Goal: Task Accomplishment & Management: Use online tool/utility

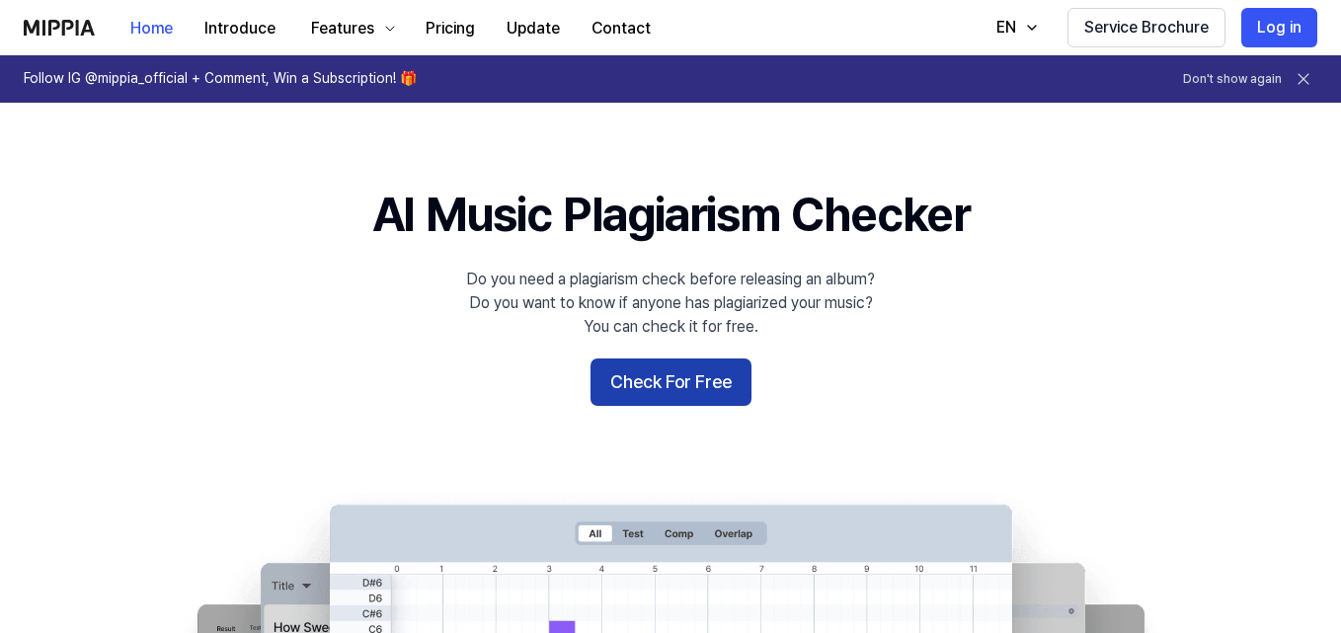
click at [659, 383] on button "Check For Free" at bounding box center [671, 381] width 161 height 47
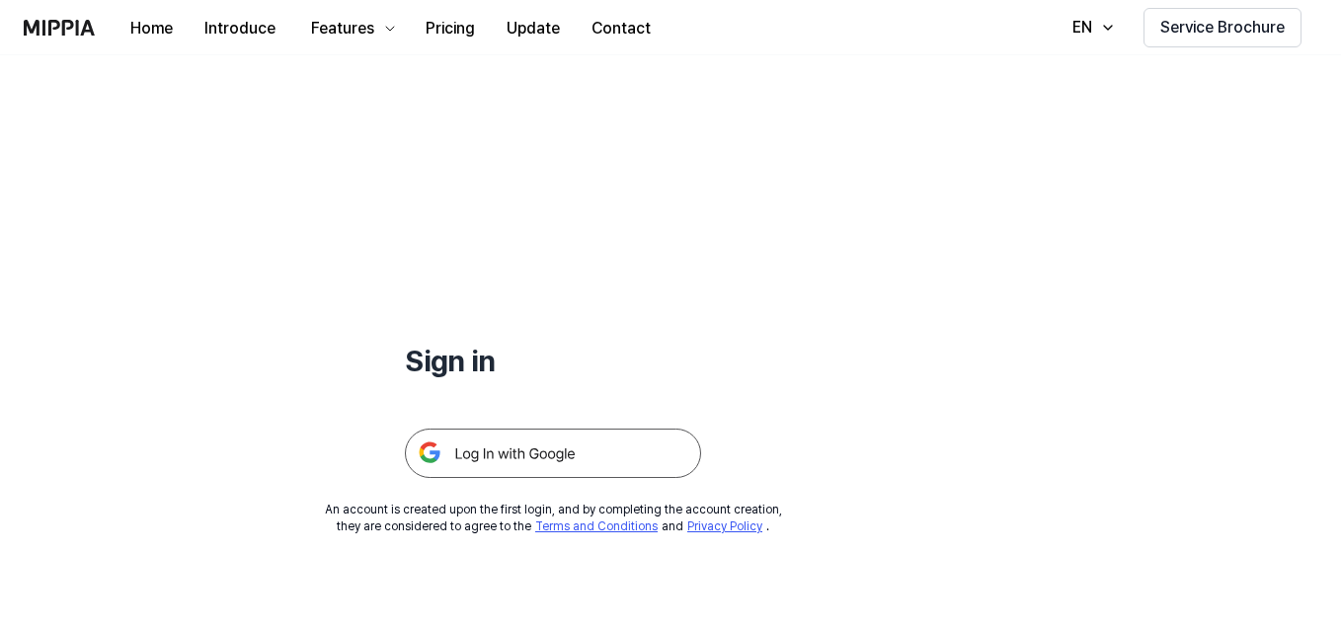
click at [568, 450] on img at bounding box center [553, 453] width 296 height 49
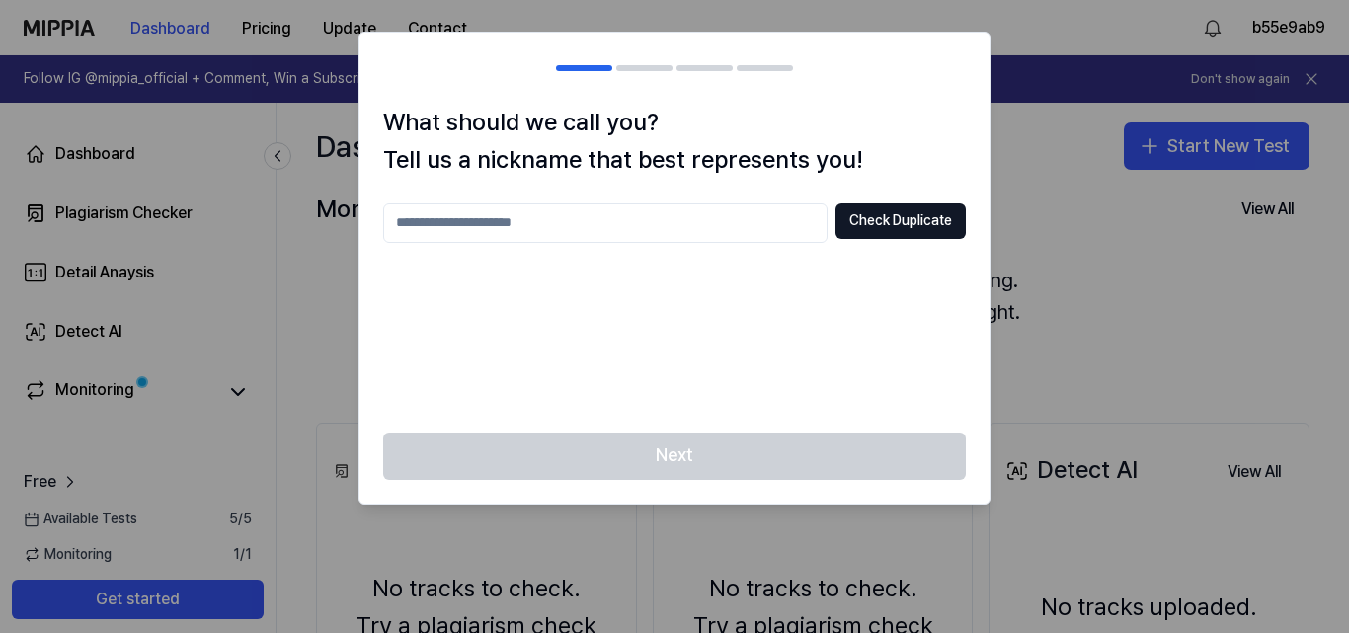
click at [633, 223] on input "text" at bounding box center [605, 222] width 444 height 39
type input "****"
click at [907, 211] on button "Check Duplicate" at bounding box center [900, 221] width 130 height 36
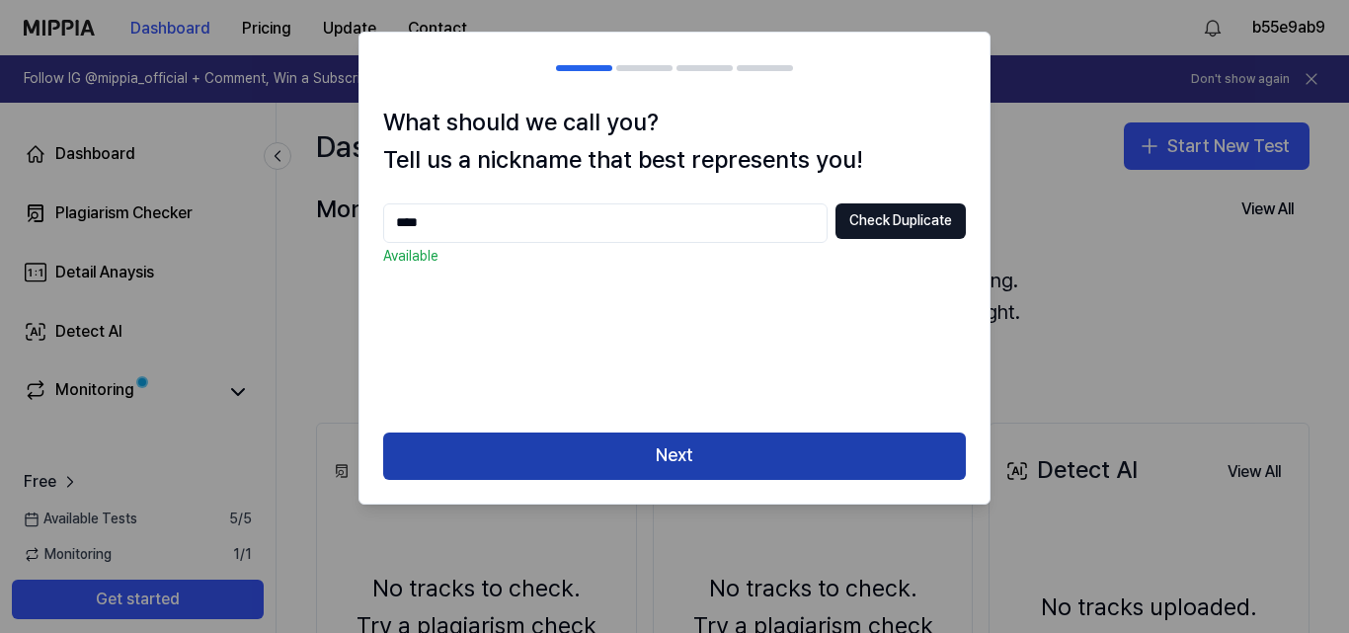
click at [706, 447] on button "Next" at bounding box center [674, 456] width 583 height 47
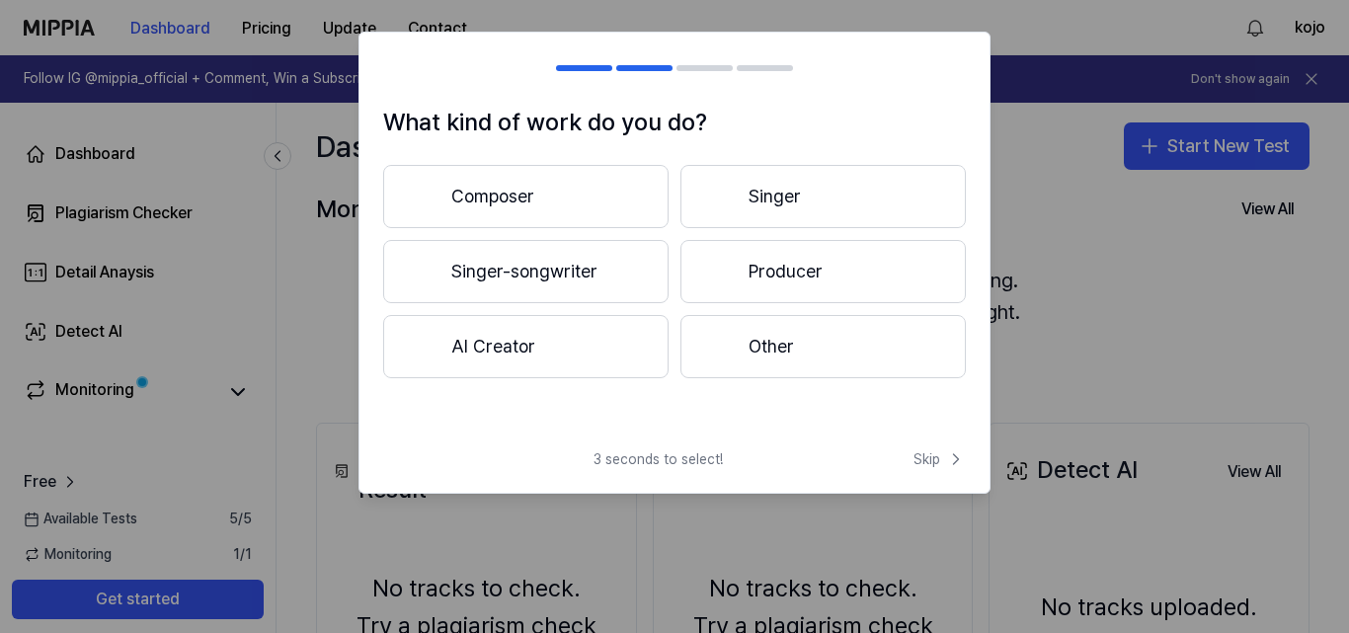
click at [514, 195] on button "Composer" at bounding box center [525, 196] width 285 height 63
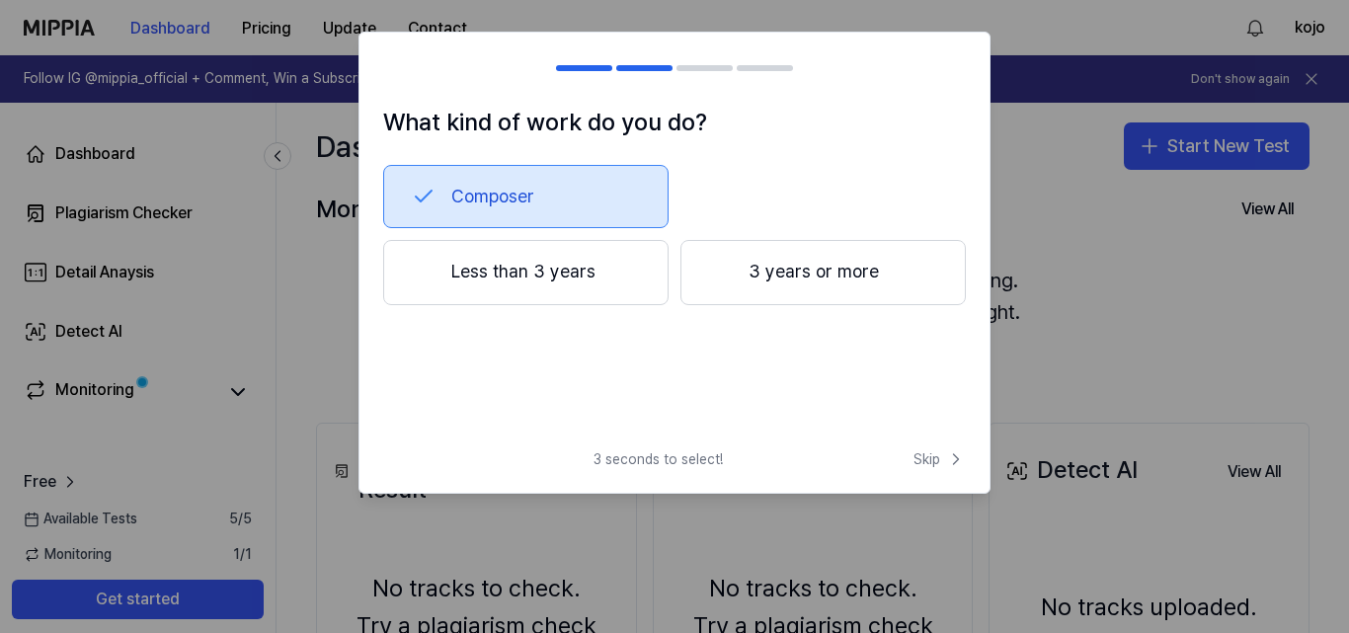
click at [563, 276] on button "Less than 3 years" at bounding box center [525, 272] width 285 height 65
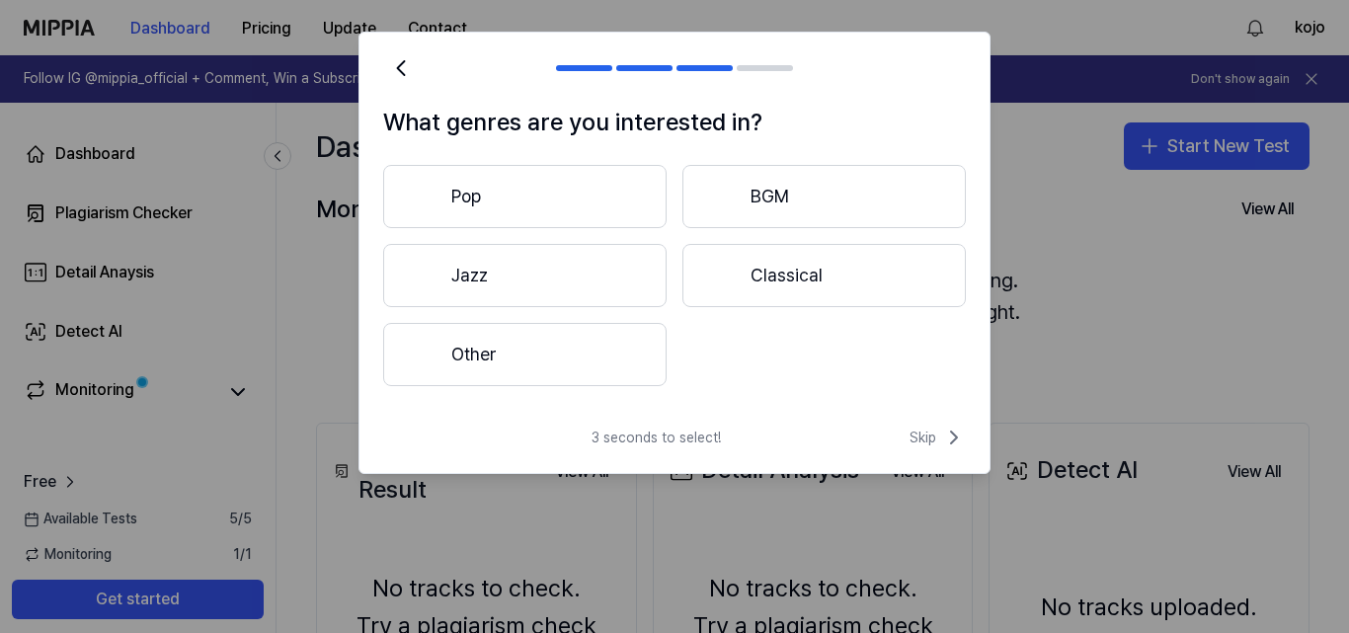
click at [772, 265] on button "Classical" at bounding box center [823, 275] width 283 height 63
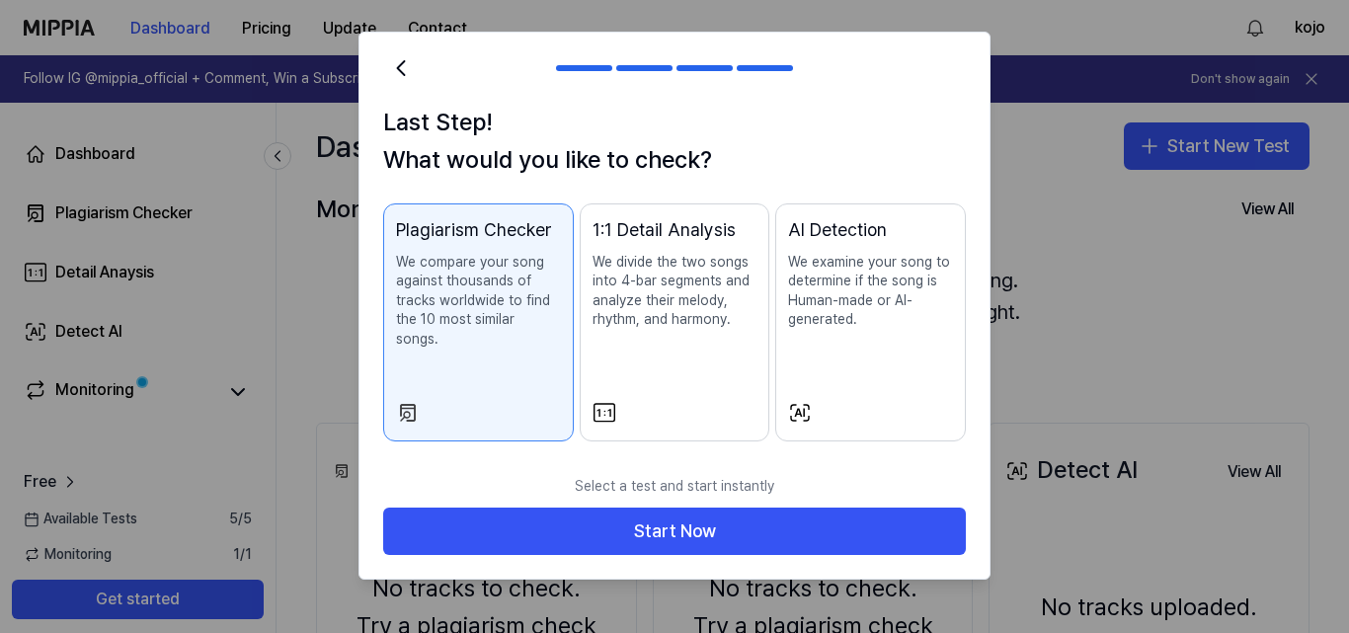
click at [852, 295] on p "We examine your song to determine if the song is Human-made or AI-generated." at bounding box center [870, 291] width 165 height 77
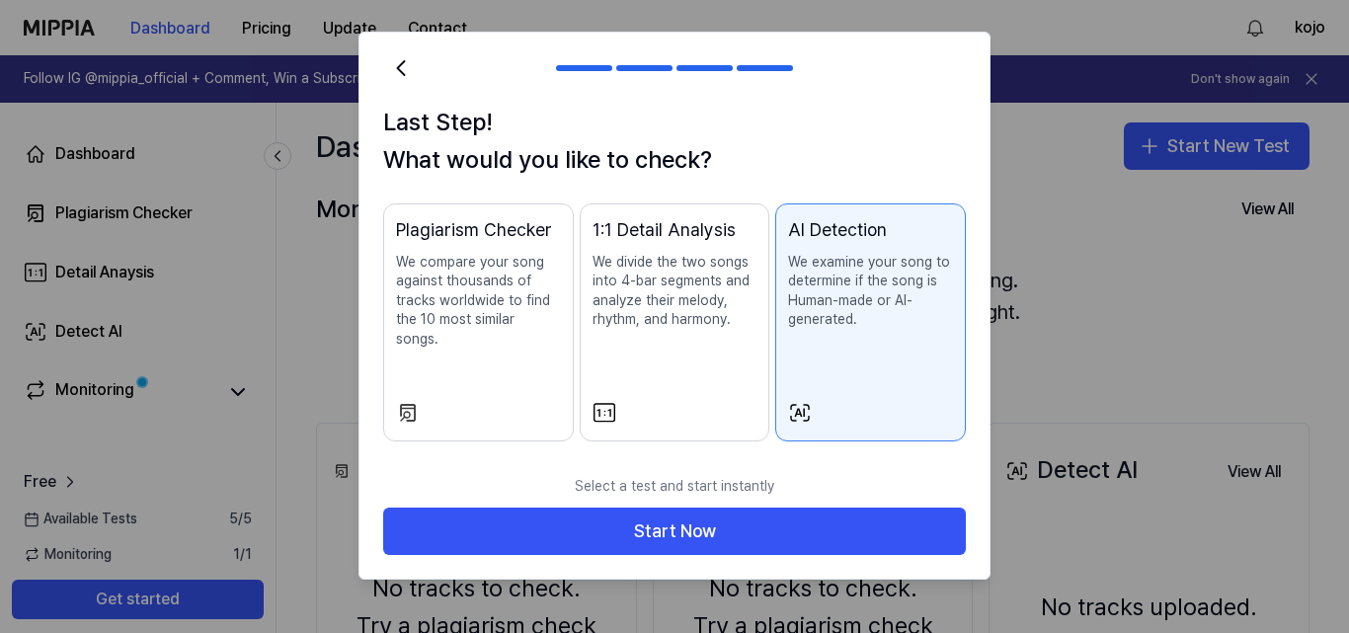
click at [475, 307] on p "We compare your song against thousands of tracks worldwide to find the 10 most …" at bounding box center [478, 301] width 165 height 97
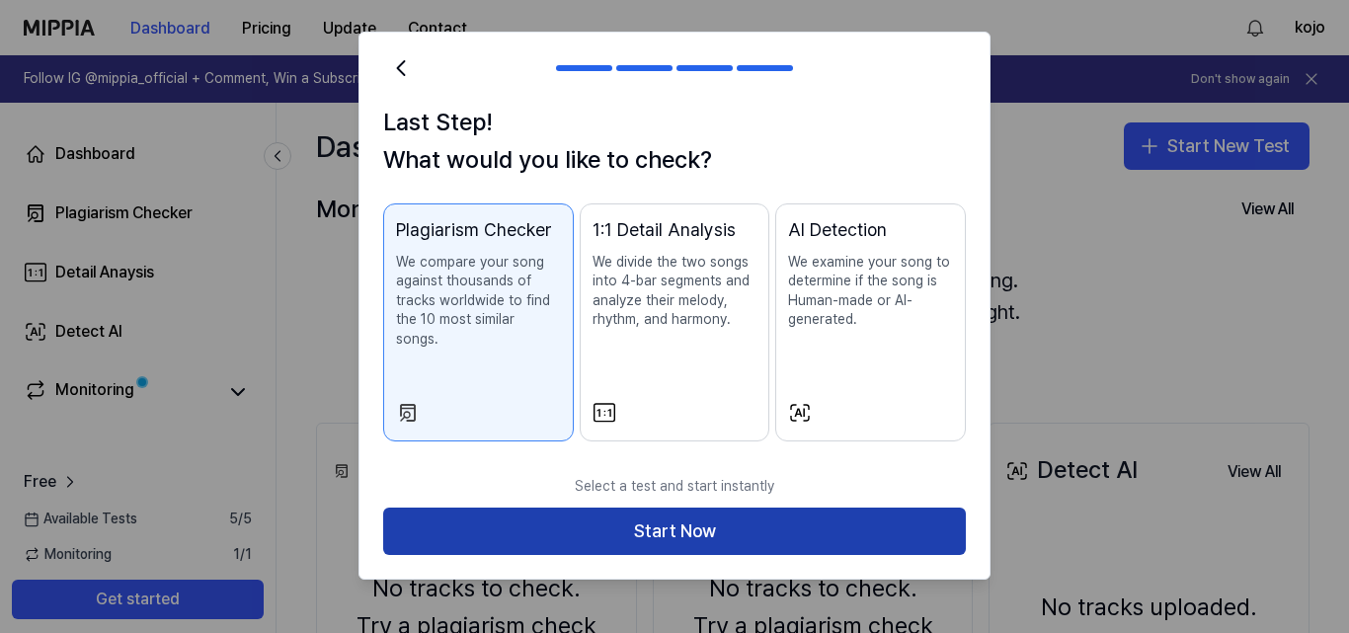
click at [682, 516] on button "Start Now" at bounding box center [674, 531] width 583 height 47
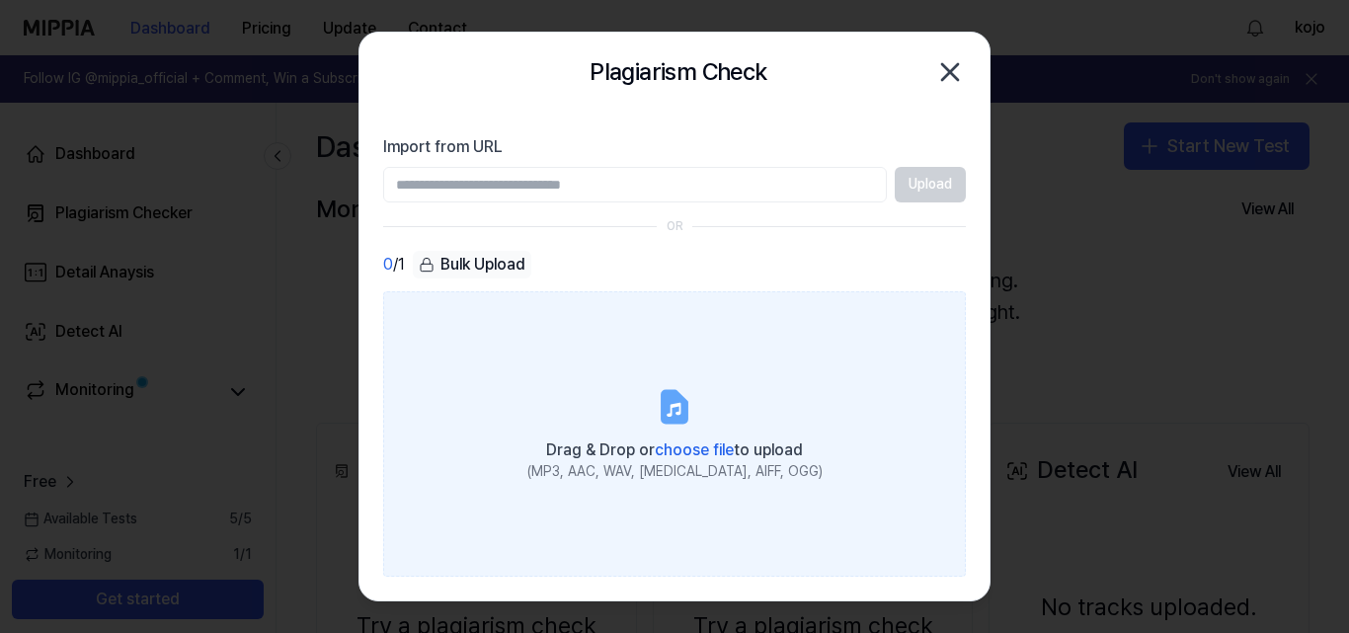
click at [695, 448] on span "choose file" at bounding box center [694, 449] width 79 height 19
click at [0, 0] on input "Drag & Drop or choose file to upload (MP3, AAC, WAV, FLAC, AIFF, OGG)" at bounding box center [0, 0] width 0 height 0
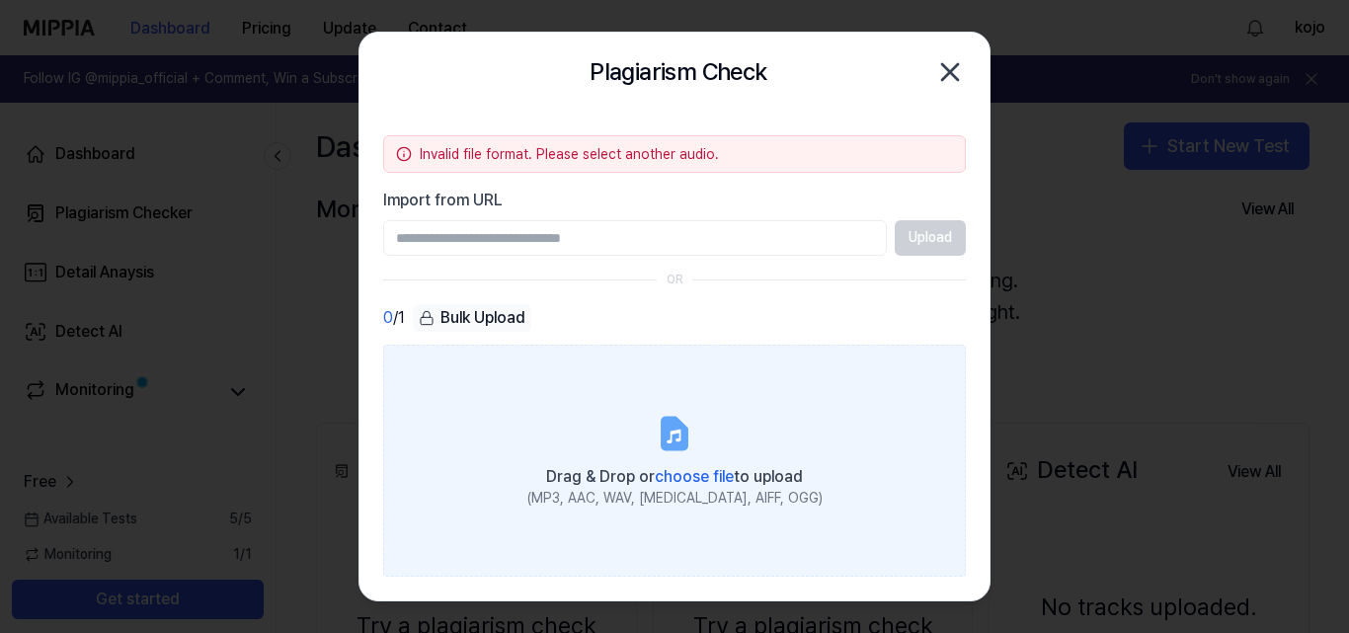
click at [695, 477] on span "choose file" at bounding box center [694, 476] width 79 height 19
click at [0, 0] on input "Drag & Drop or choose file to upload (MP3, AAC, WAV, FLAC, AIFF, OGG)" at bounding box center [0, 0] width 0 height 0
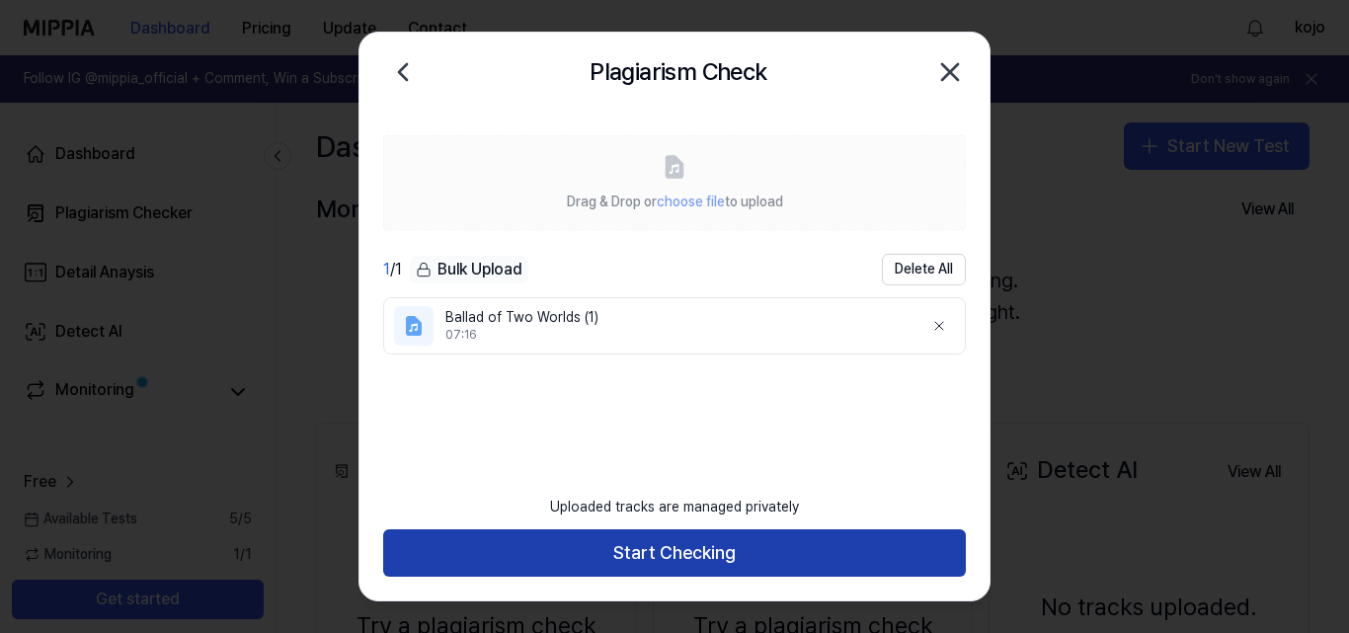
click at [688, 546] on button "Start Checking" at bounding box center [674, 552] width 583 height 47
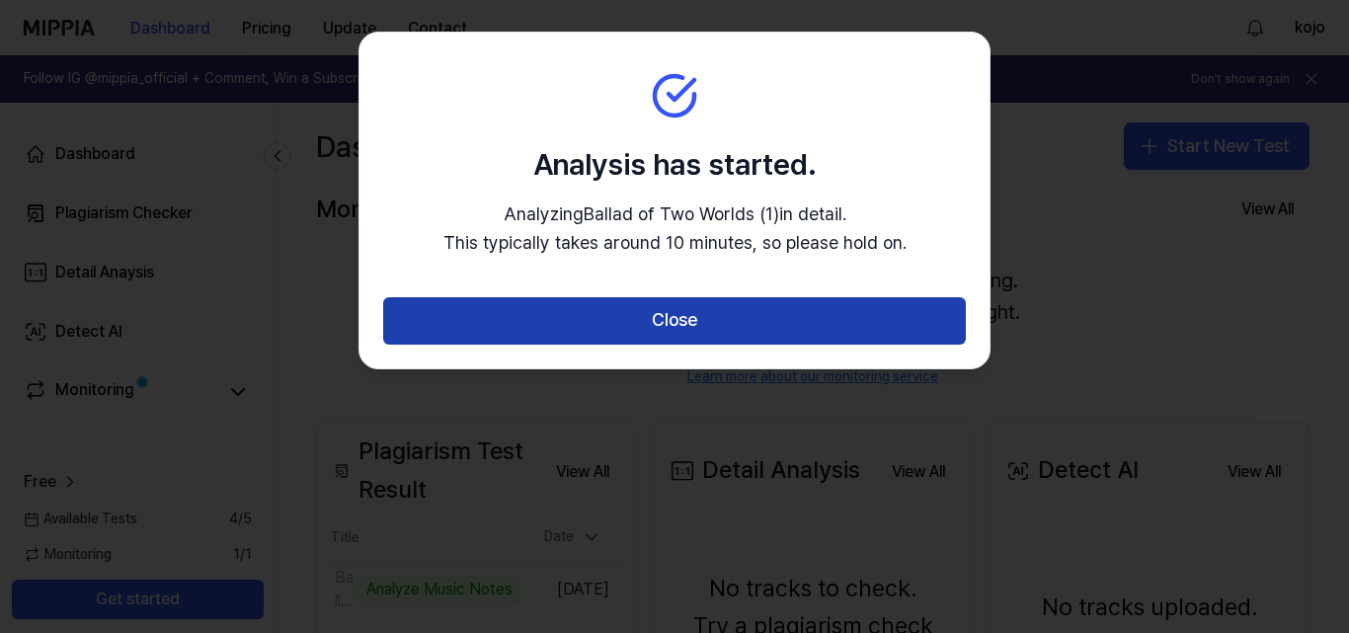
click at [705, 324] on button "Close" at bounding box center [674, 320] width 583 height 47
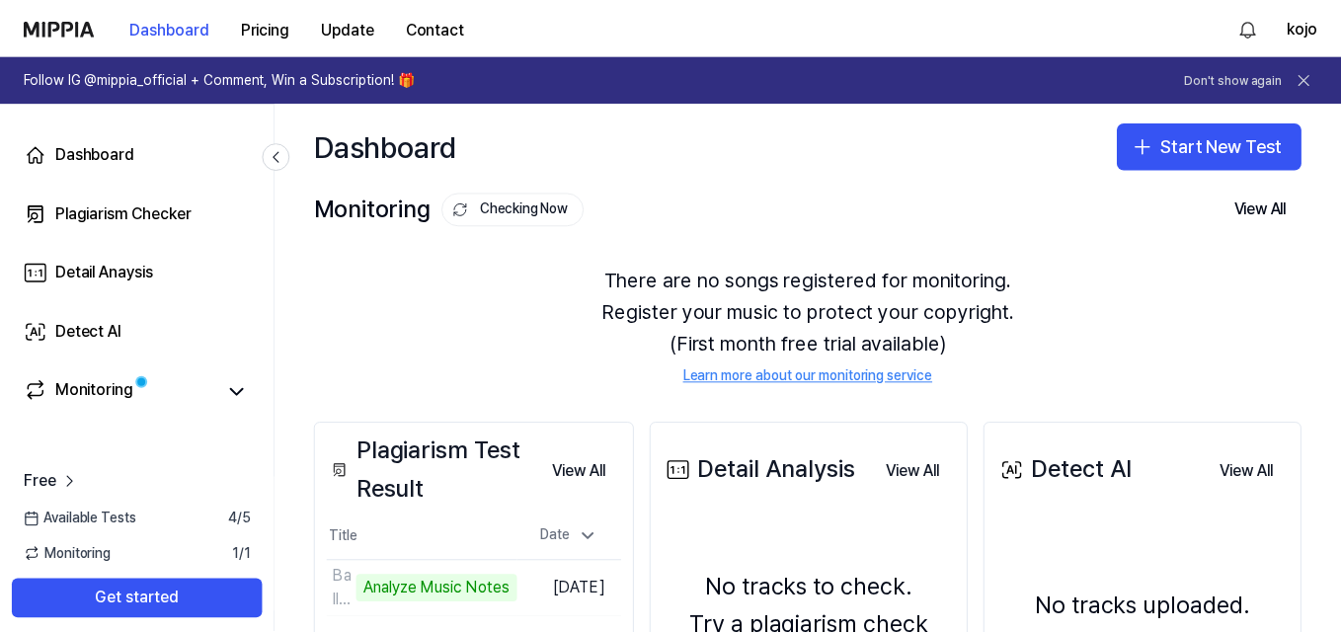
scroll to position [197, 0]
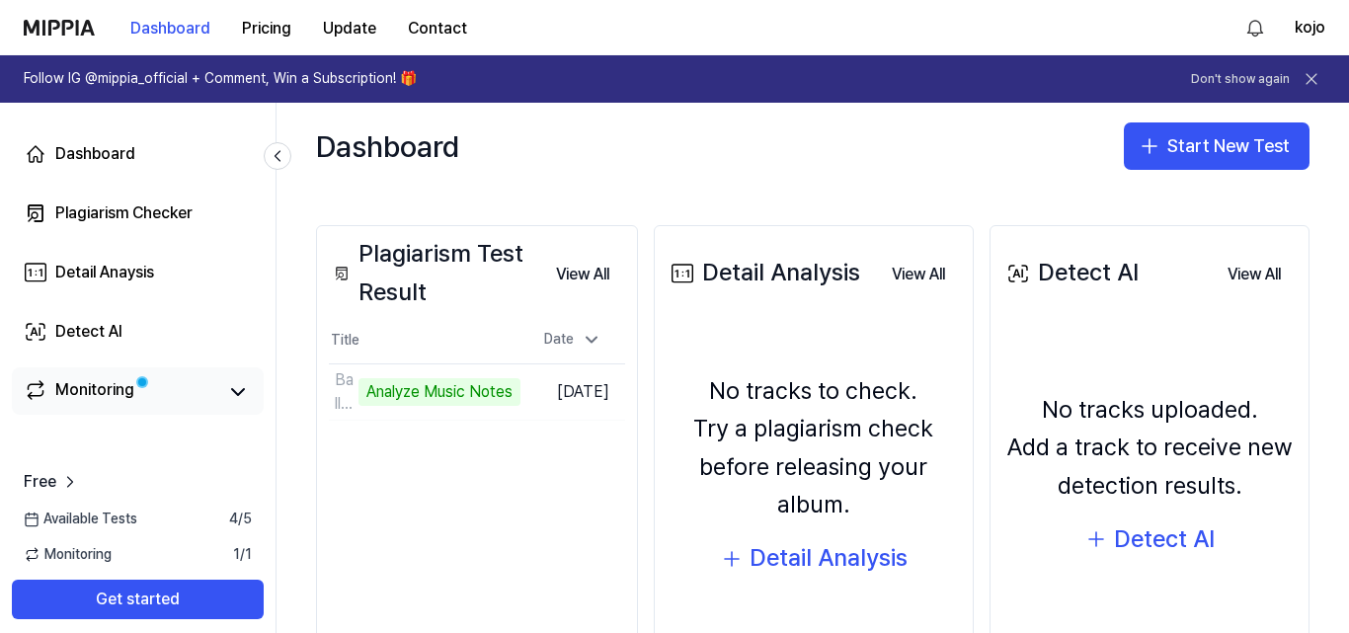
click at [84, 382] on div "Monitoring" at bounding box center [94, 392] width 79 height 28
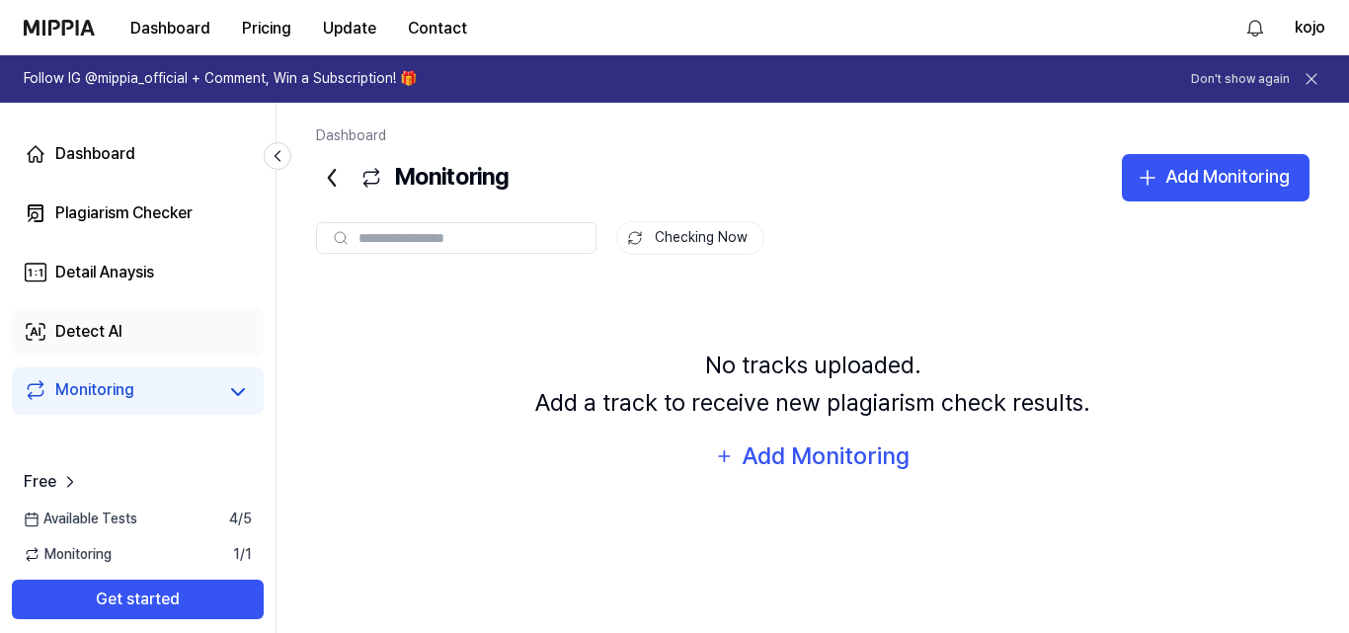
click at [114, 326] on div "Detect AI" at bounding box center [88, 332] width 67 height 24
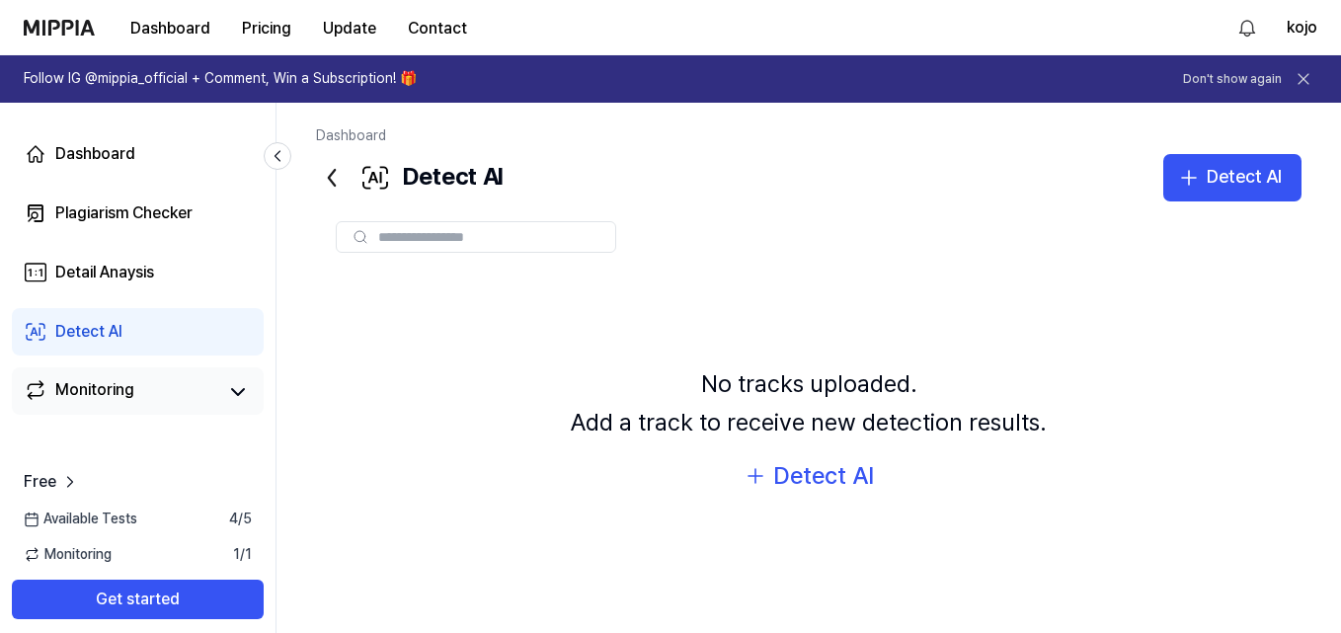
click at [125, 392] on div "Monitoring" at bounding box center [94, 392] width 79 height 28
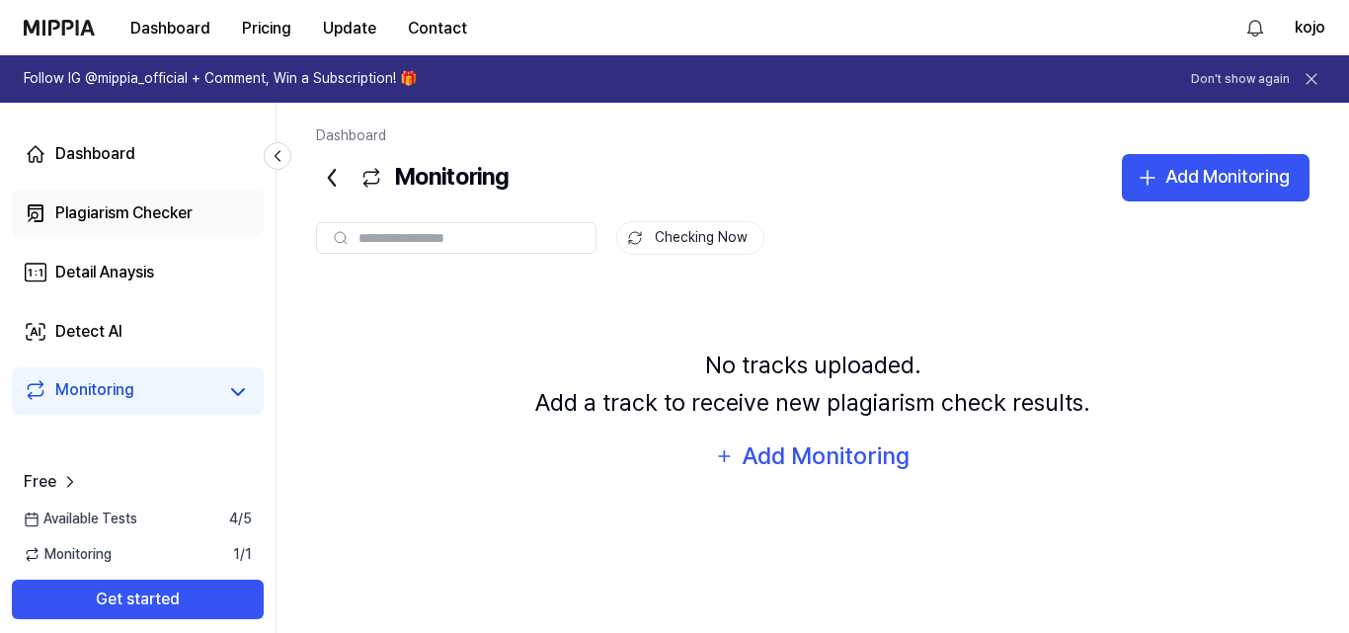
click at [87, 214] on div "Plagiarism Checker" at bounding box center [123, 213] width 137 height 24
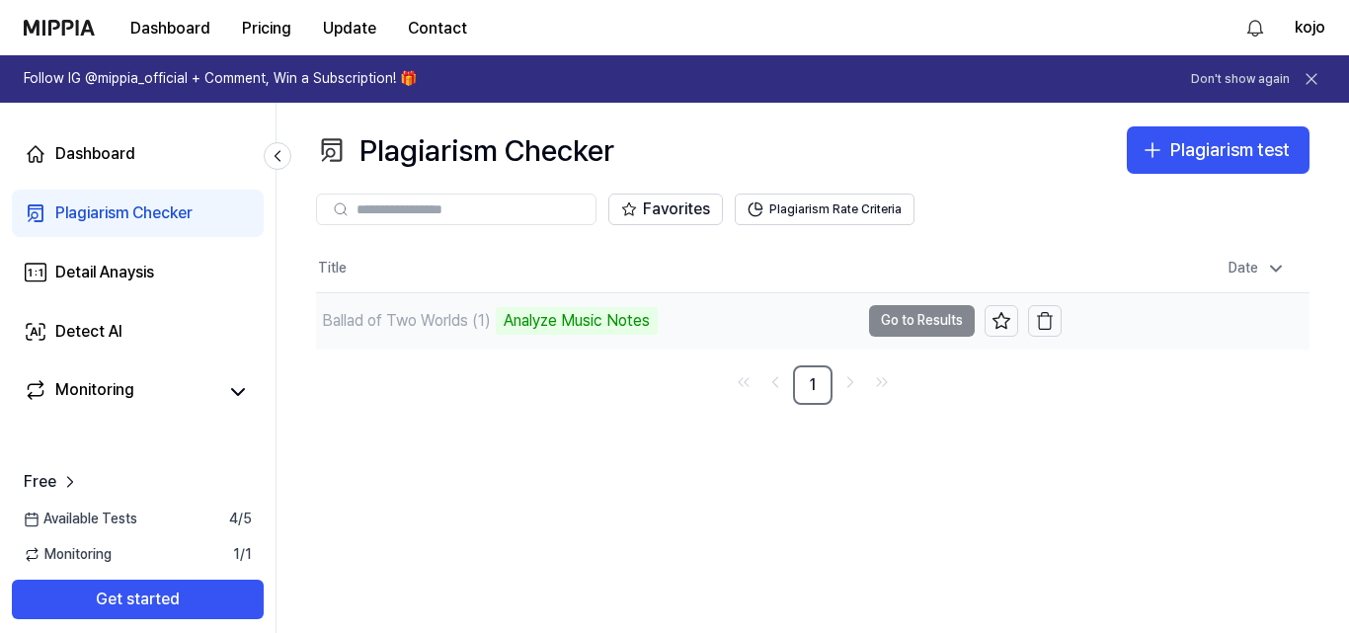
click at [914, 322] on td "Ballad of Two Worlds (1) Analyze Music Notes Go to Results" at bounding box center [689, 320] width 746 height 55
click at [897, 322] on td "Ballad of Two Worlds (1) Analyze Music Notes Go to Results" at bounding box center [689, 320] width 746 height 55
click at [561, 322] on div "Analyze Music Notes" at bounding box center [577, 321] width 162 height 28
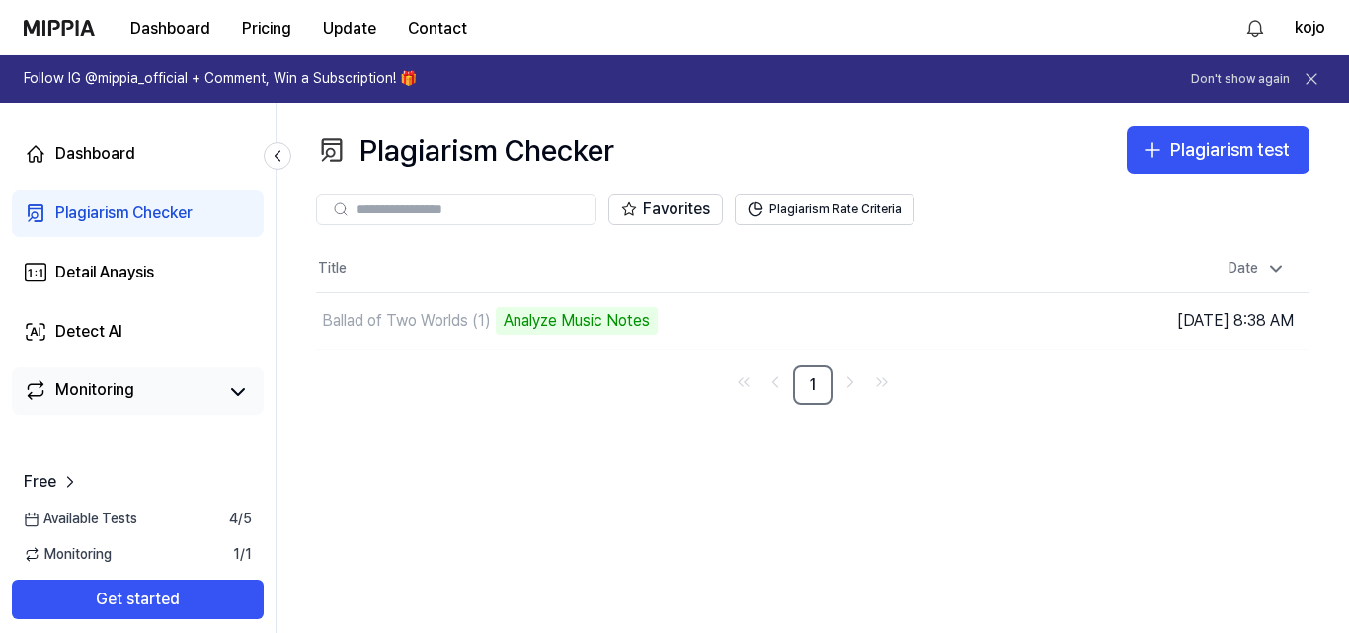
click at [100, 390] on div "Monitoring" at bounding box center [94, 392] width 79 height 28
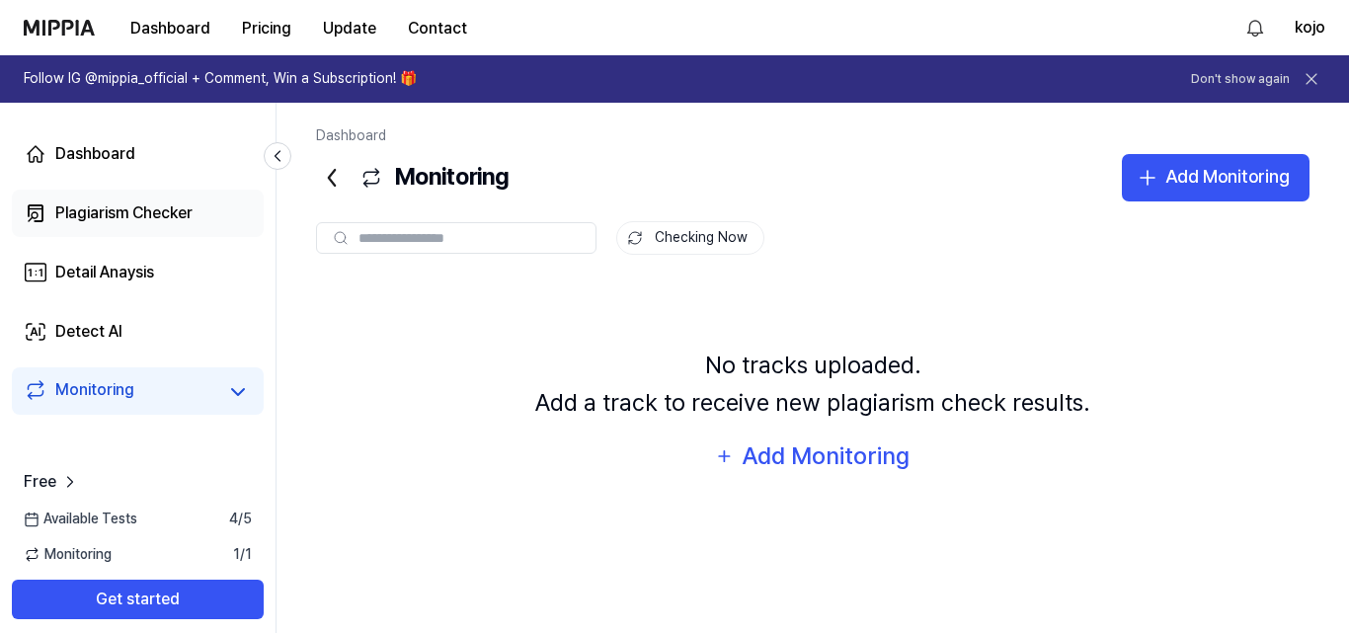
click at [105, 221] on div "Plagiarism Checker" at bounding box center [123, 213] width 137 height 24
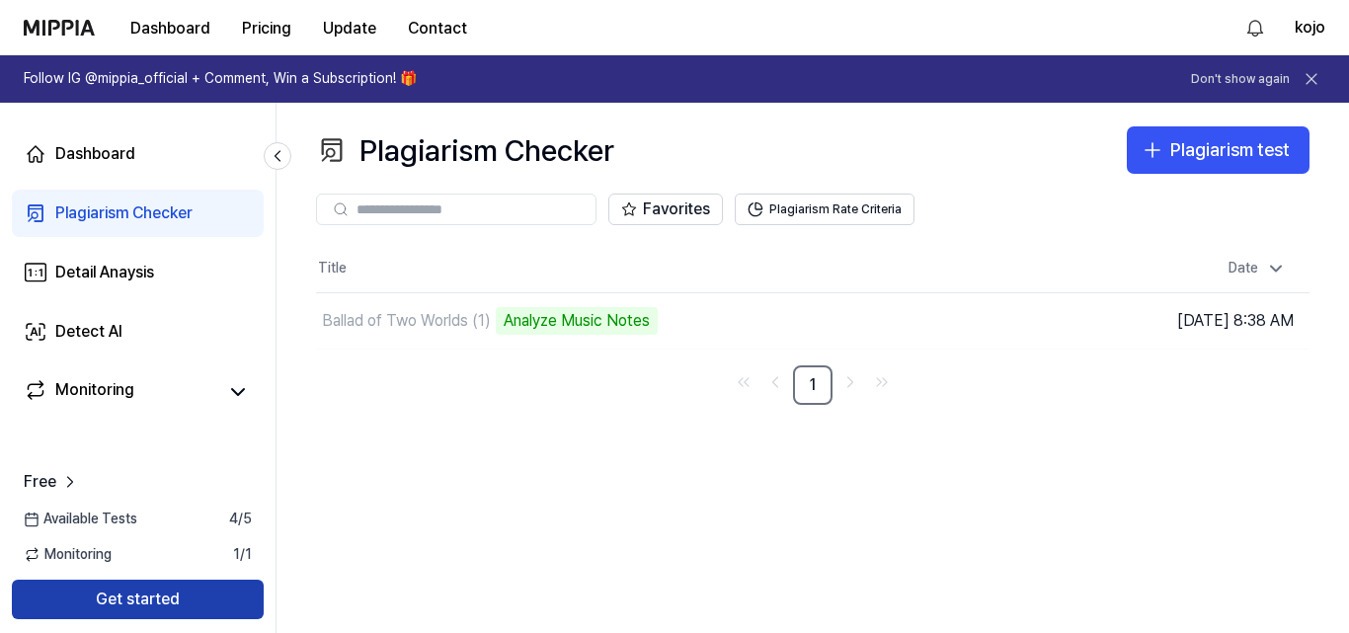
click at [164, 594] on button "Get started" at bounding box center [138, 599] width 252 height 39
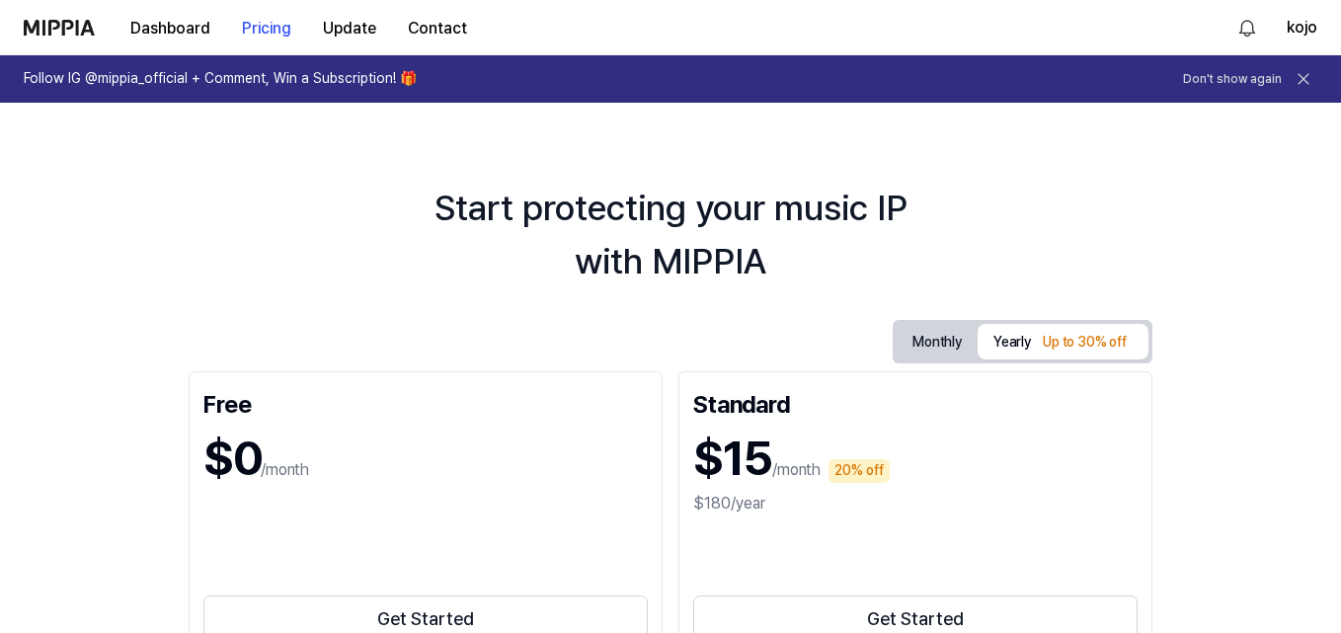
click at [1304, 81] on icon at bounding box center [1304, 79] width 20 height 20
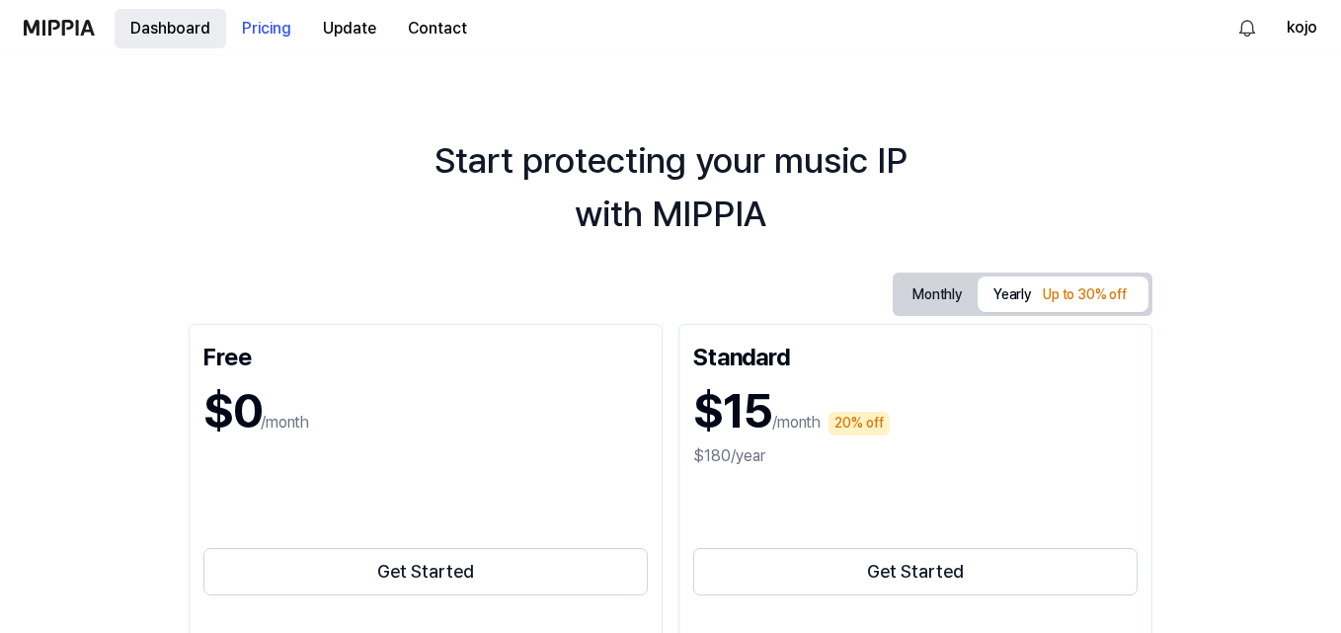
click at [187, 26] on button "Dashboard" at bounding box center [171, 28] width 112 height 39
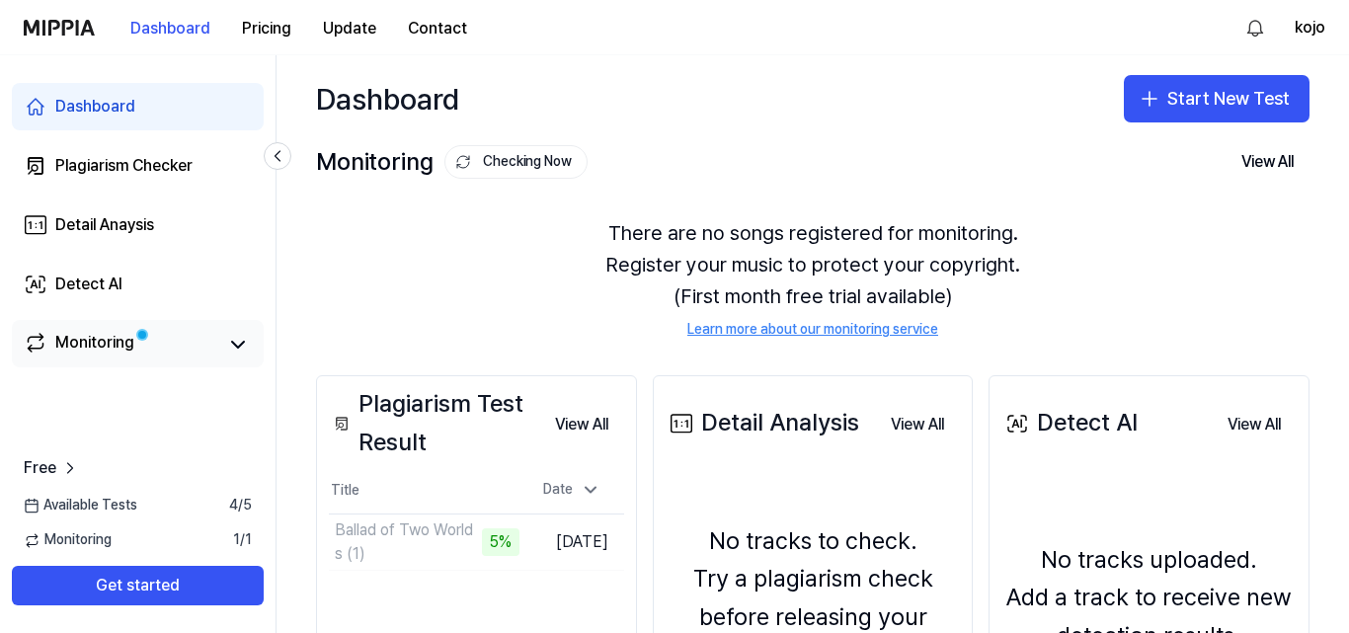
click at [108, 346] on div "Monitoring" at bounding box center [94, 345] width 79 height 28
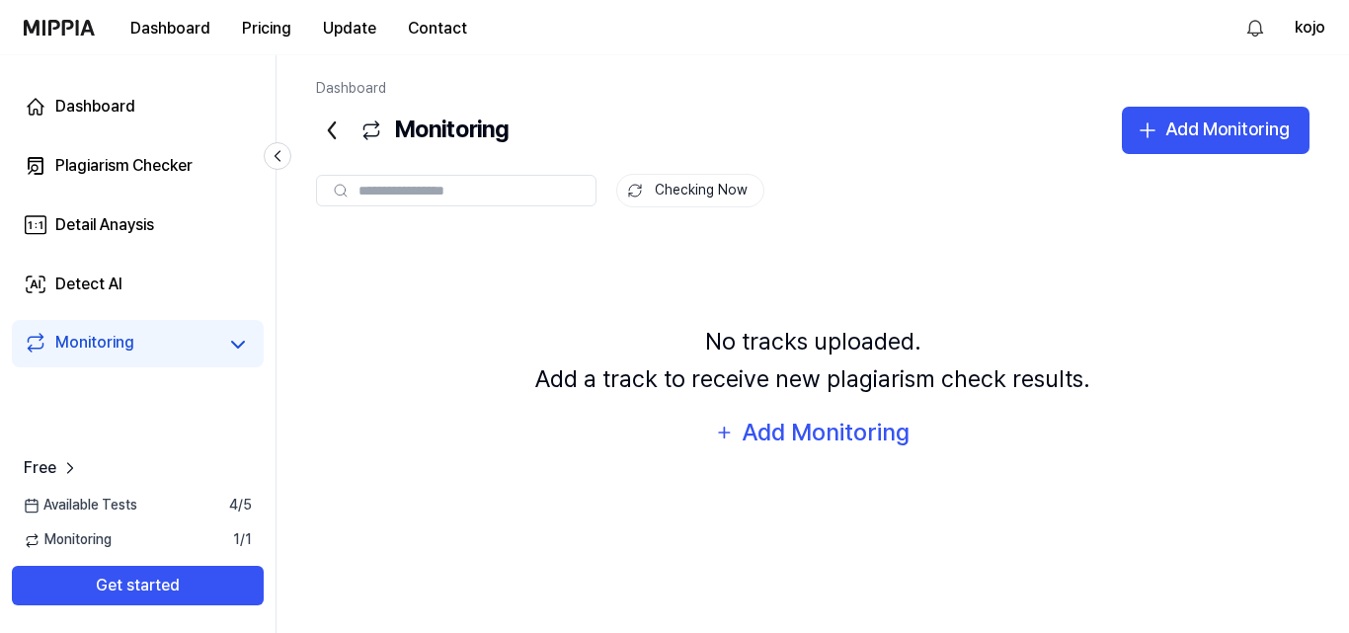
click at [104, 540] on span "Monitoring" at bounding box center [68, 540] width 88 height 20
click at [115, 171] on div "Plagiarism Checker" at bounding box center [123, 166] width 137 height 24
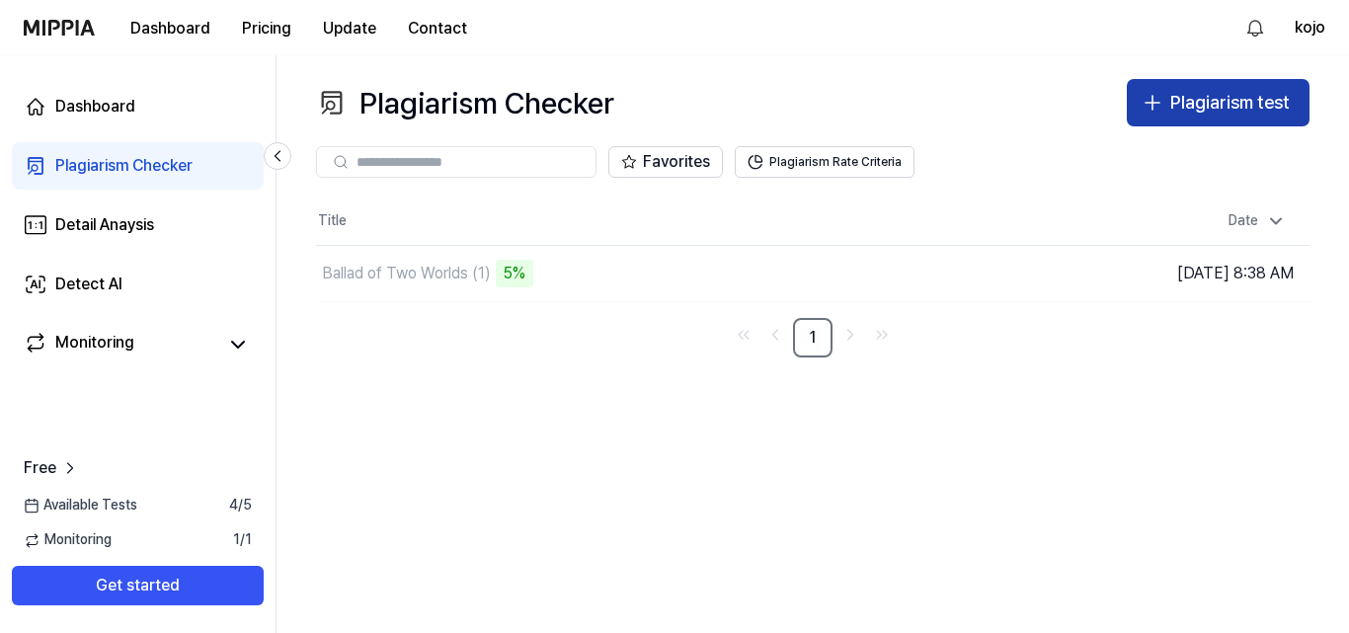
click at [1226, 104] on div "Plagiarism test" at bounding box center [1229, 103] width 119 height 29
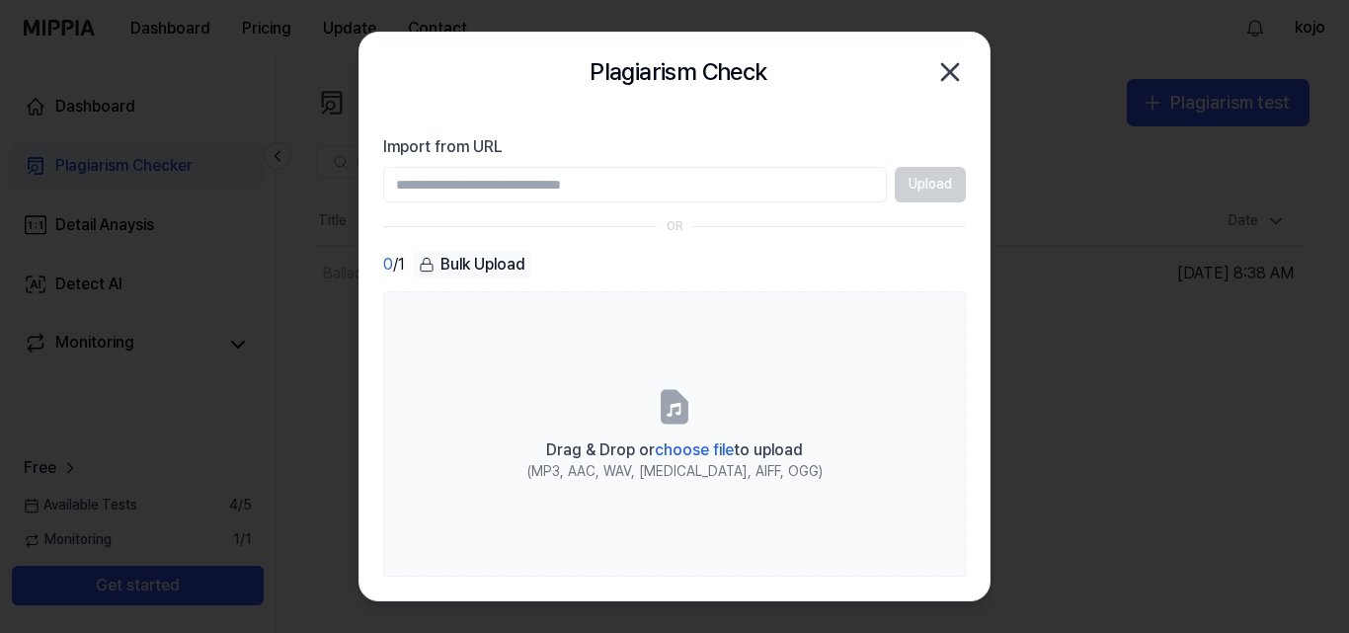
click at [955, 70] on icon "button" at bounding box center [950, 72] width 32 height 32
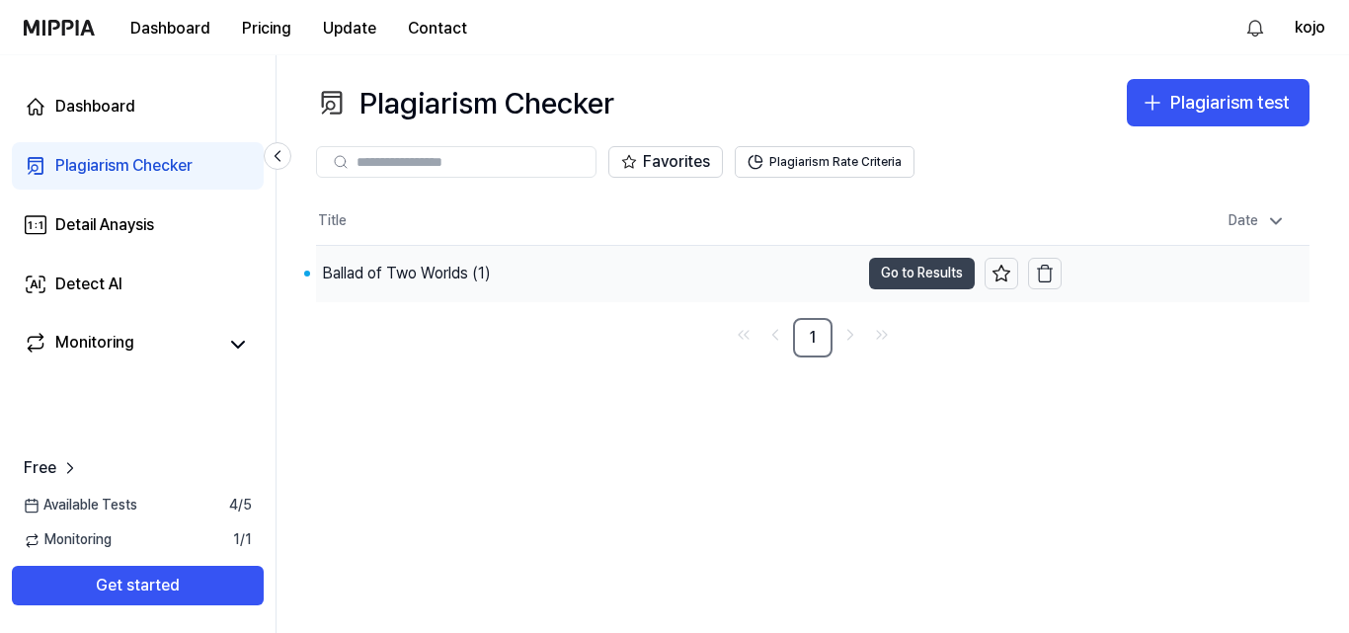
click at [908, 276] on button "Go to Results" at bounding box center [922, 274] width 106 height 32
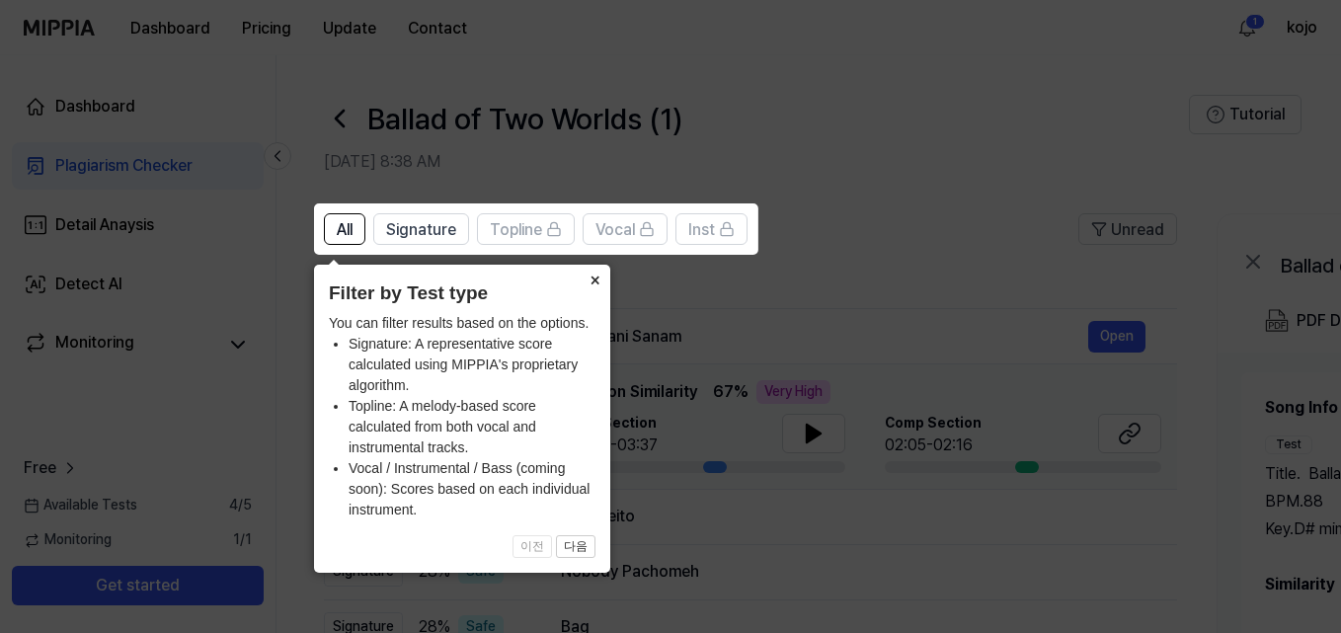
click at [598, 271] on button "×" at bounding box center [595, 279] width 32 height 28
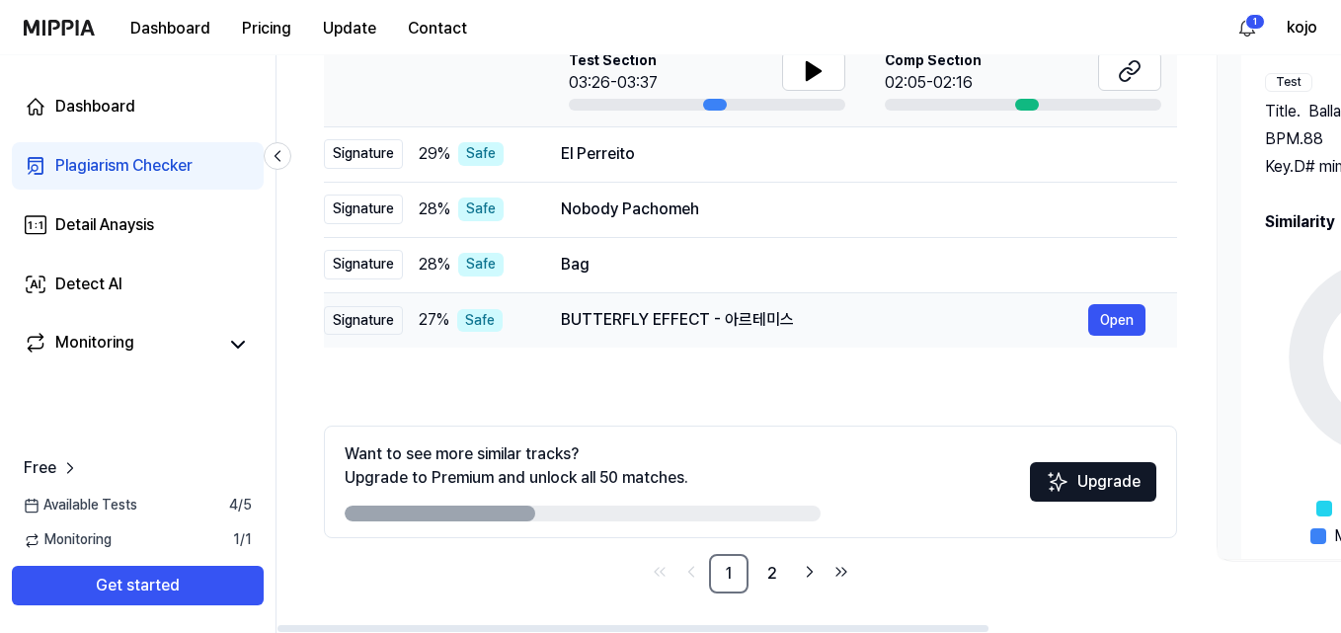
scroll to position [165, 0]
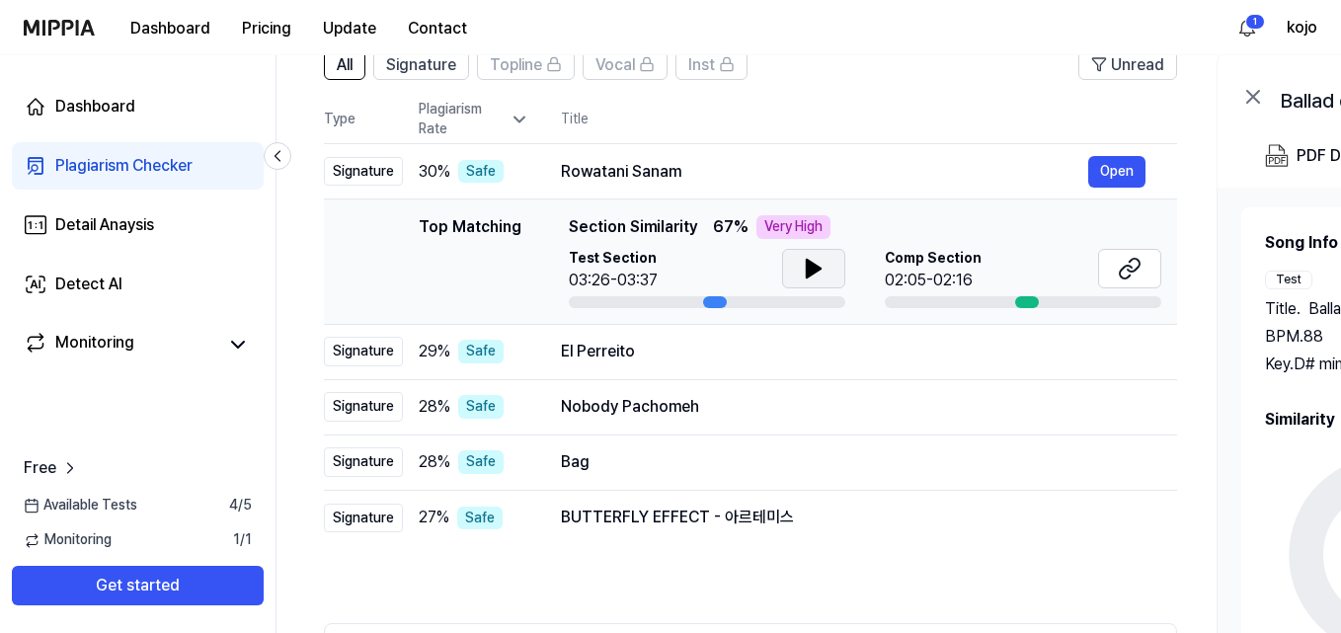
click at [808, 272] on icon at bounding box center [814, 269] width 14 height 18
click at [807, 267] on icon at bounding box center [814, 269] width 14 height 18
click at [1114, 354] on button "Open" at bounding box center [1116, 352] width 57 height 32
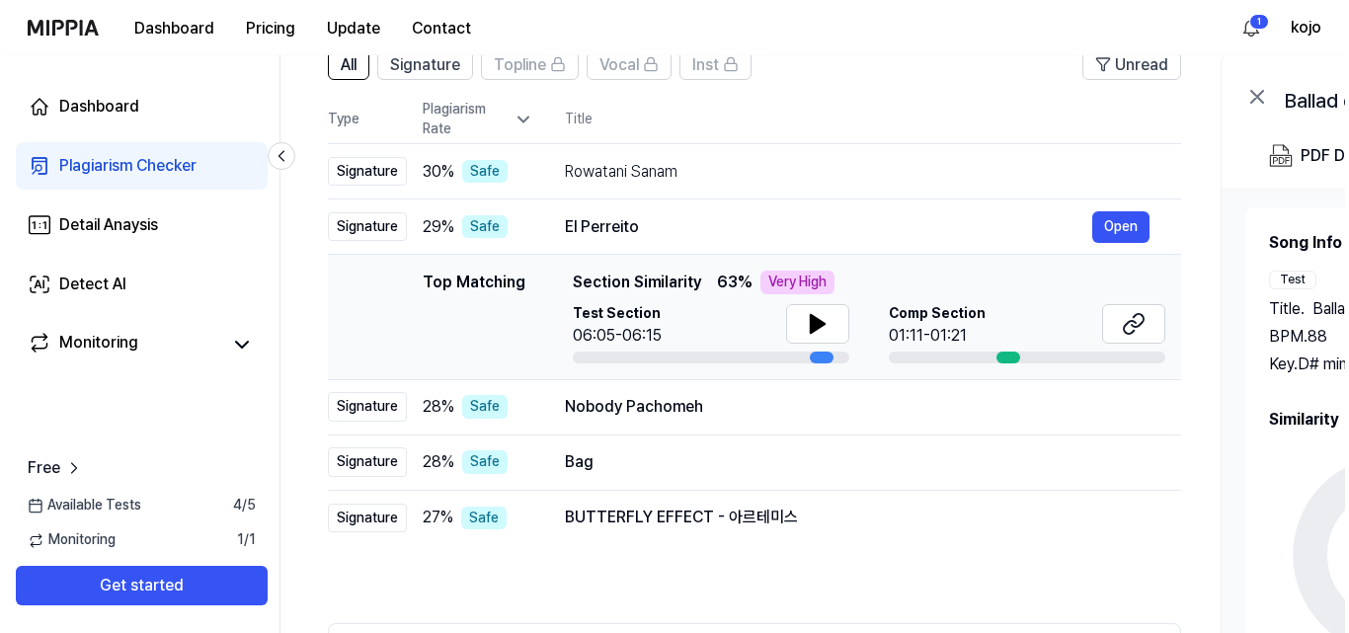
scroll to position [0, 0]
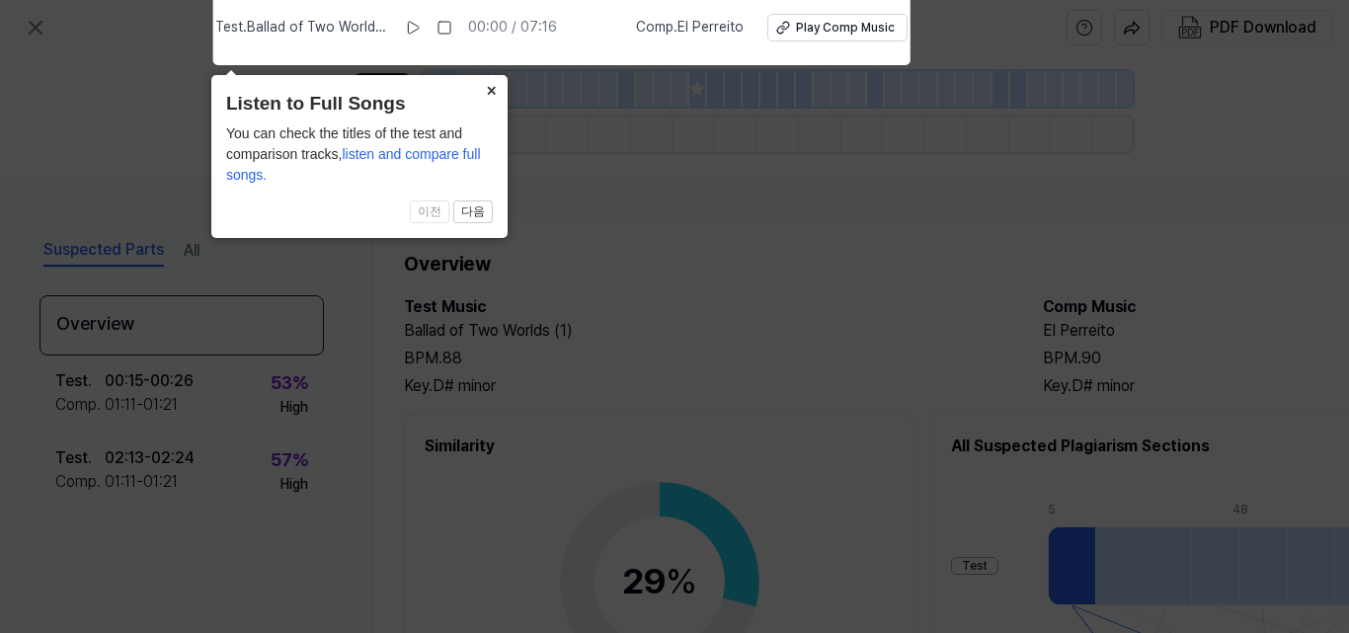
click at [496, 93] on button "×" at bounding box center [492, 89] width 32 height 28
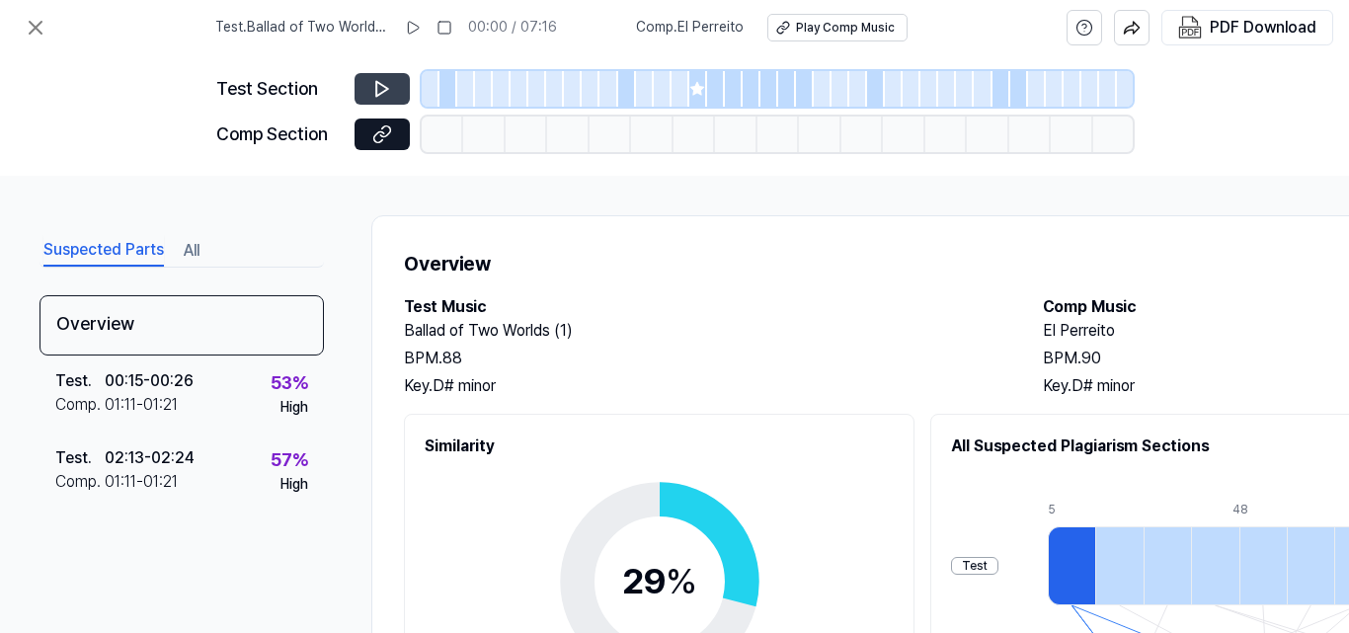
click at [369, 86] on button at bounding box center [382, 89] width 55 height 32
click at [385, 86] on icon at bounding box center [382, 89] width 12 height 15
click at [42, 31] on icon at bounding box center [36, 28] width 24 height 24
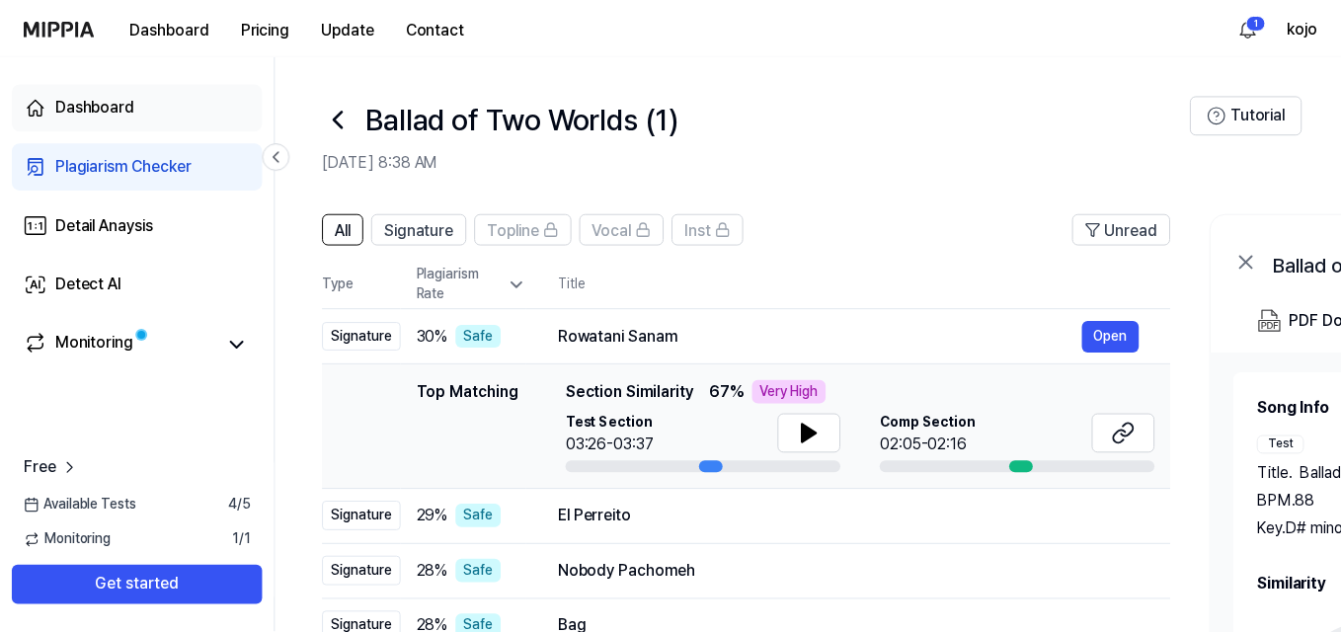
scroll to position [165, 0]
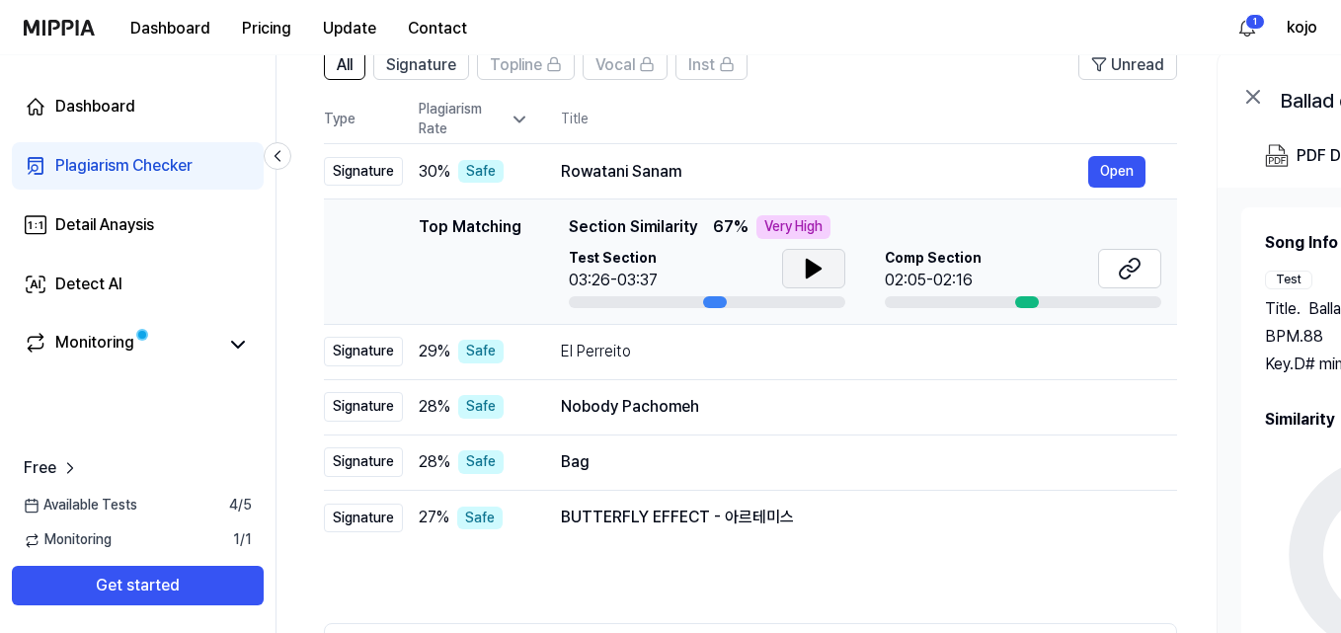
click at [823, 272] on icon at bounding box center [814, 269] width 24 height 24
click at [110, 338] on div "Monitoring" at bounding box center [94, 345] width 79 height 28
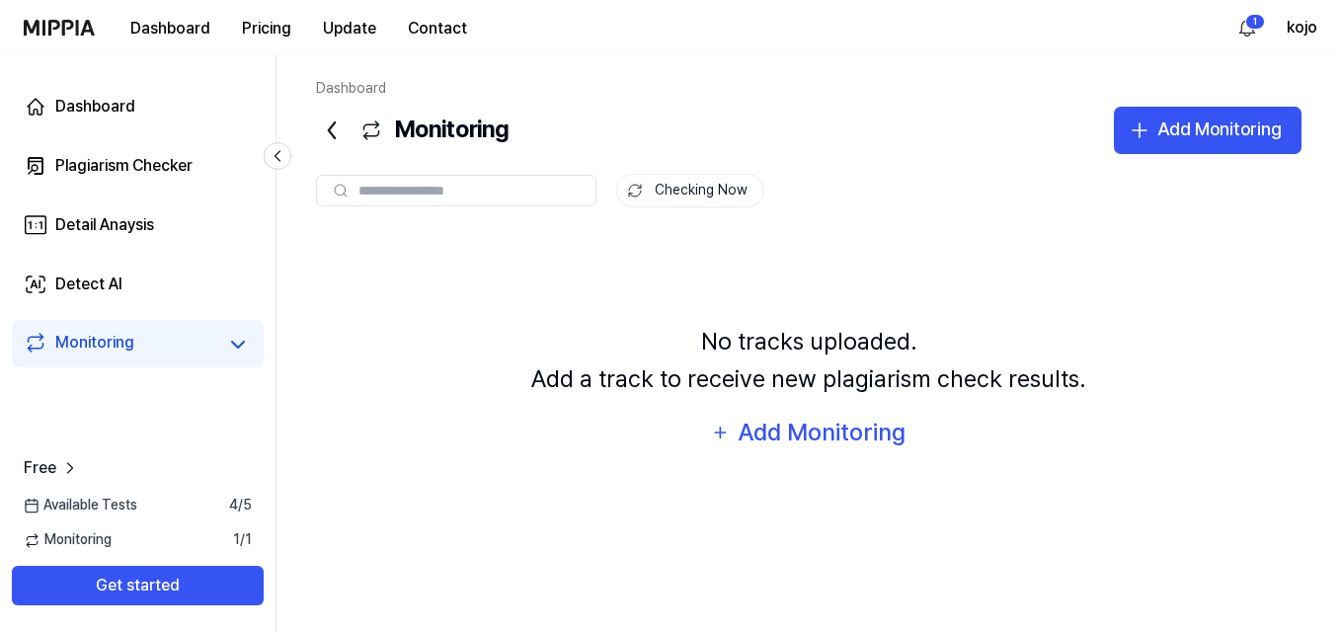
scroll to position [0, 0]
click at [119, 181] on link "Plagiarism Checker" at bounding box center [138, 165] width 252 height 47
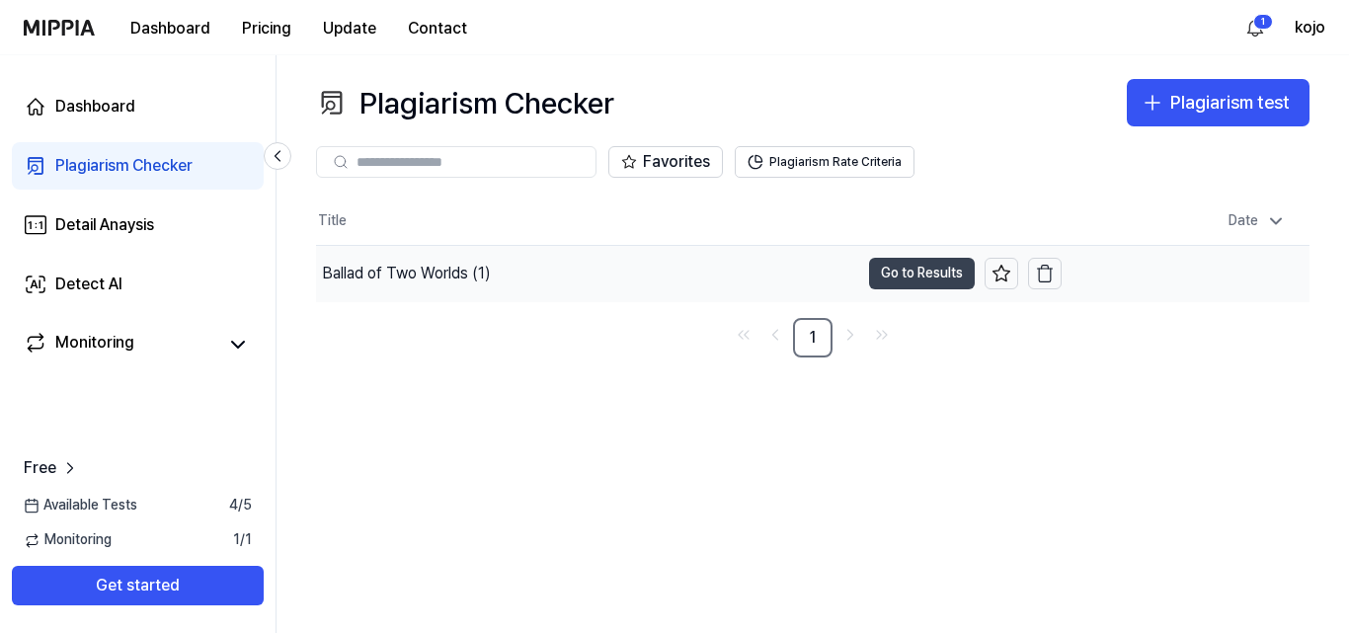
click at [933, 270] on button "Go to Results" at bounding box center [922, 274] width 106 height 32
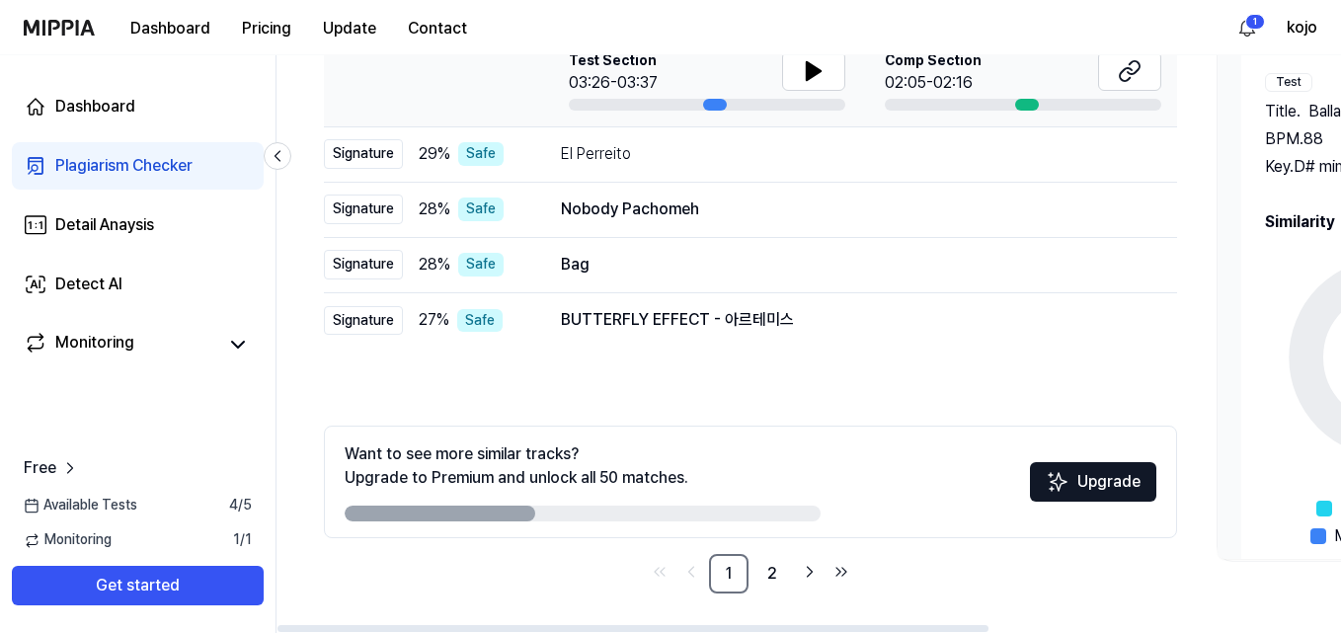
scroll to position [165, 0]
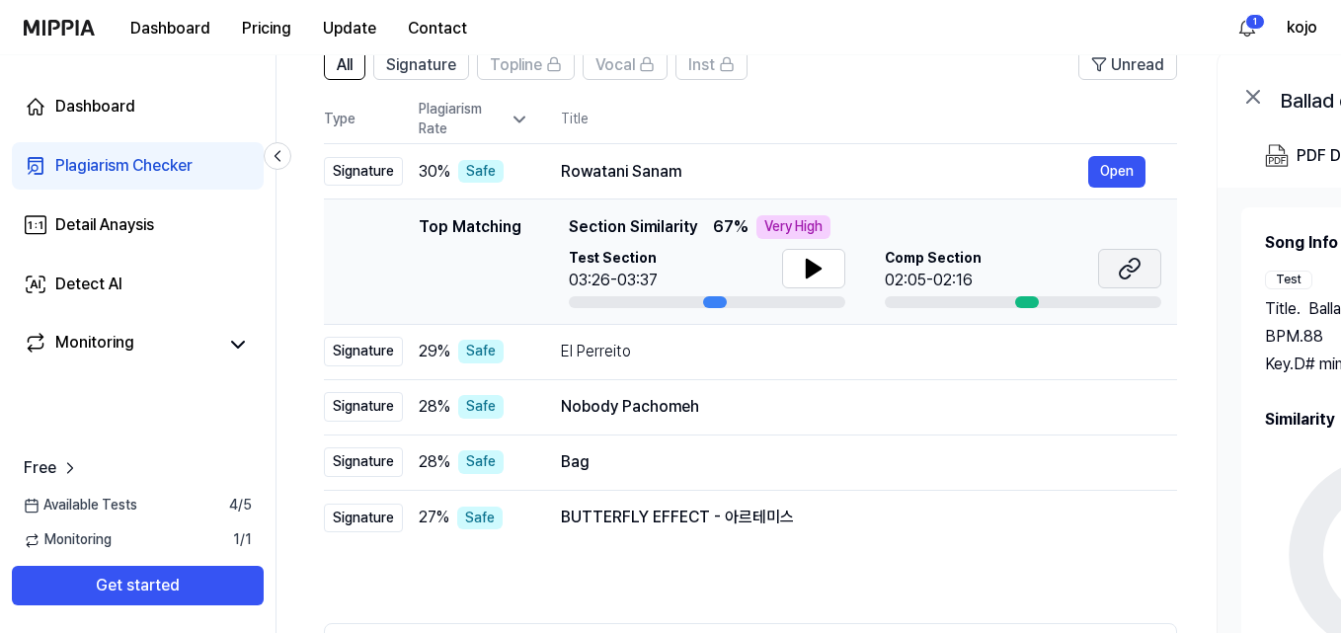
click at [1127, 274] on icon at bounding box center [1130, 269] width 24 height 24
click at [800, 262] on button at bounding box center [813, 268] width 63 height 39
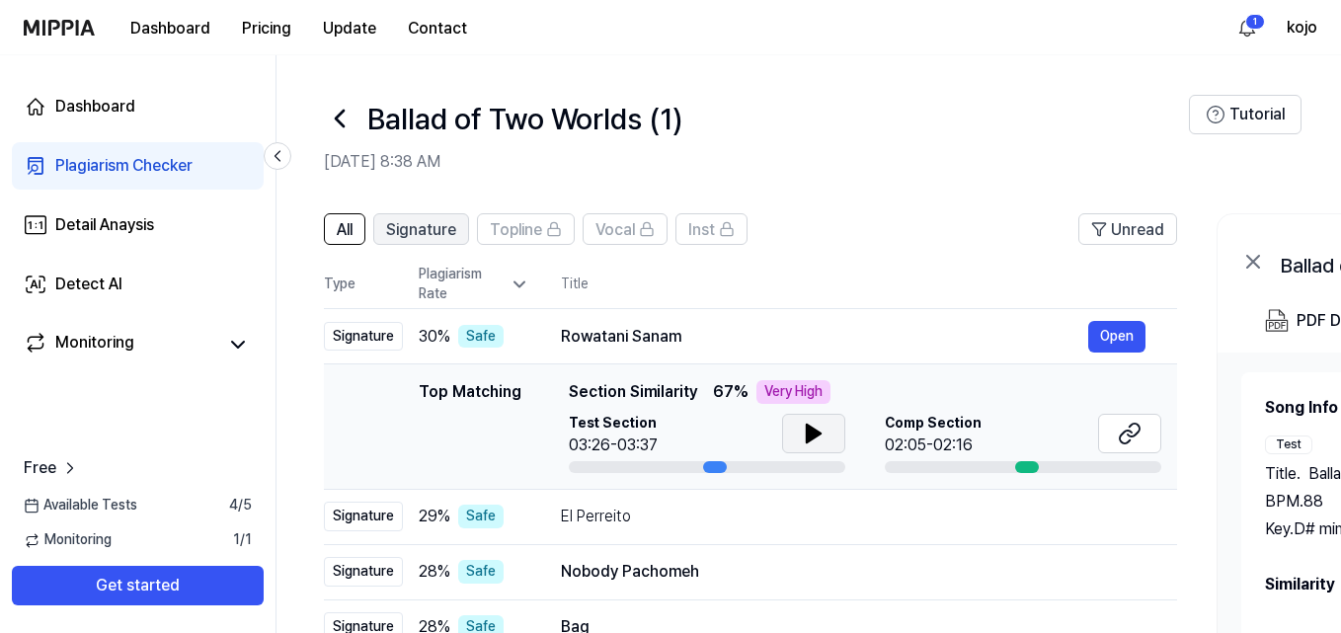
click at [438, 232] on span "Signature" at bounding box center [421, 230] width 70 height 24
click at [359, 229] on button "All" at bounding box center [344, 229] width 41 height 32
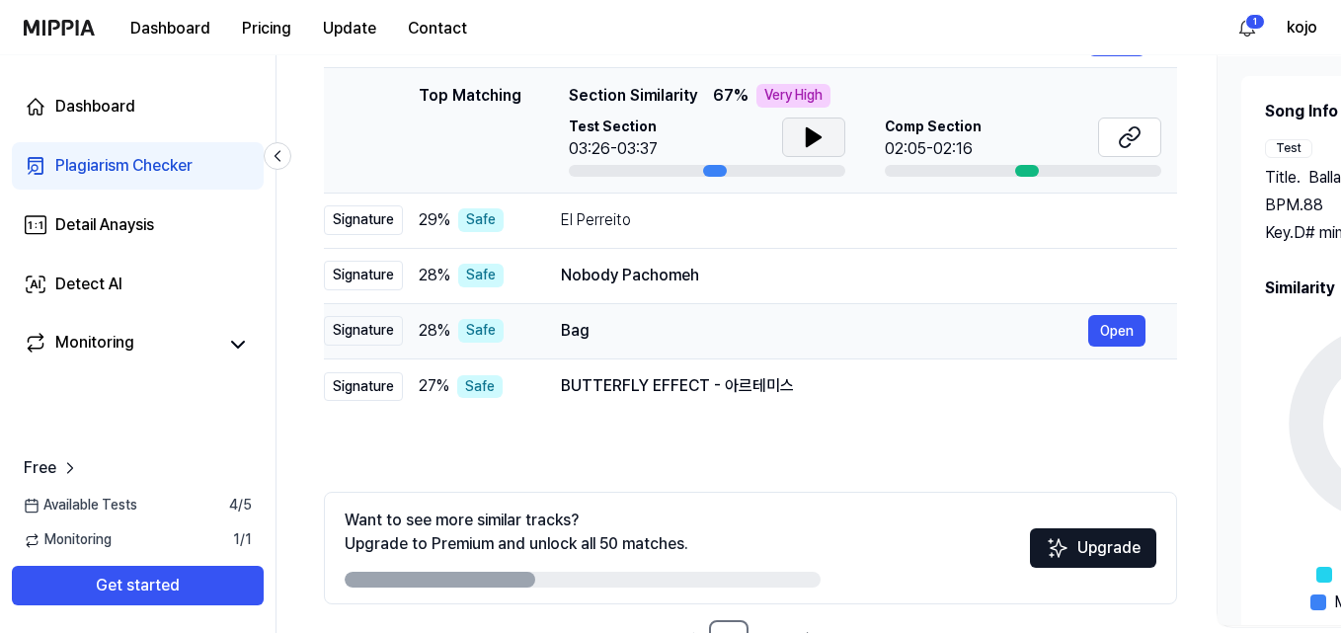
scroll to position [99, 0]
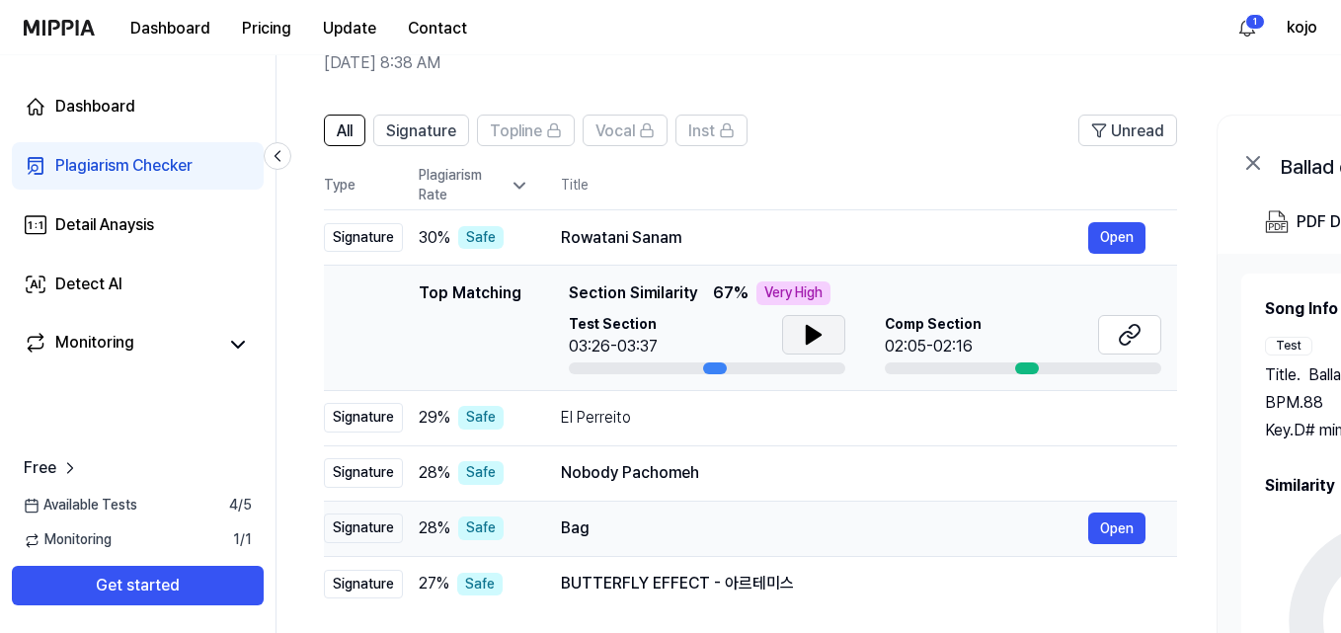
click at [796, 528] on div "Bag" at bounding box center [824, 528] width 527 height 24
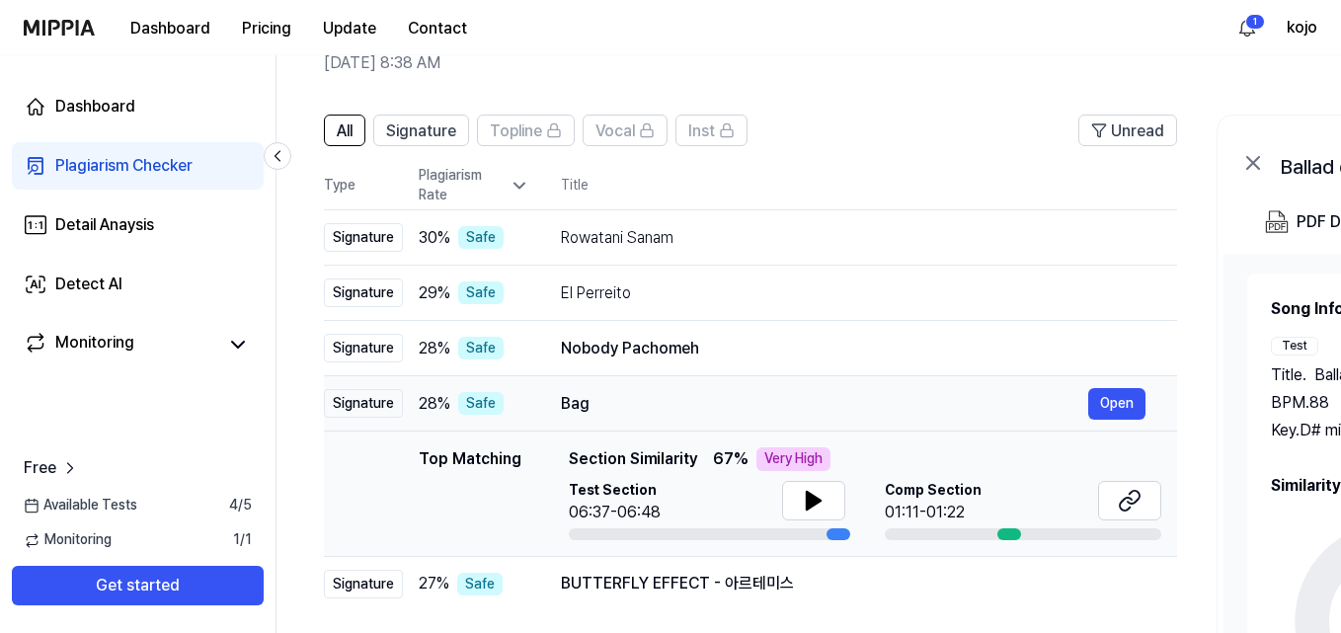
scroll to position [197, 0]
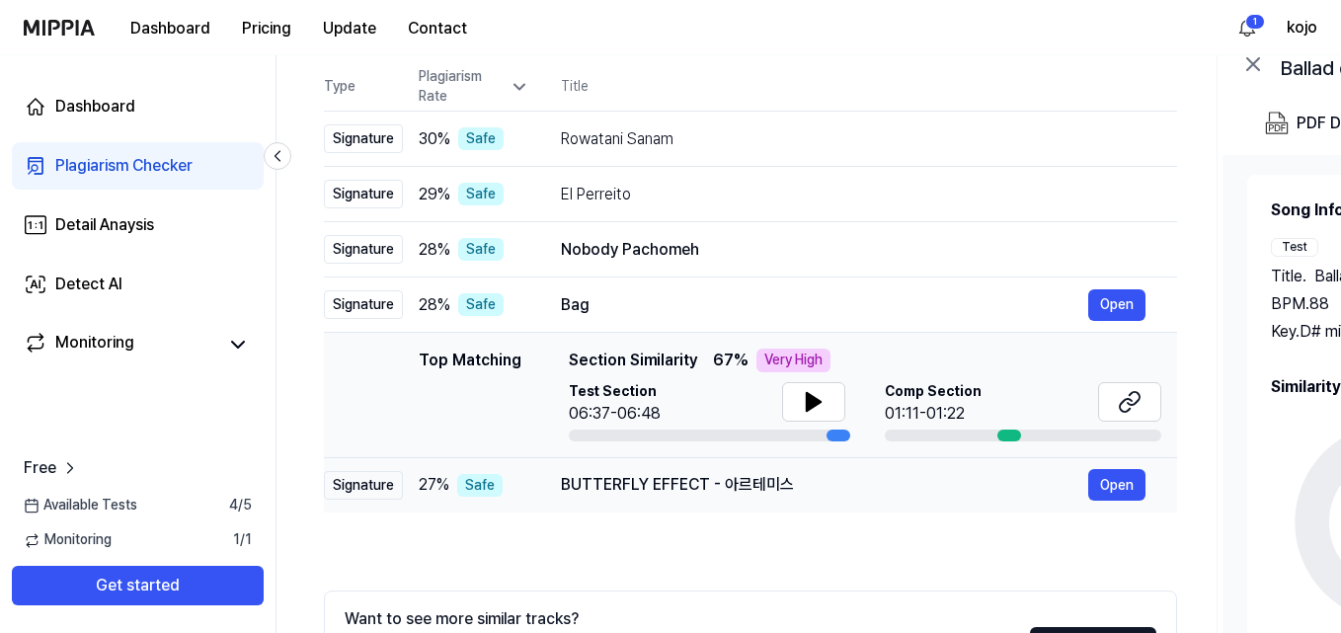
click at [681, 476] on div "BUTTERFLY EFFECT - 아르테미스" at bounding box center [824, 485] width 527 height 24
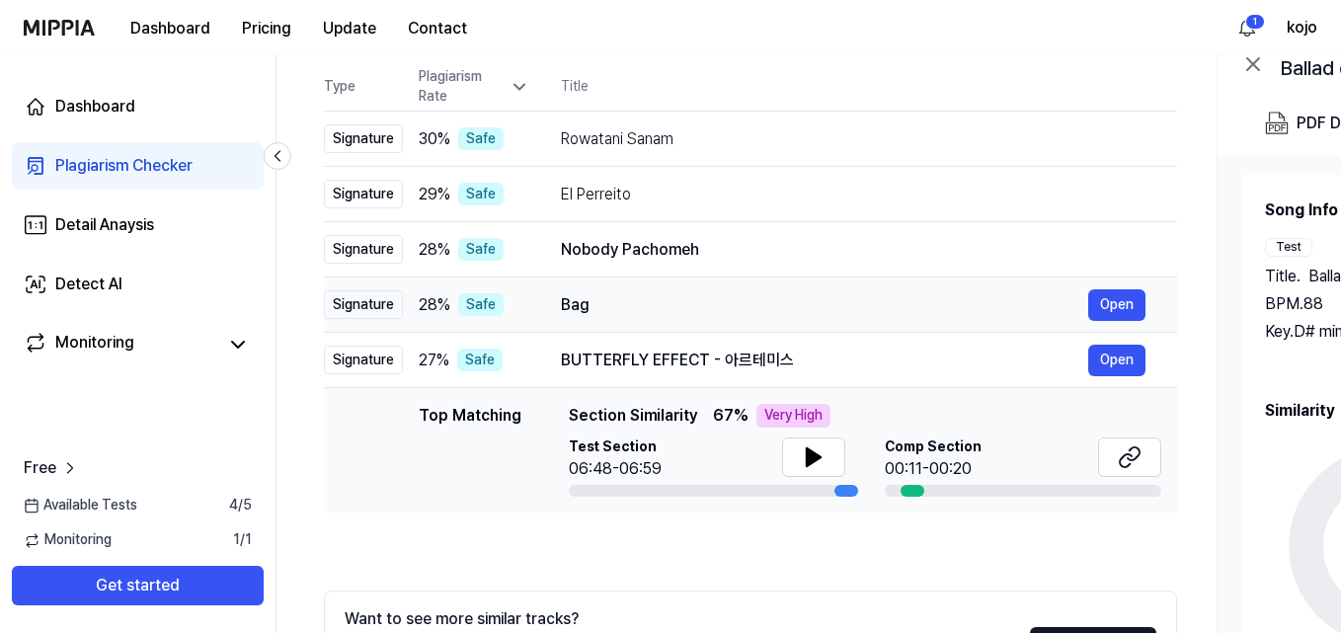
click at [666, 295] on div "Bag" at bounding box center [824, 305] width 527 height 24
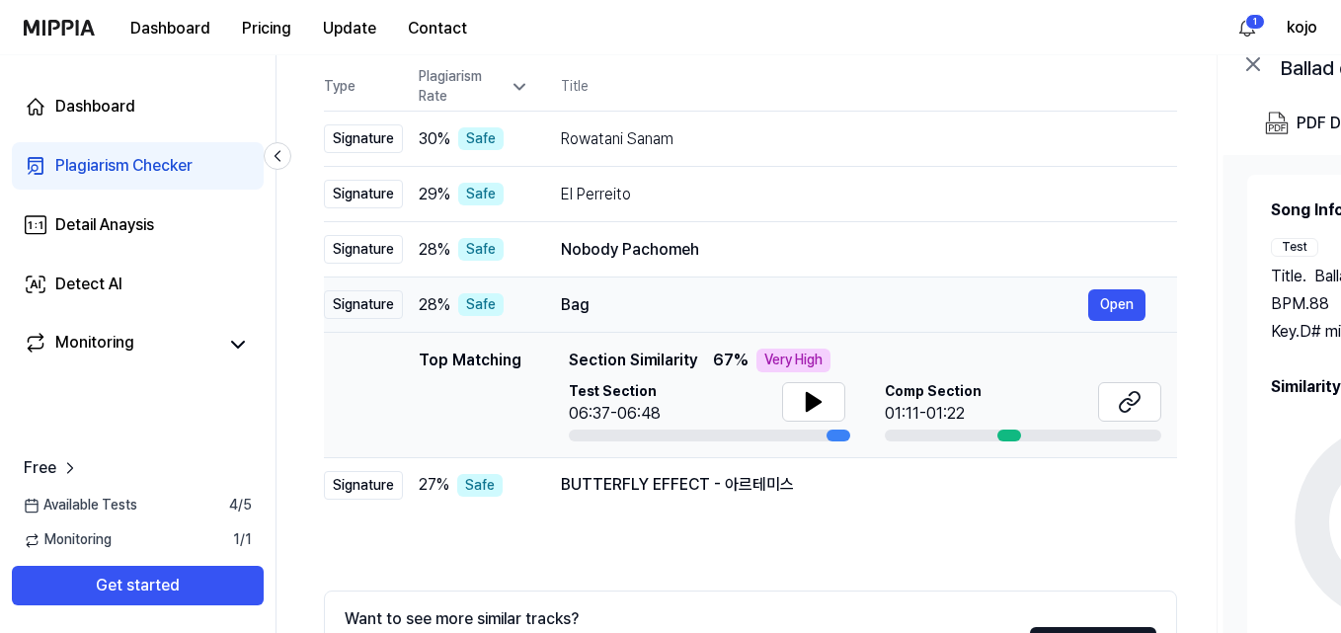
click at [674, 302] on div "Bag" at bounding box center [824, 305] width 527 height 24
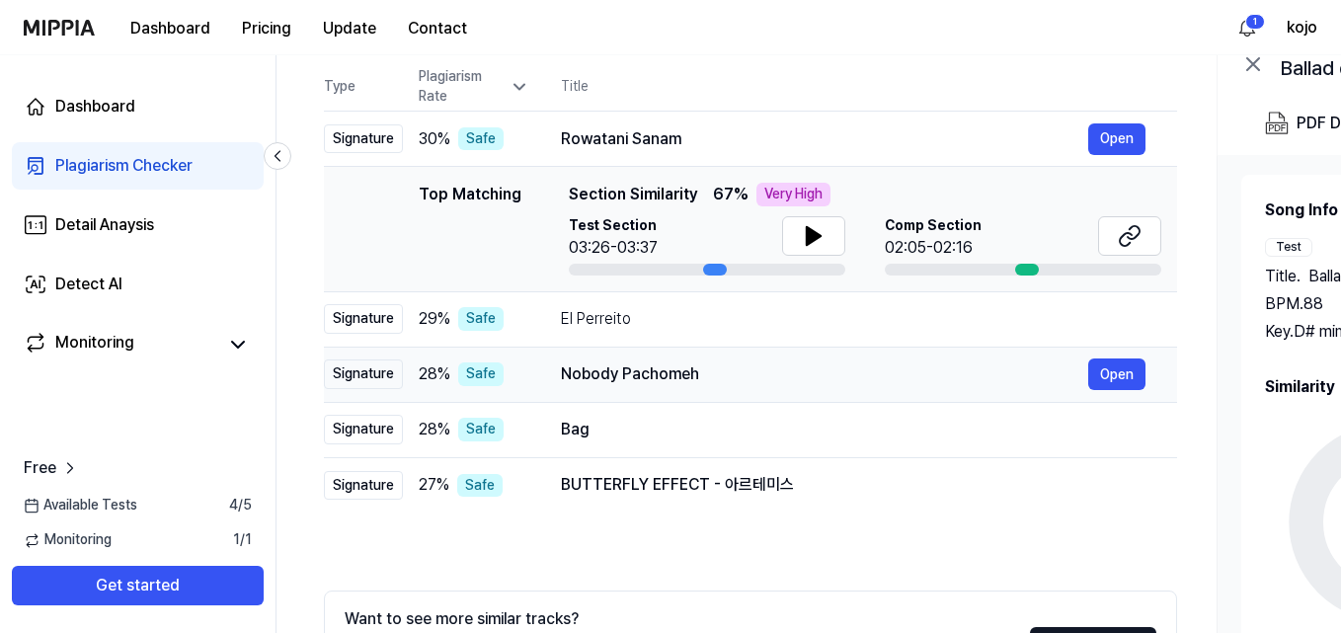
scroll to position [0, 0]
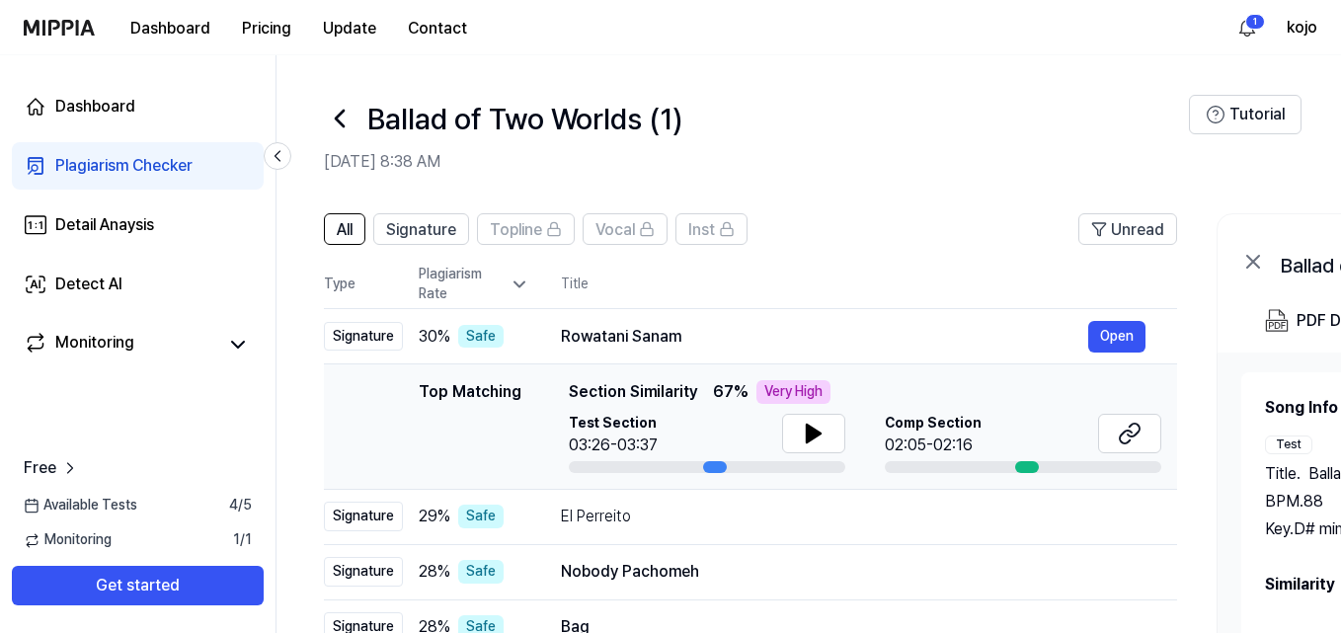
click at [659, 402] on span "Section Similarity" at bounding box center [633, 392] width 128 height 24
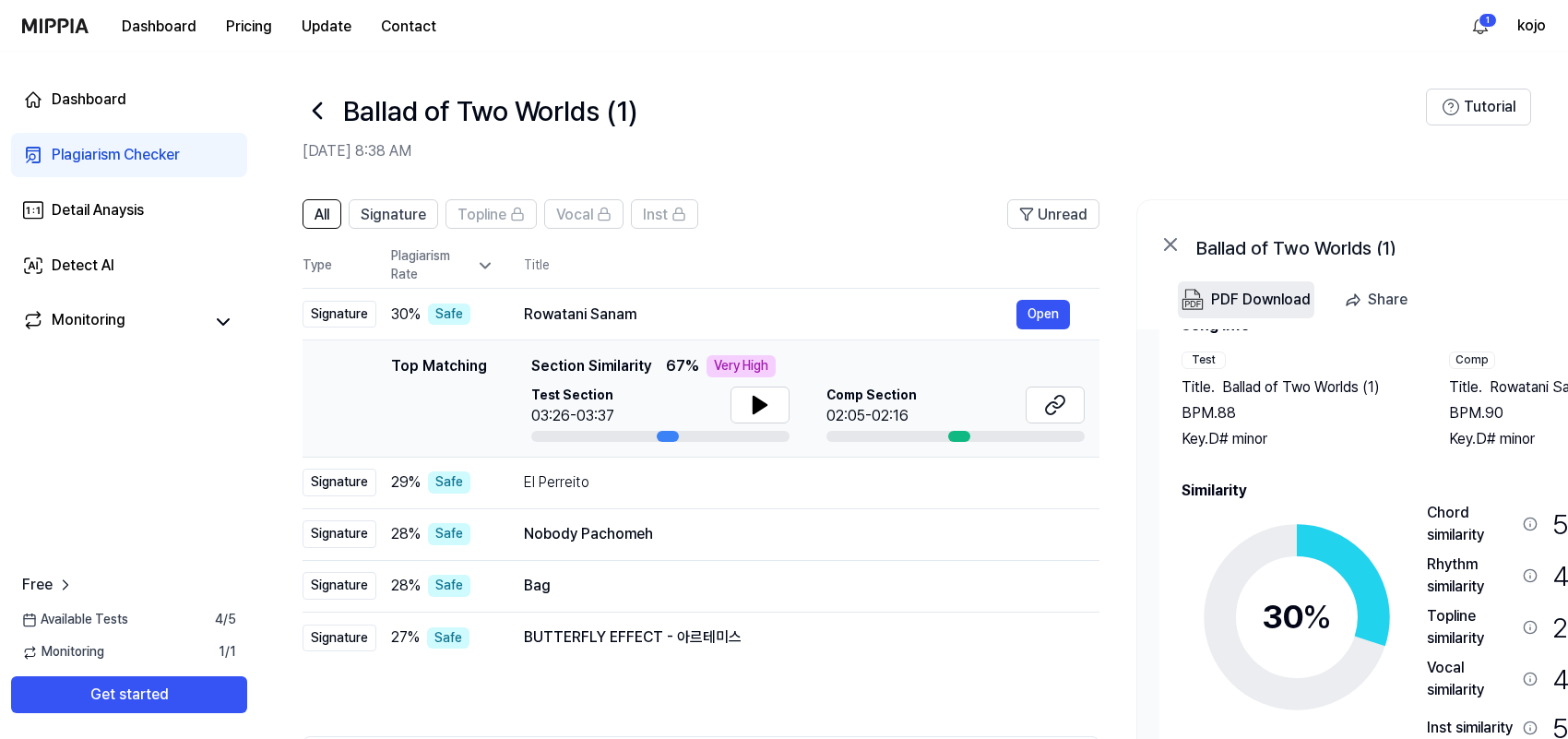
click at [1222, 292] on div "PDF Download" at bounding box center [1261, 300] width 100 height 24
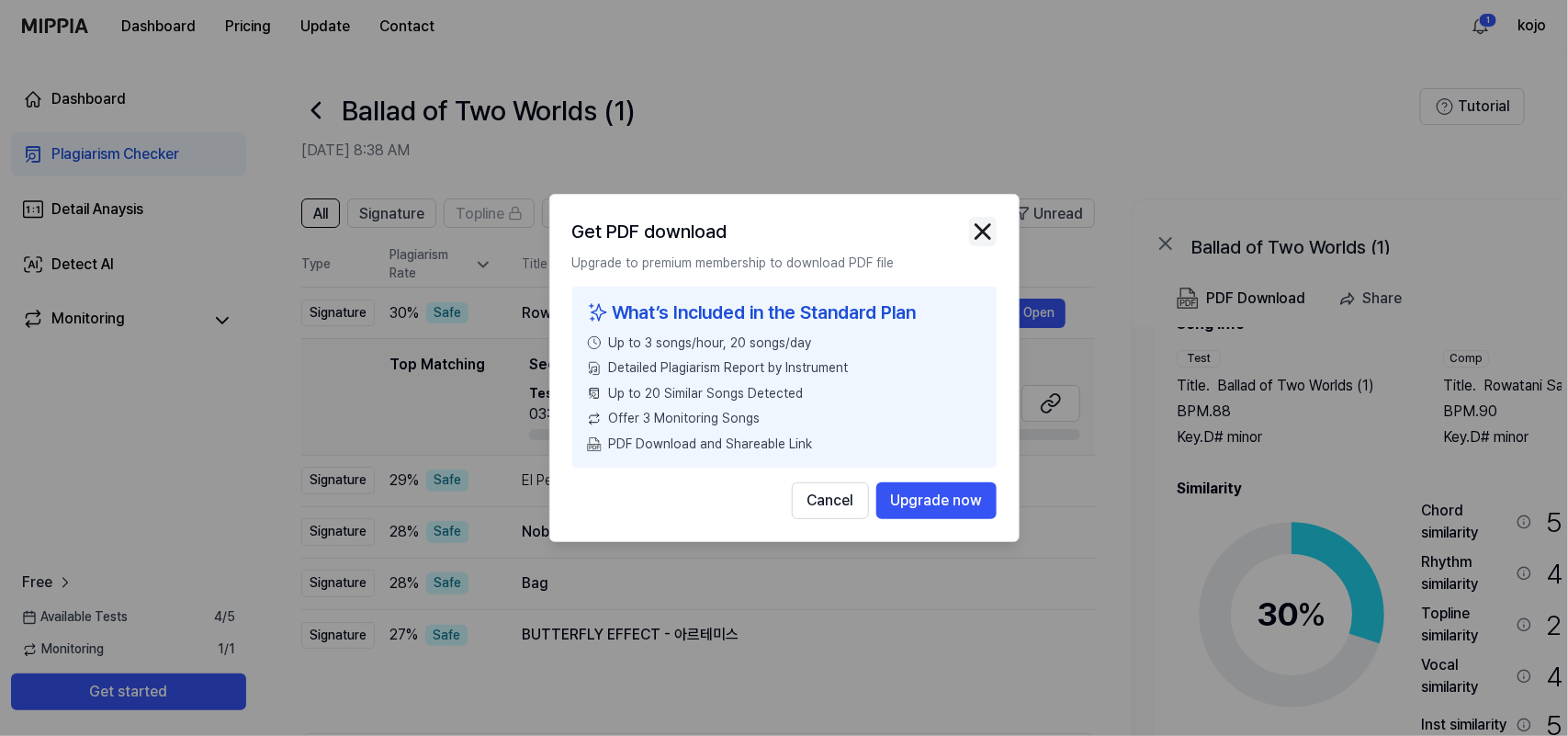
click at [972, 222] on img "button" at bounding box center [983, 232] width 28 height 28
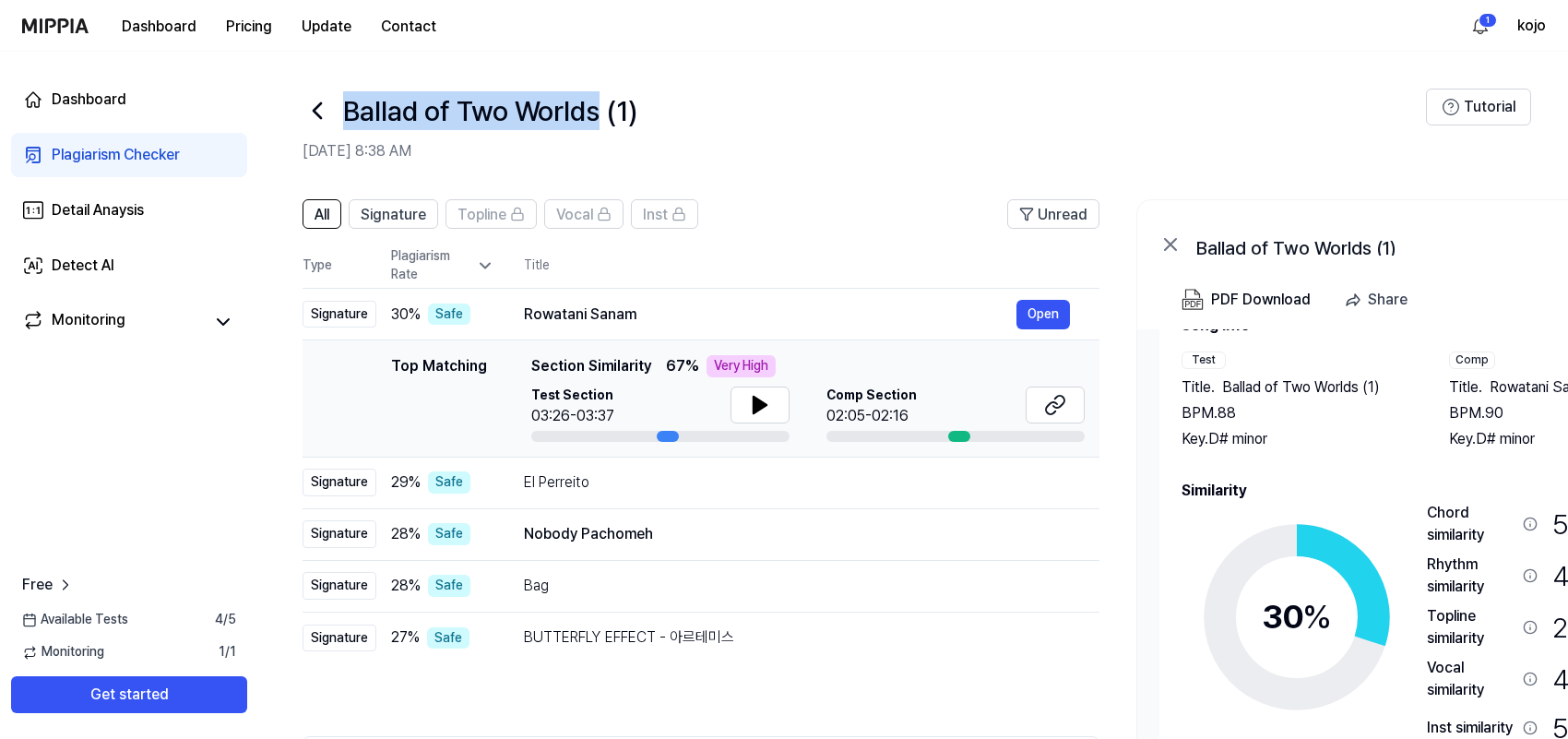
drag, startPoint x: 441, startPoint y: 104, endPoint x: 607, endPoint y: 120, distance: 166.8
click at [607, 120] on div "Ballad of Two Worlds (1)" at bounding box center [864, 110] width 1123 height 44
copy h1 "Ballad of Two Worlds"
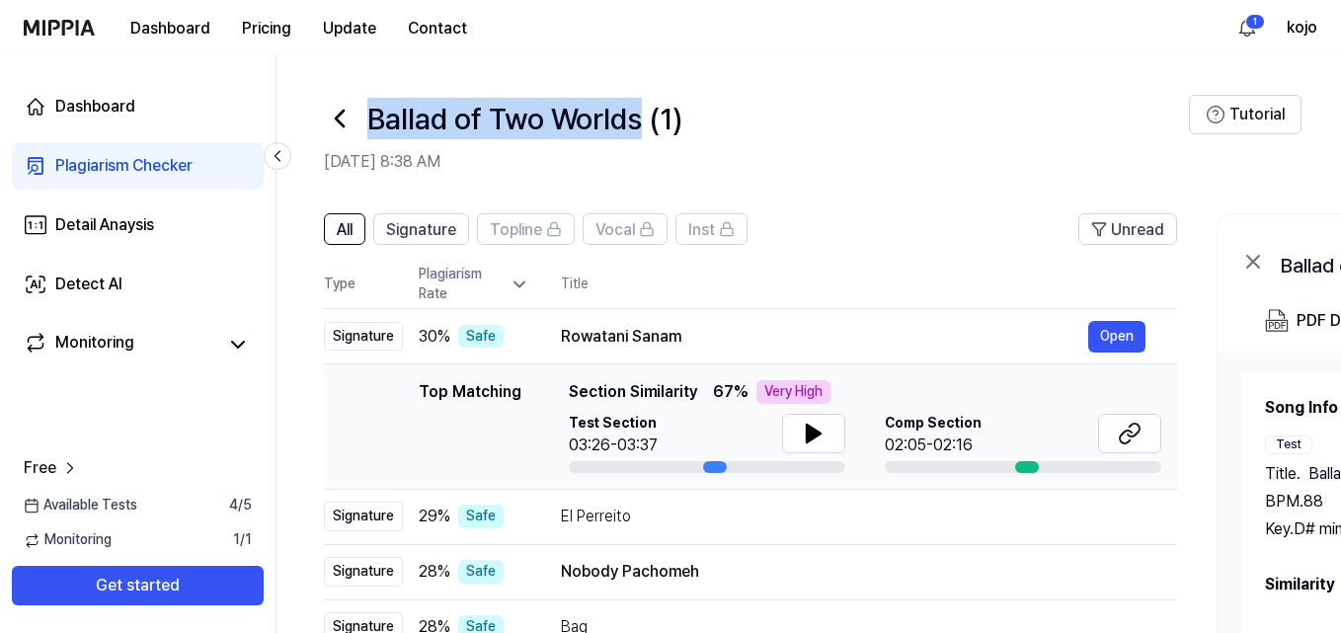
click at [114, 165] on div "Plagiarism Checker" at bounding box center [123, 166] width 137 height 24
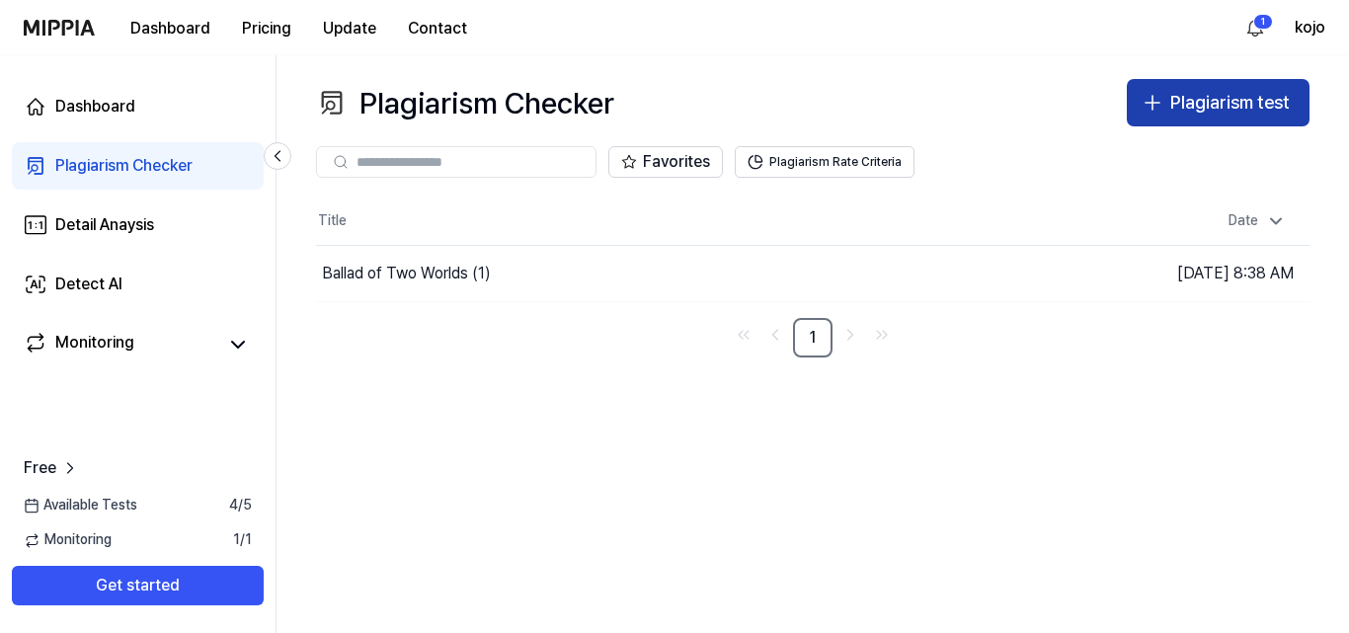
click at [1202, 106] on div "Plagiarism test" at bounding box center [1229, 103] width 119 height 29
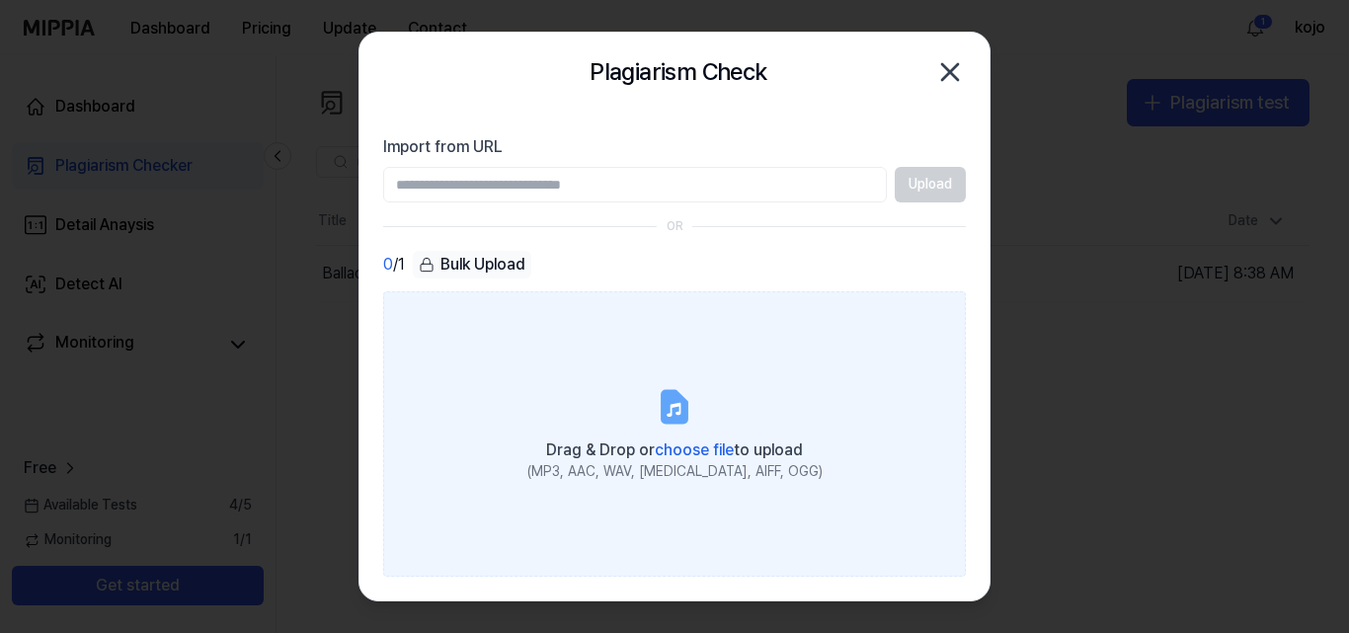
click at [677, 415] on icon at bounding box center [675, 406] width 24 height 31
click at [0, 0] on input "Drag & Drop or choose file to upload (MP3, AAC, WAV, FLAC, AIFF, OGG)" at bounding box center [0, 0] width 0 height 0
click at [698, 441] on span "choose file" at bounding box center [694, 449] width 79 height 19
click at [0, 0] on input "Drag & Drop or choose file to upload (MP3, AAC, WAV, FLAC, AIFF, OGG)" at bounding box center [0, 0] width 0 height 0
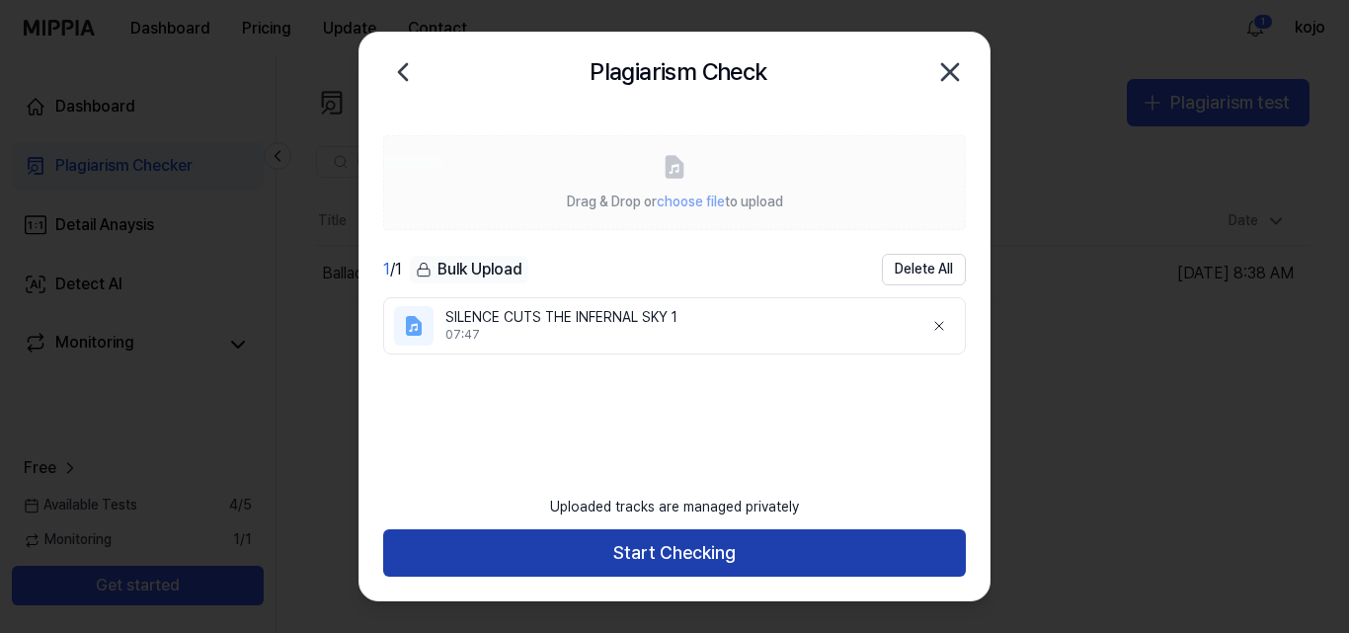
click at [724, 547] on button "Start Checking" at bounding box center [674, 552] width 583 height 47
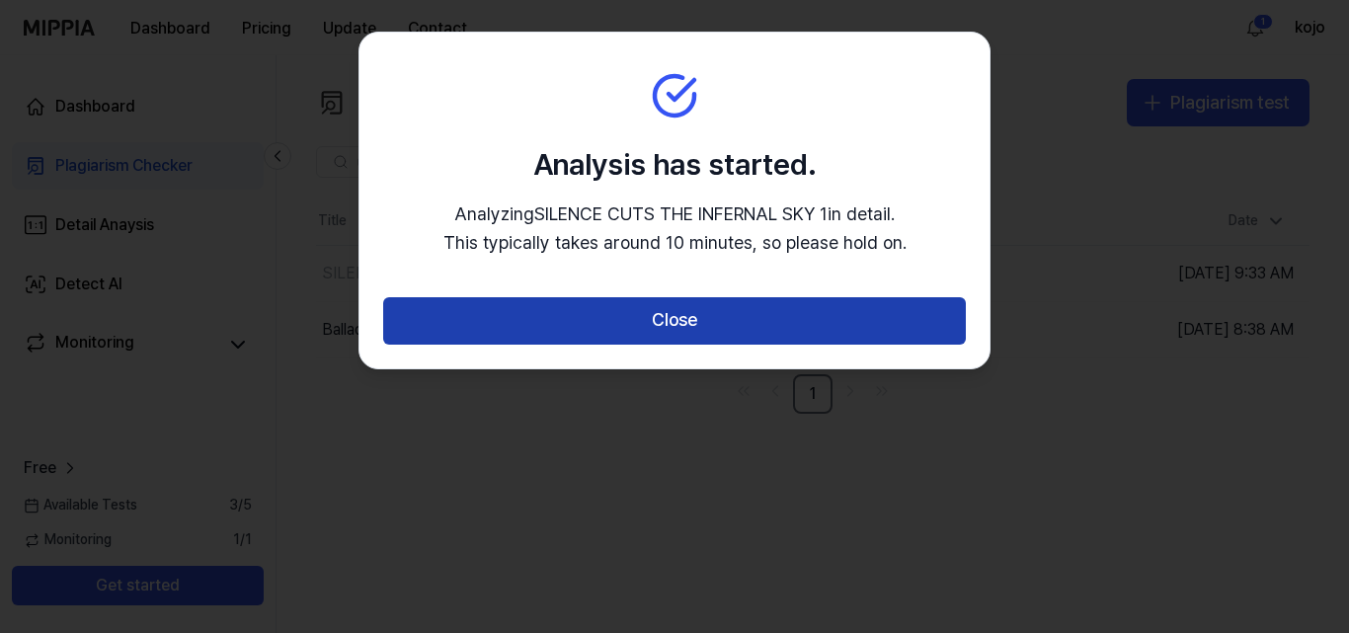
click at [684, 319] on button "Close" at bounding box center [674, 320] width 583 height 47
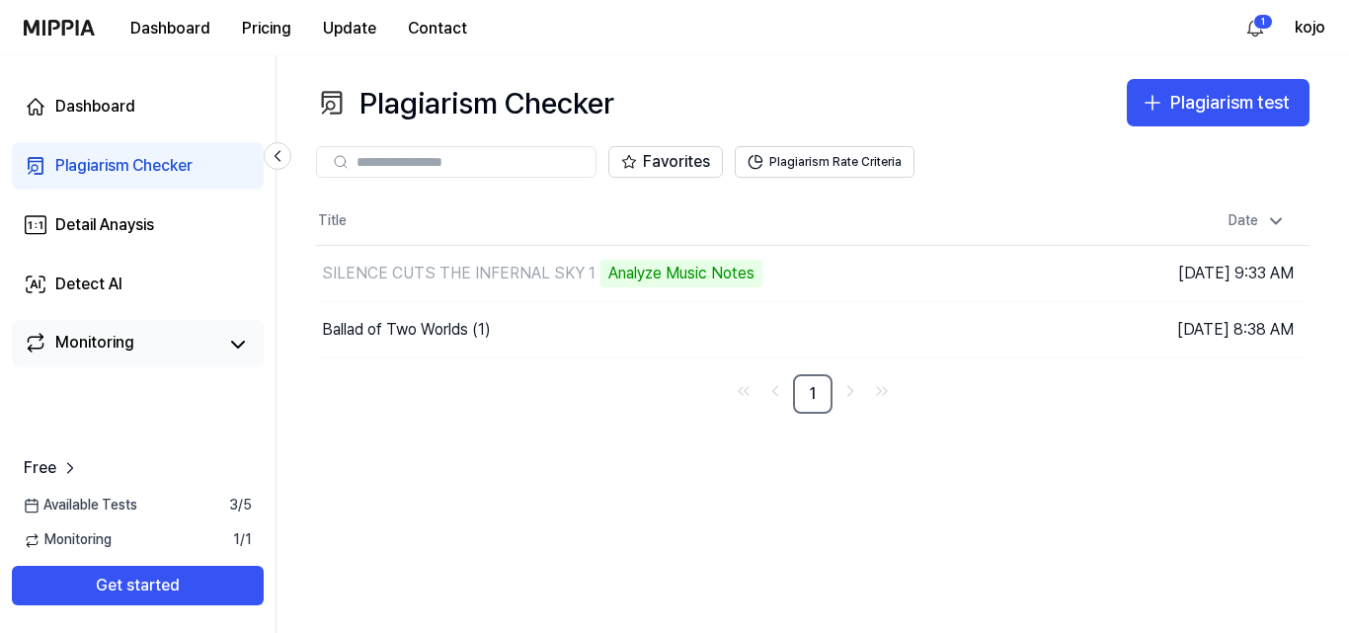
click at [92, 352] on div "Monitoring" at bounding box center [94, 345] width 79 height 28
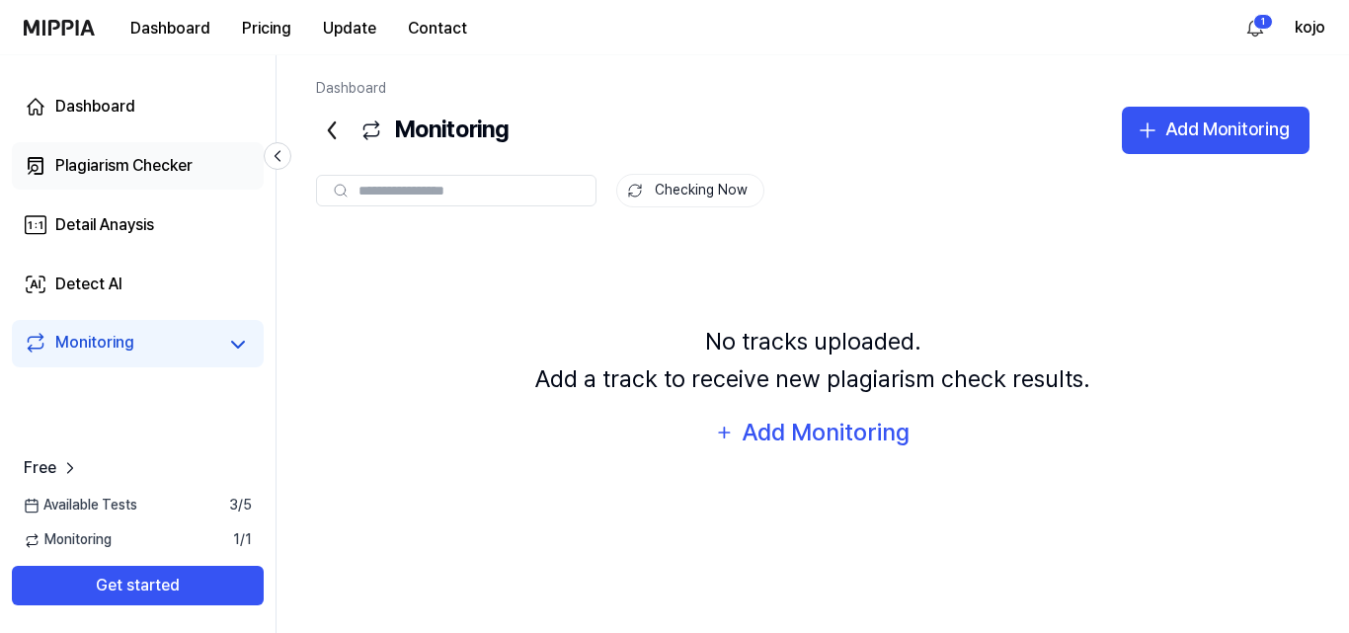
click at [103, 174] on div "Plagiarism Checker" at bounding box center [123, 166] width 137 height 24
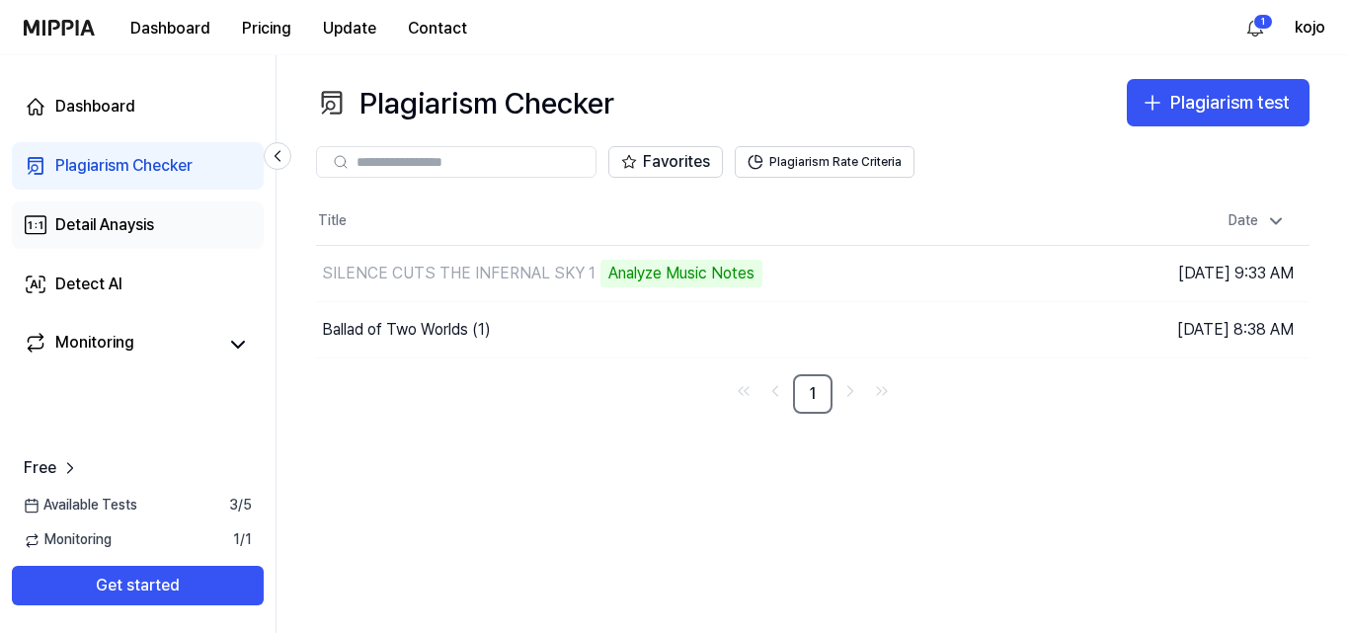
click at [145, 232] on div "Detail Anaysis" at bounding box center [104, 225] width 99 height 24
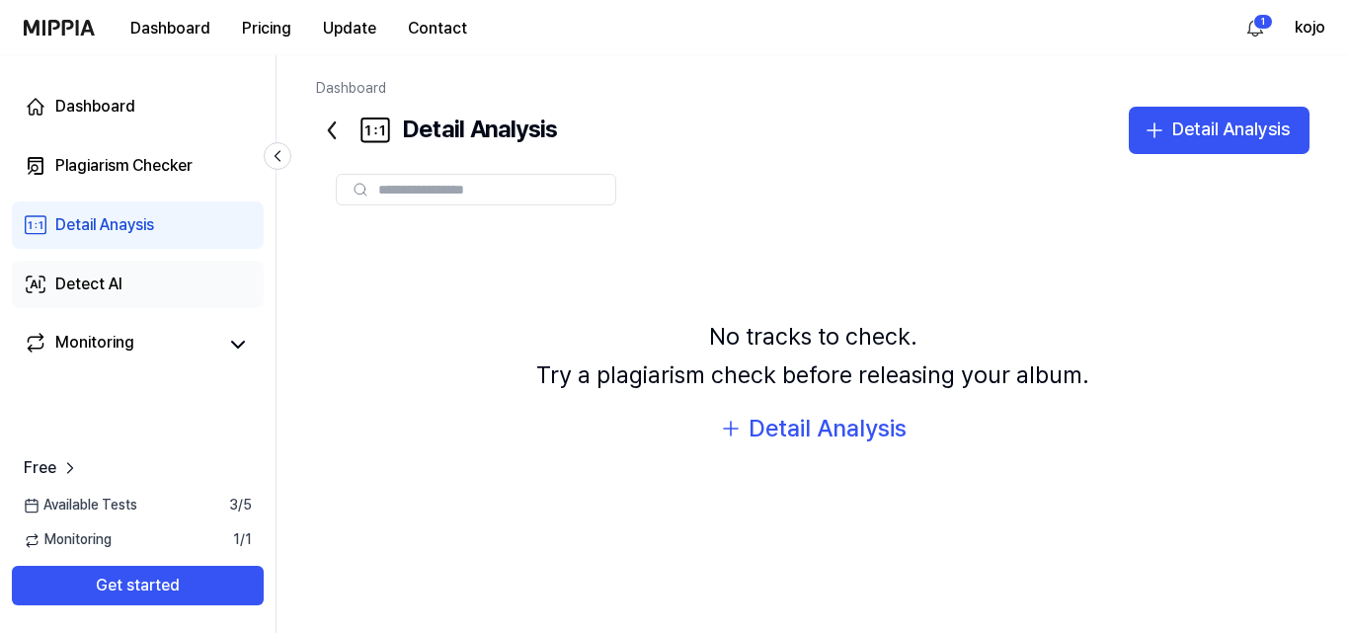
click at [98, 290] on div "Detect AI" at bounding box center [88, 285] width 67 height 24
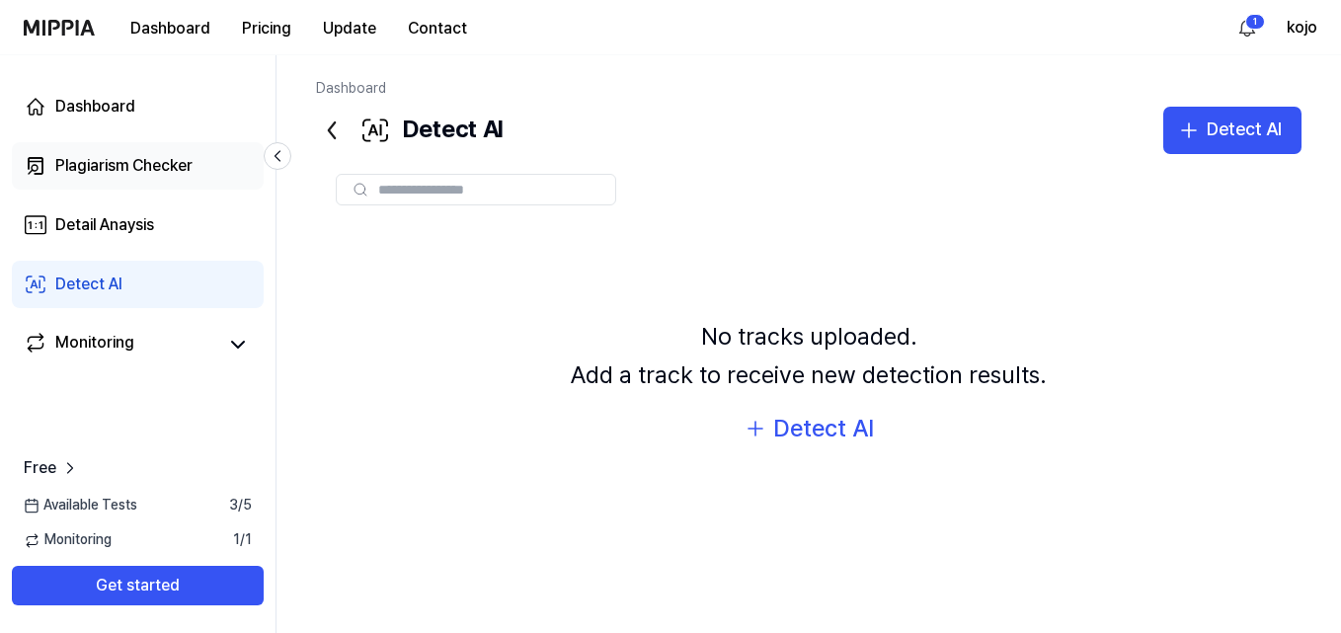
click at [103, 178] on link "Plagiarism Checker" at bounding box center [138, 165] width 252 height 47
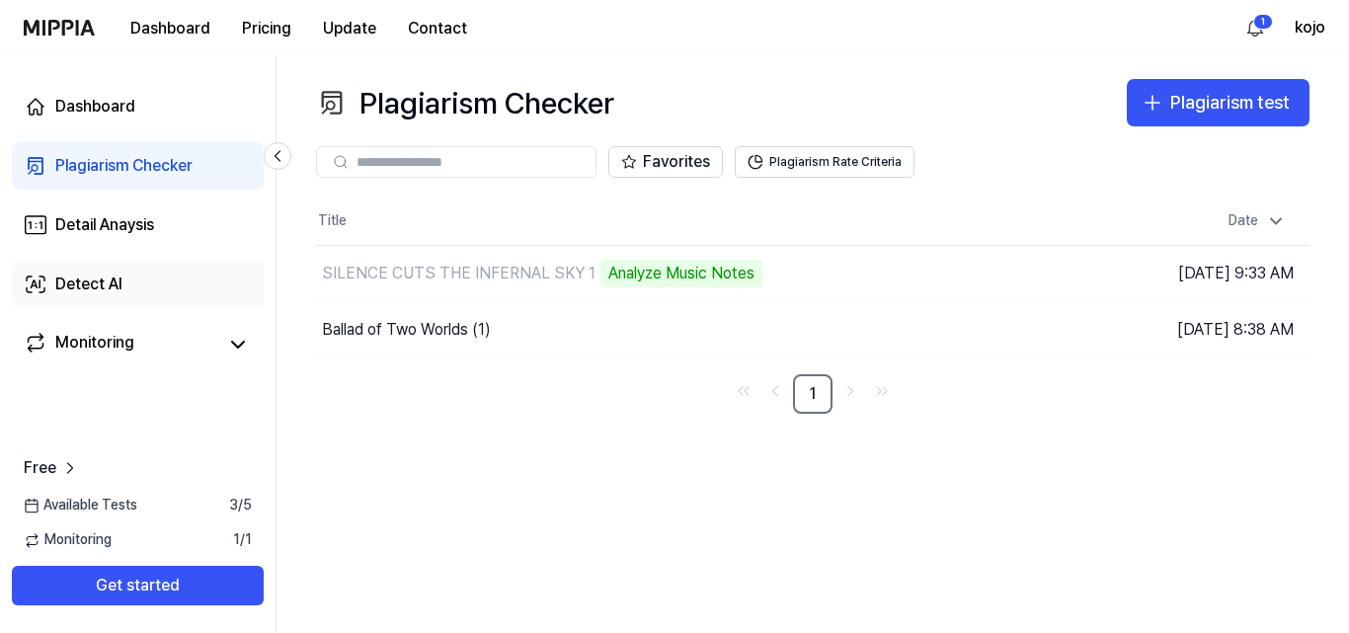
click at [130, 275] on link "Detect AI" at bounding box center [138, 284] width 252 height 47
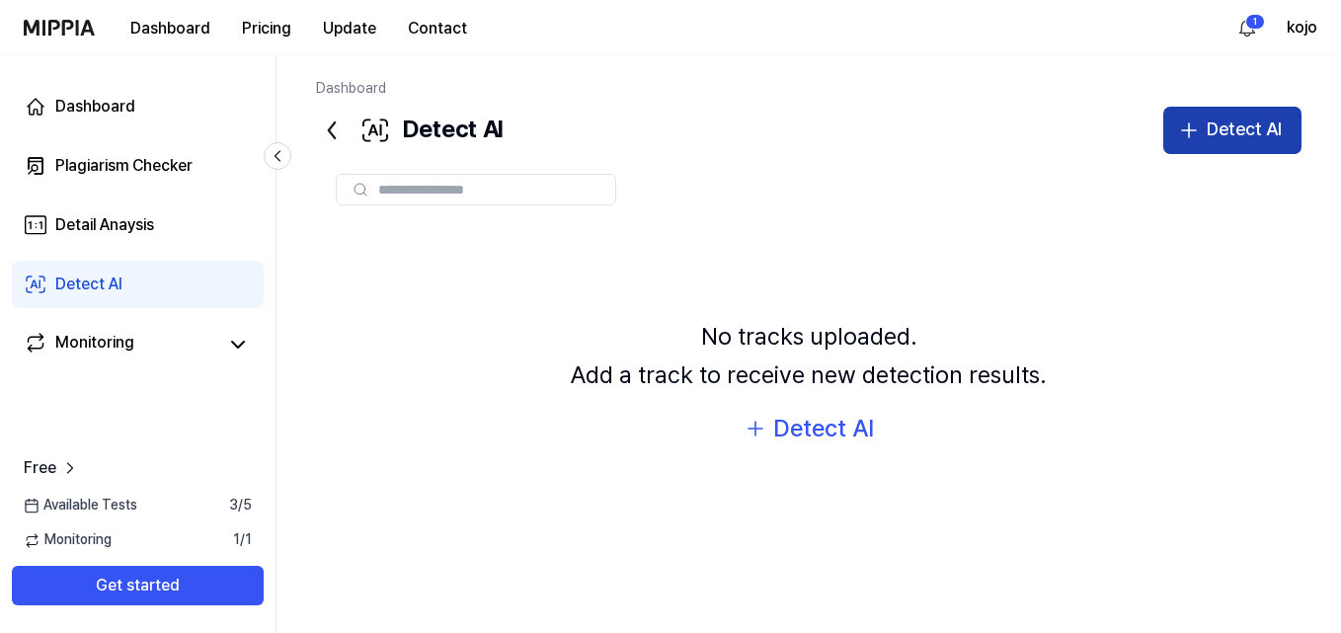
click at [1240, 139] on div "Detect AI" at bounding box center [1244, 130] width 75 height 29
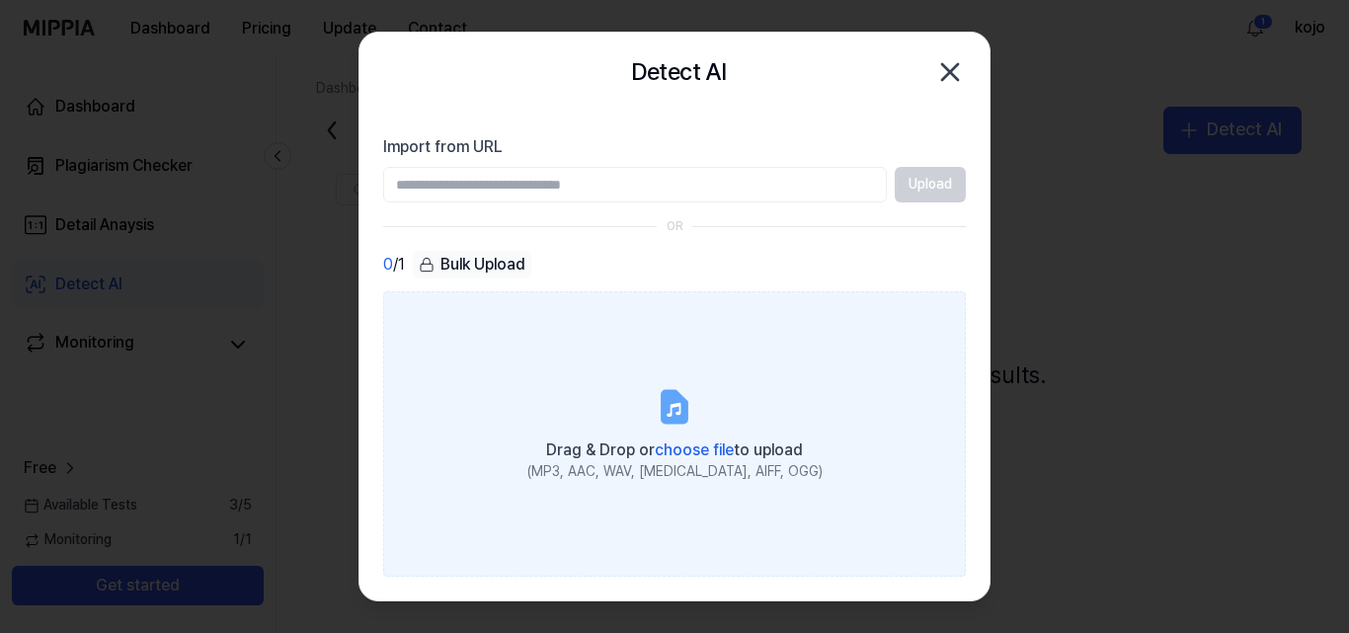
click at [690, 435] on div "Drag & Drop or choose file to upload" at bounding box center [674, 448] width 295 height 28
click at [0, 0] on input "Drag & Drop or choose file to upload (MP3, AAC, WAV, FLAC, AIFF, OGG)" at bounding box center [0, 0] width 0 height 0
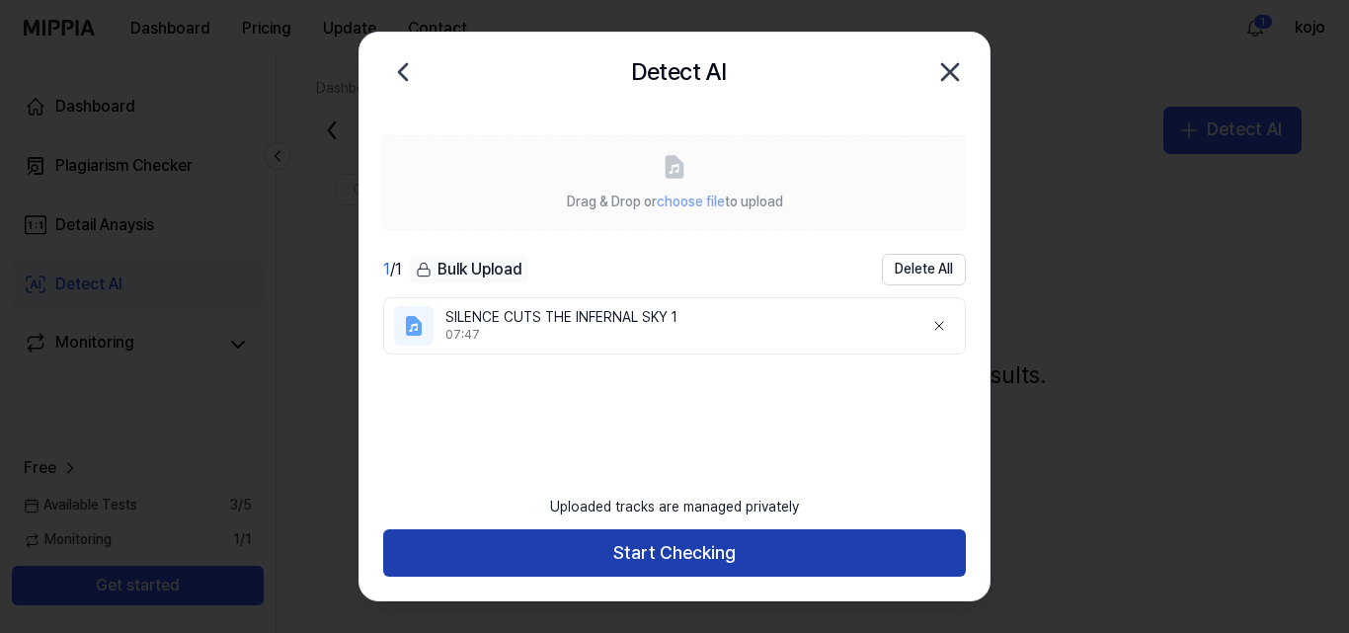
click at [696, 555] on button "Start Checking" at bounding box center [674, 552] width 583 height 47
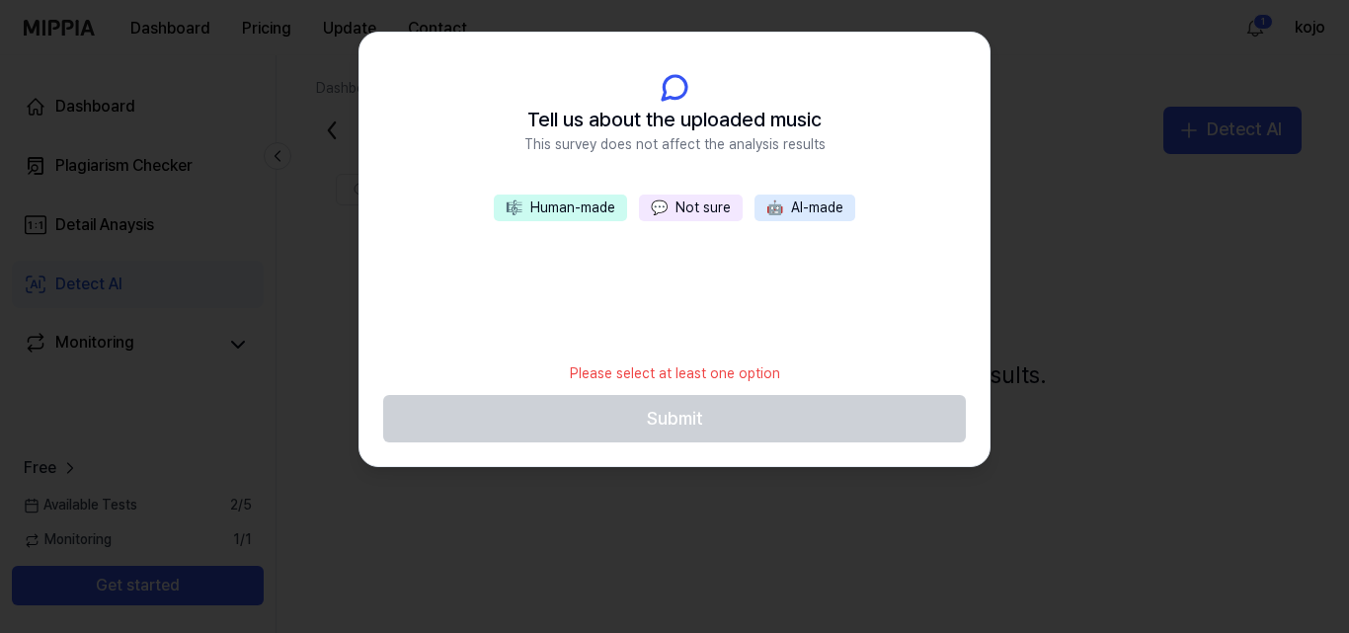
click at [558, 212] on button "🎼 Human-made" at bounding box center [560, 209] width 133 height 28
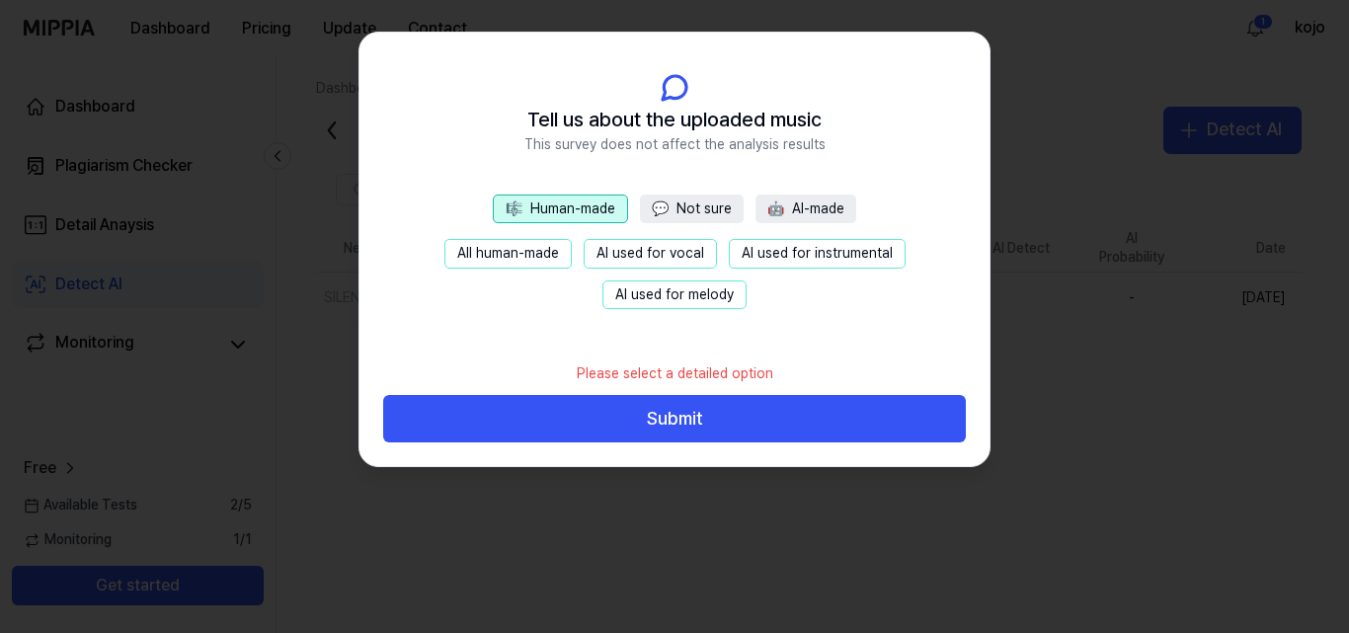
click at [799, 209] on button "🤖 AI-made" at bounding box center [805, 210] width 101 height 30
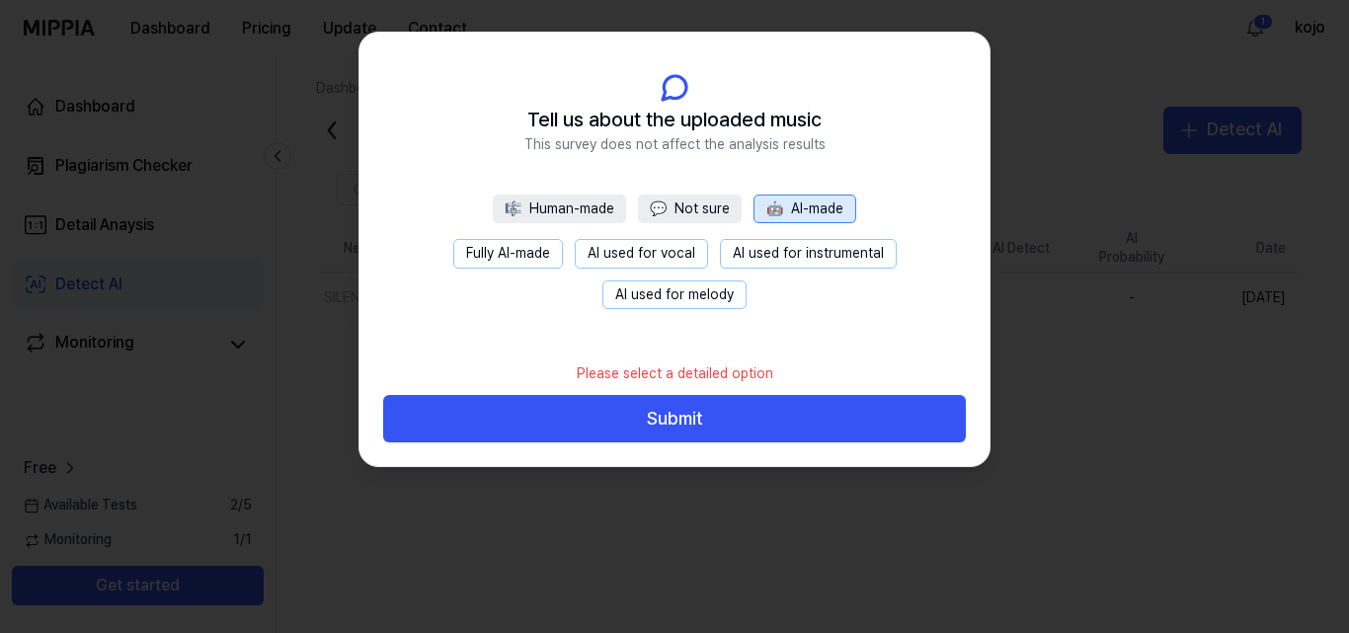
click at [584, 206] on button "🎼 Human-made" at bounding box center [559, 210] width 133 height 30
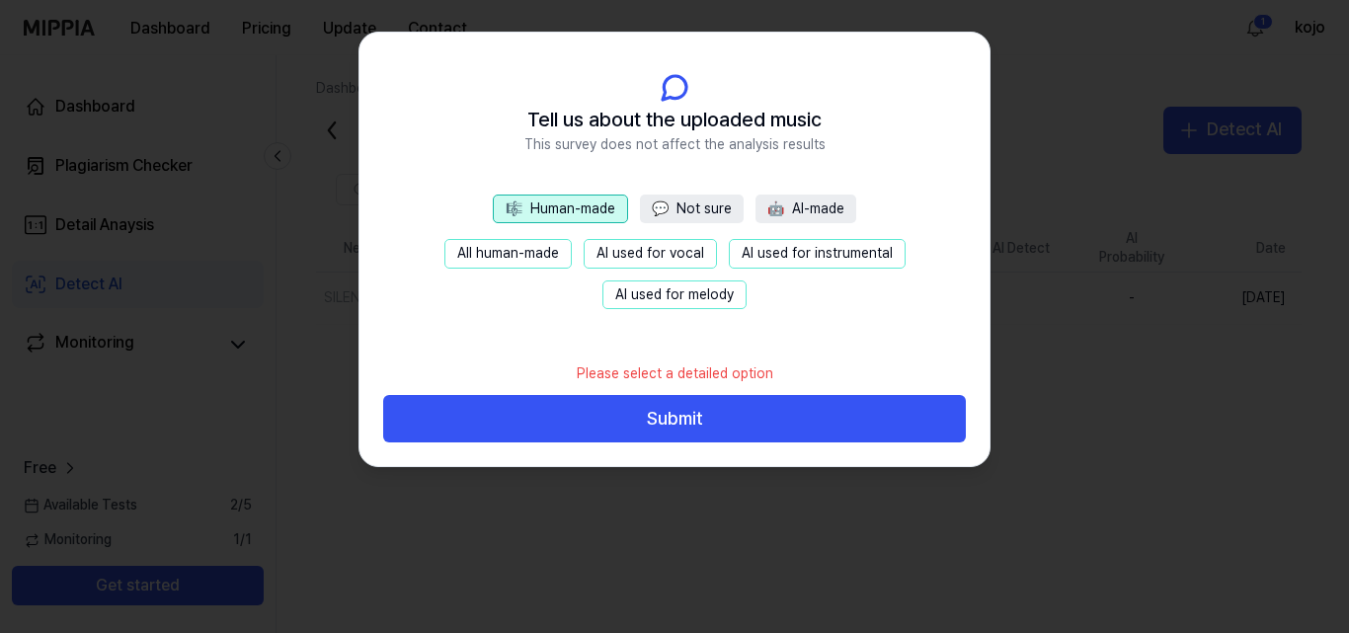
click at [556, 251] on button "All human-made" at bounding box center [507, 254] width 127 height 30
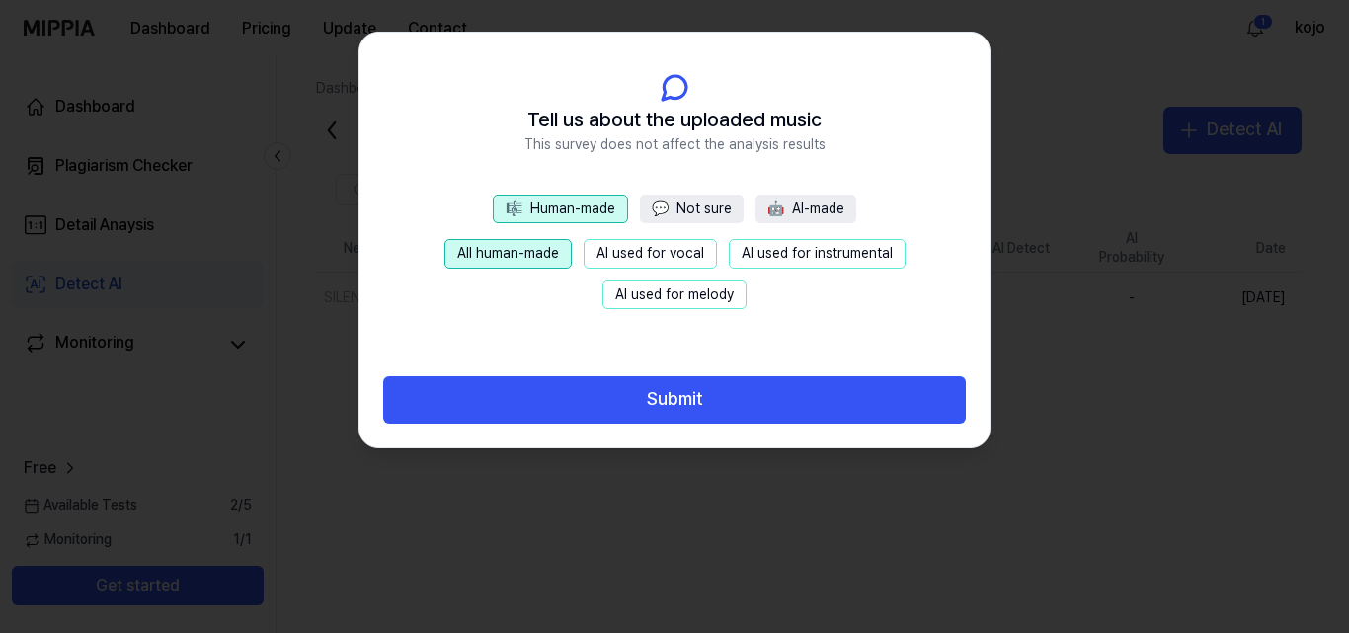
click at [640, 255] on button "AI used for vocal" at bounding box center [650, 254] width 133 height 30
click at [702, 299] on button "AI used for melody" at bounding box center [674, 295] width 144 height 30
click at [787, 255] on button "AI used for instrumental" at bounding box center [817, 254] width 177 height 30
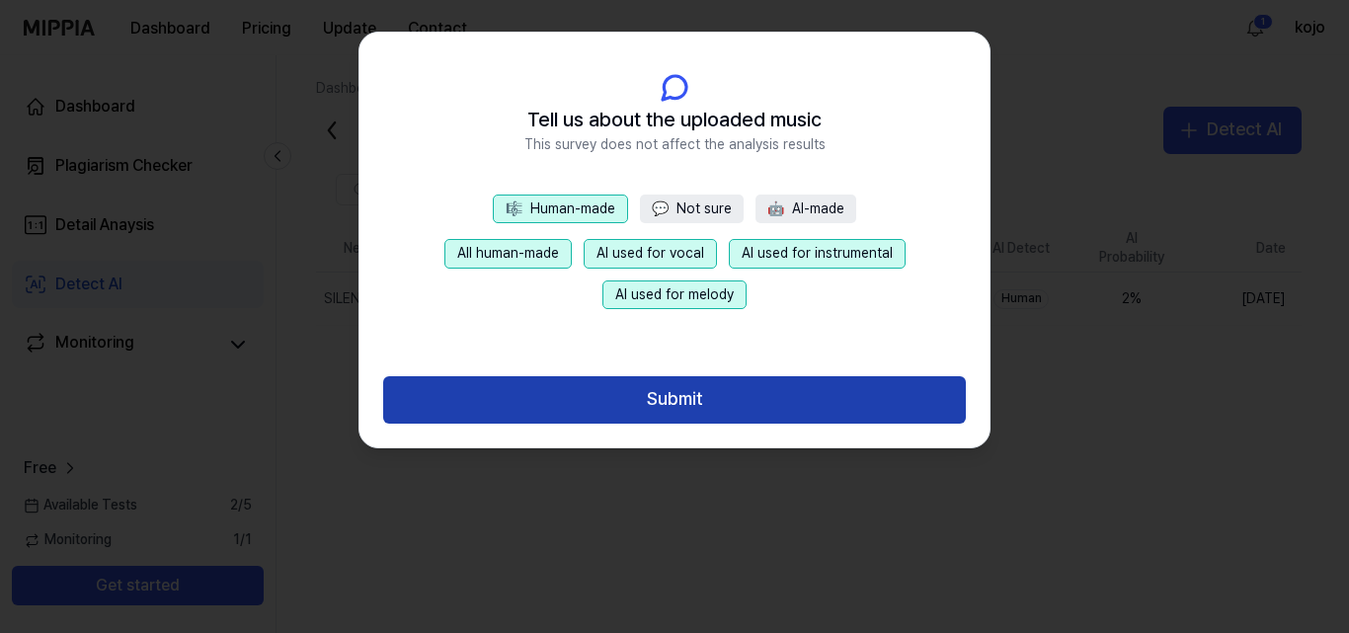
click at [683, 401] on button "Submit" at bounding box center [674, 399] width 583 height 47
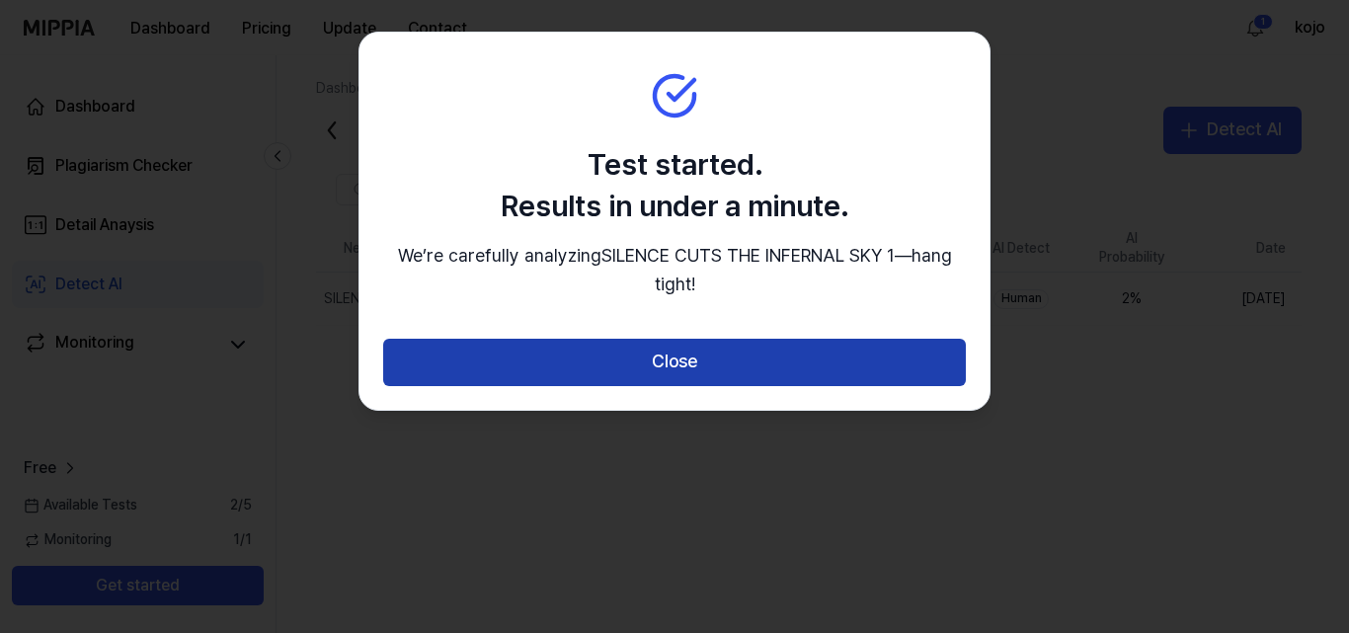
click at [705, 362] on button "Close" at bounding box center [674, 362] width 583 height 47
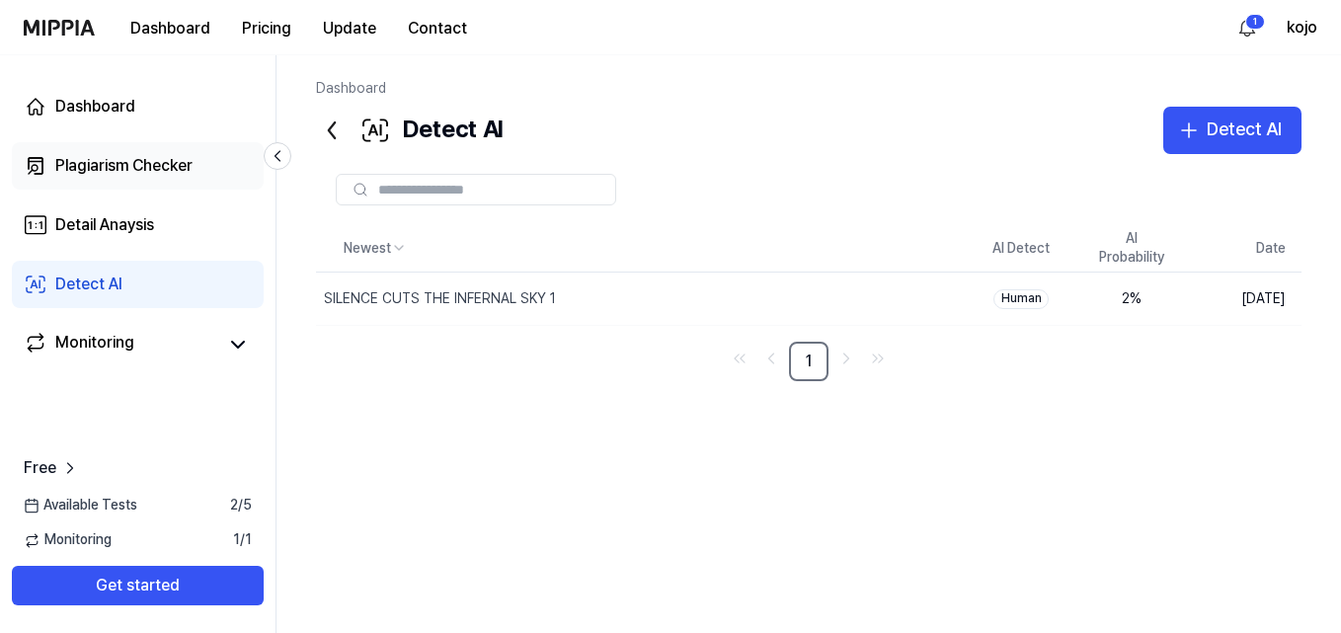
click at [118, 166] on div "Plagiarism Checker" at bounding box center [123, 166] width 137 height 24
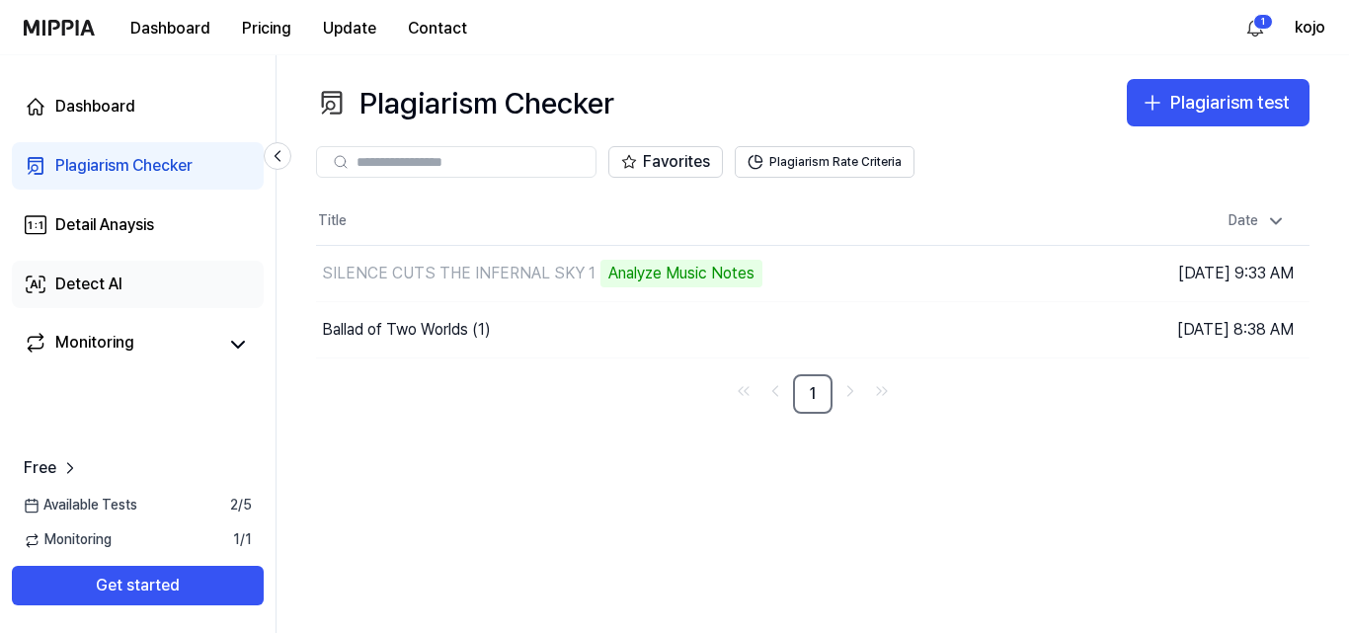
click at [102, 278] on div "Detect AI" at bounding box center [88, 285] width 67 height 24
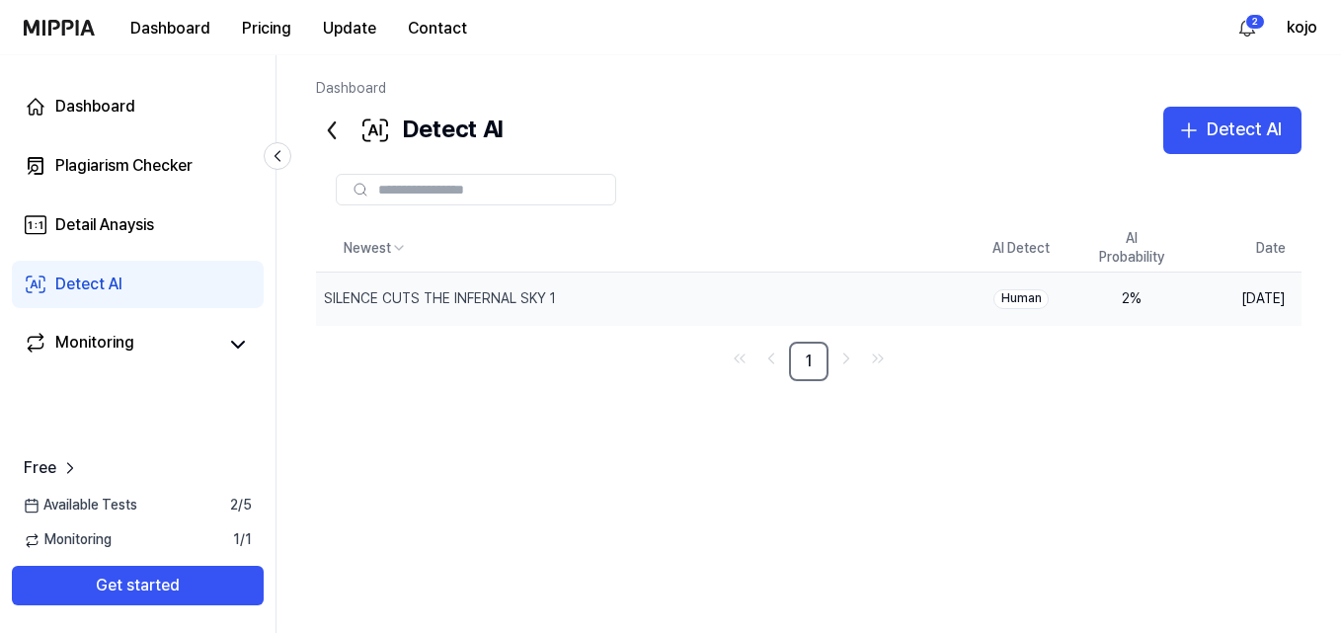
click at [1028, 297] on div "Human" at bounding box center [1020, 299] width 55 height 20
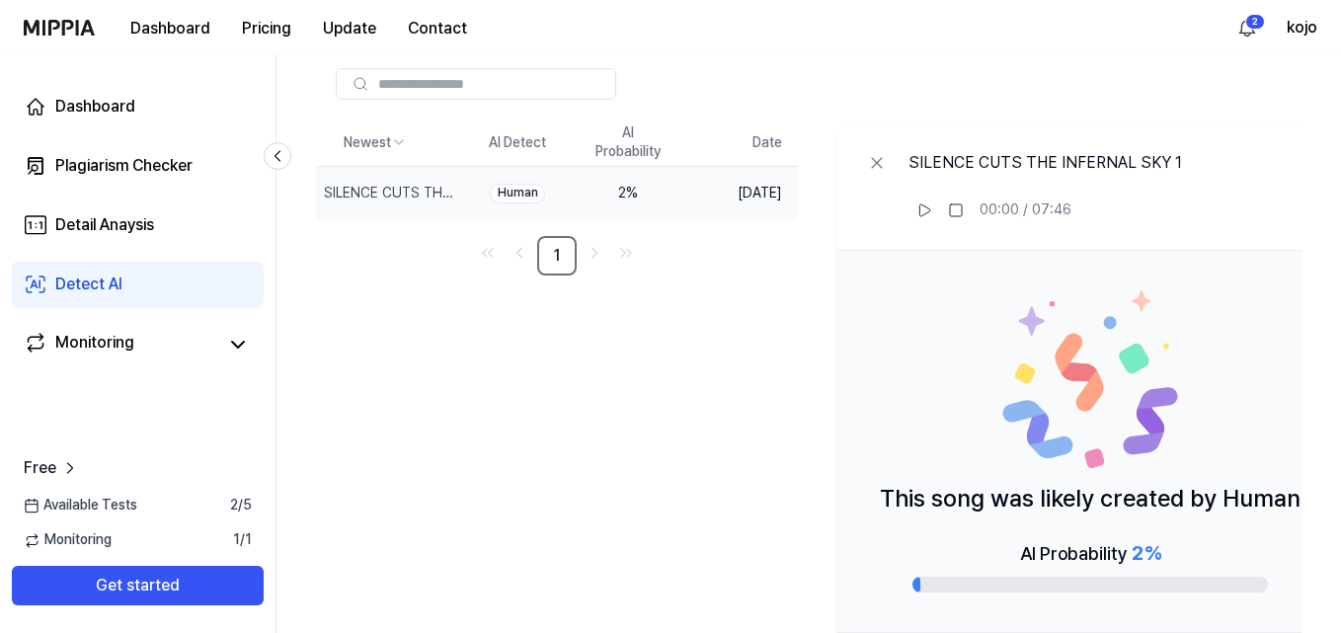
scroll to position [204, 0]
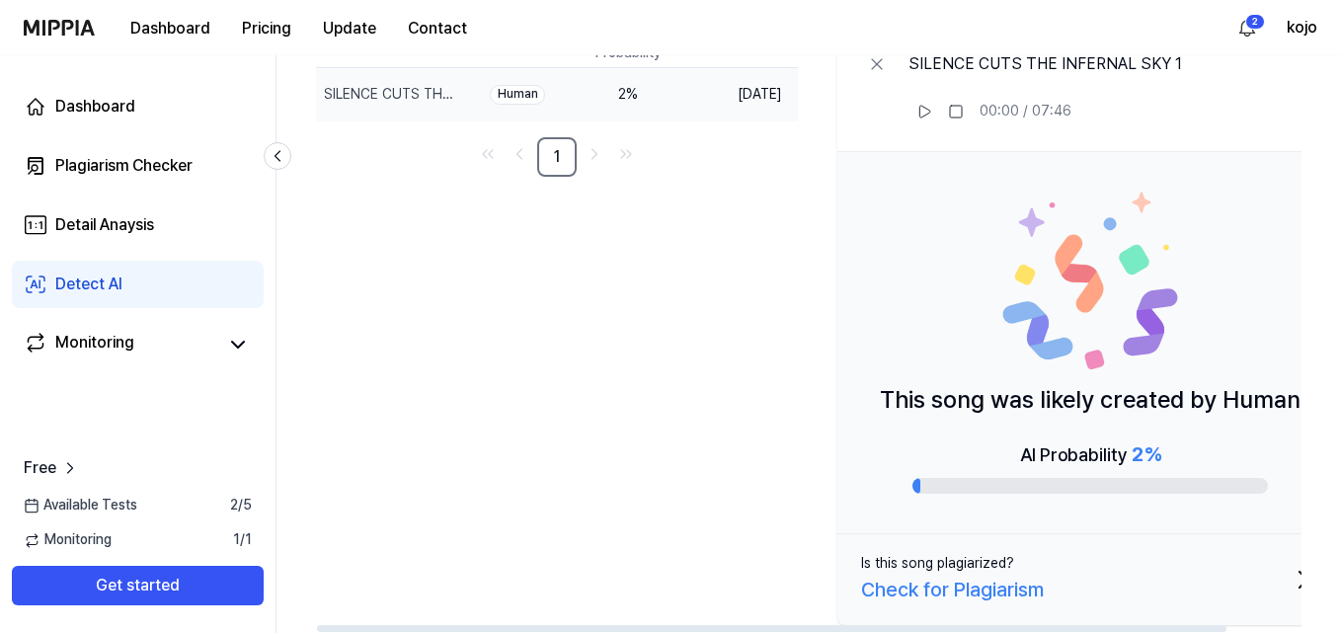
click at [997, 585] on div "Check for Plagiarism" at bounding box center [952, 590] width 183 height 32
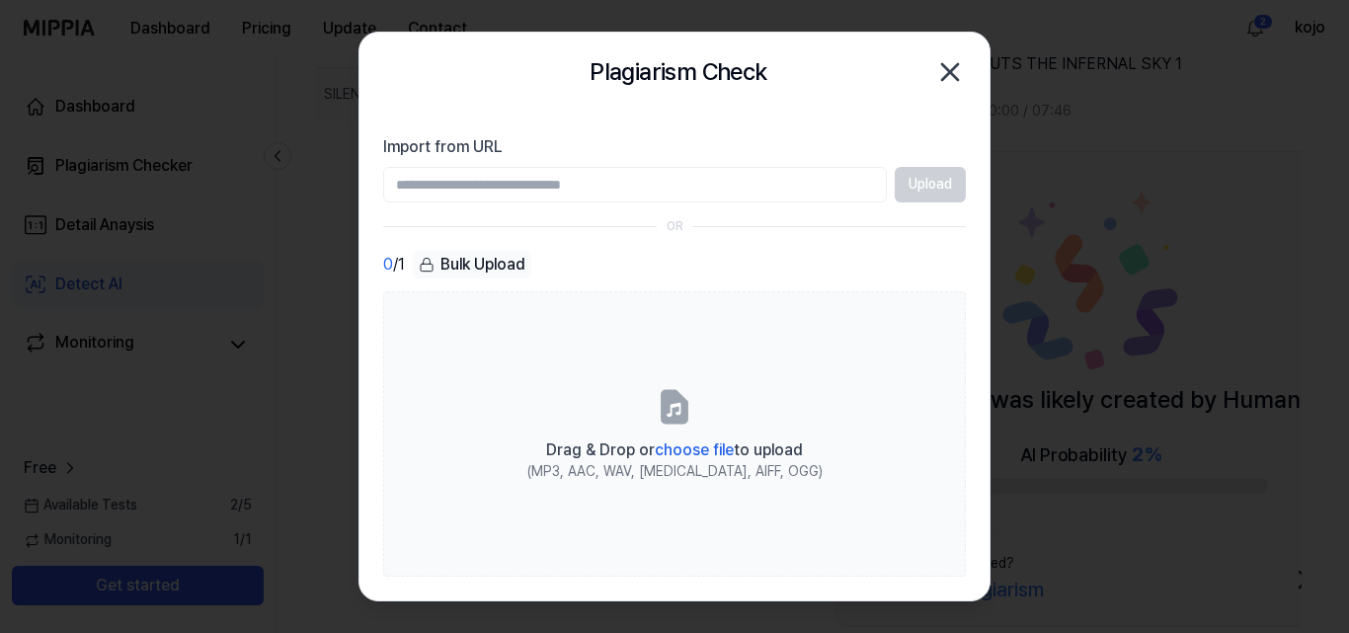
click at [955, 68] on icon "button" at bounding box center [950, 72] width 16 height 16
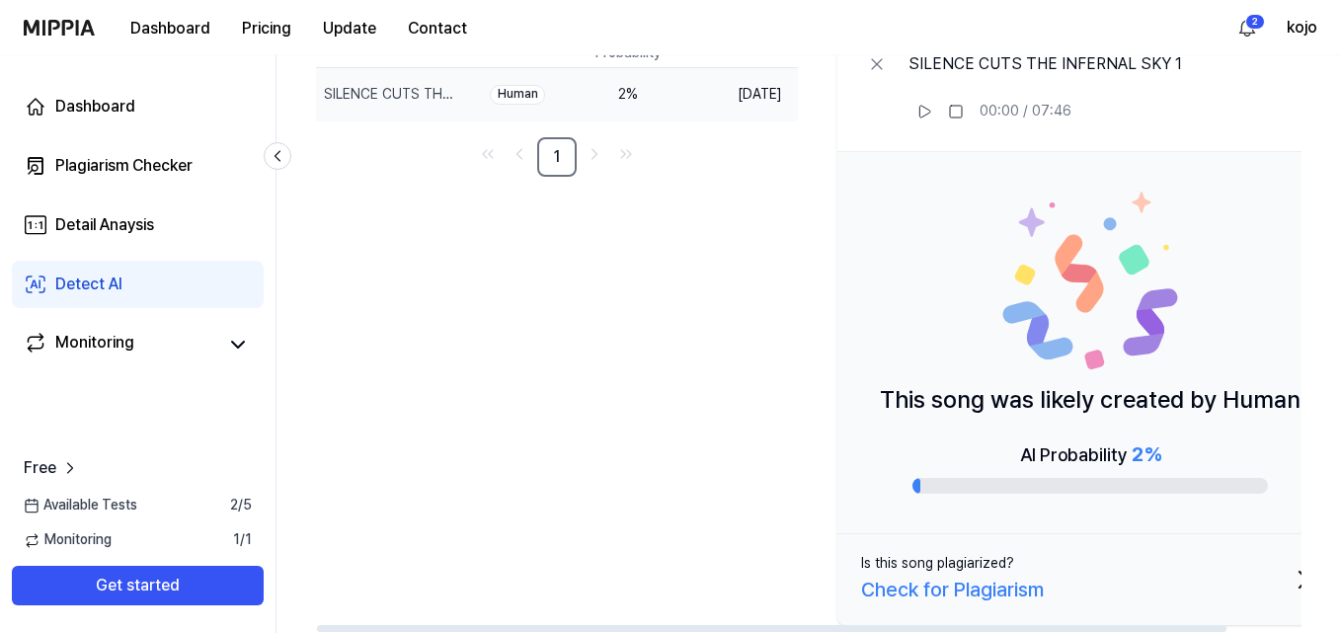
scroll to position [0, 0]
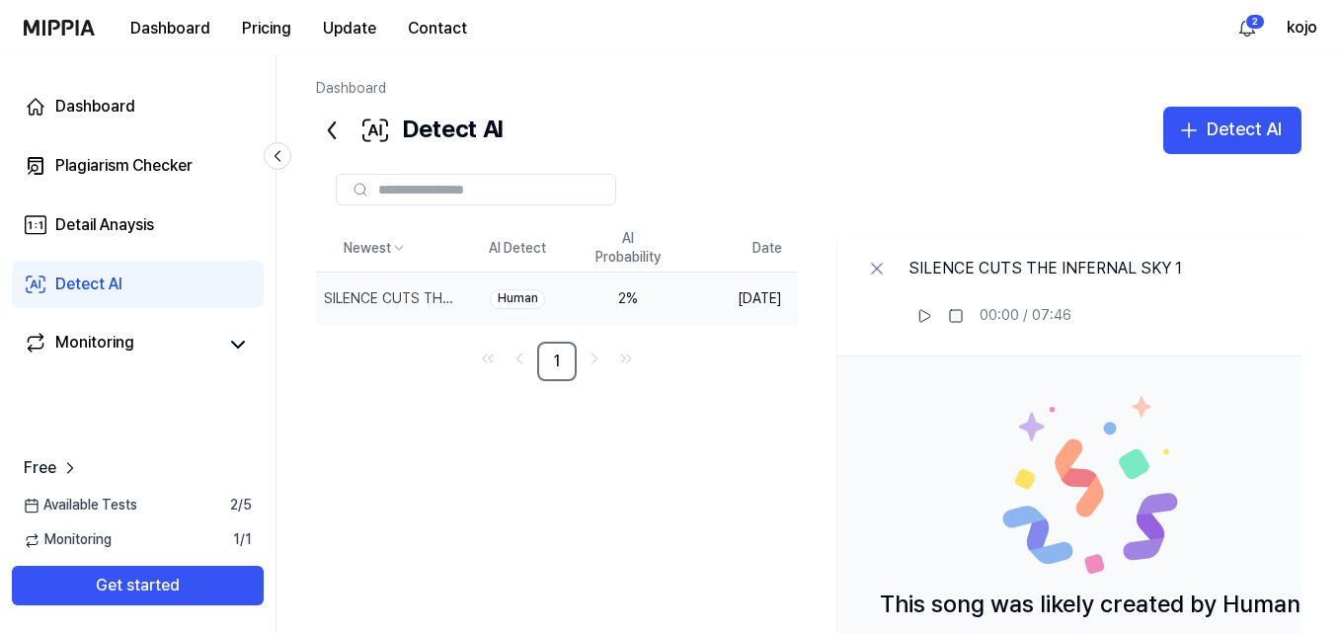
click at [421, 436] on div "Newest AI Detect AI Probability Date SILENCE CUTS THE INFERNAL SKY 1 Delete Hum…" at bounding box center [833, 531] width 1035 height 612
click at [90, 159] on div "Plagiarism Checker" at bounding box center [123, 166] width 137 height 24
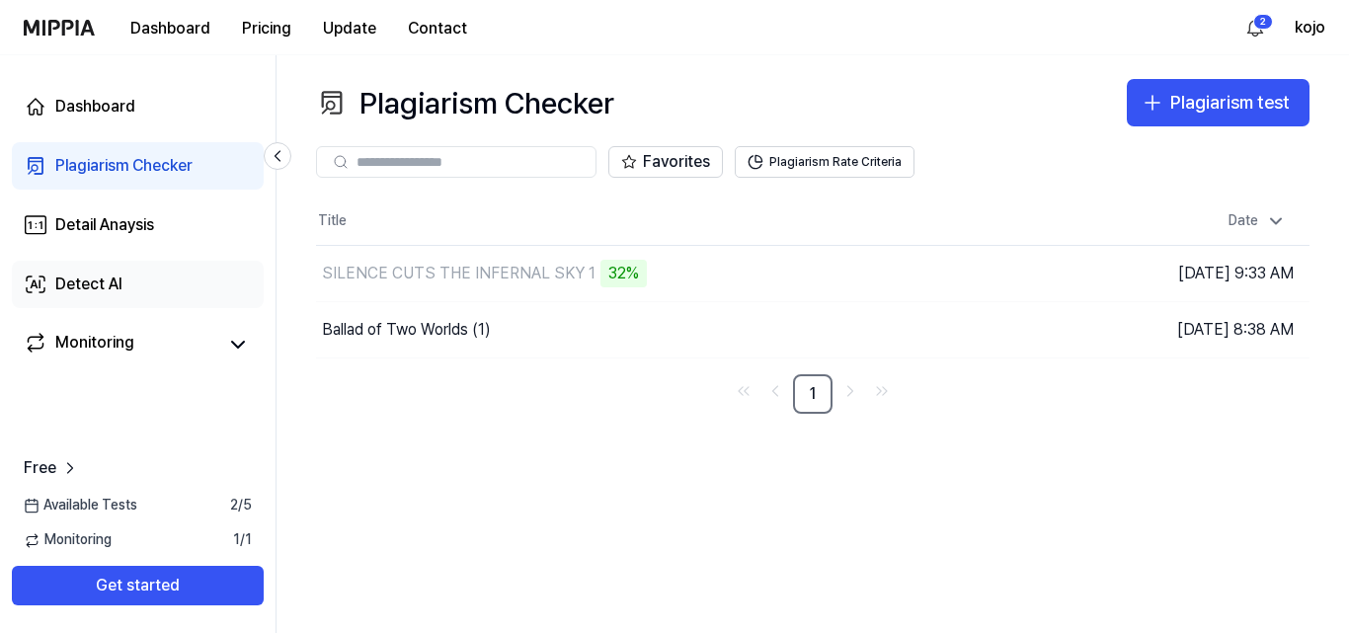
click at [94, 285] on div "Detect AI" at bounding box center [88, 285] width 67 height 24
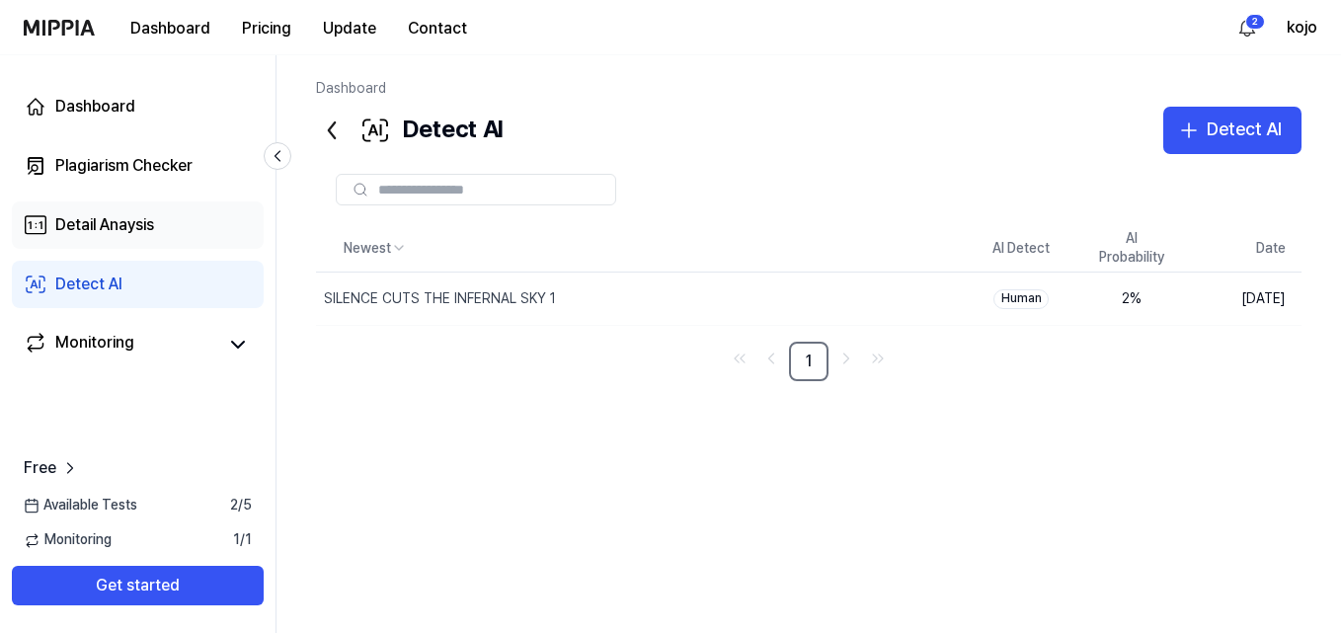
click at [144, 213] on div "Detail Anaysis" at bounding box center [104, 225] width 99 height 24
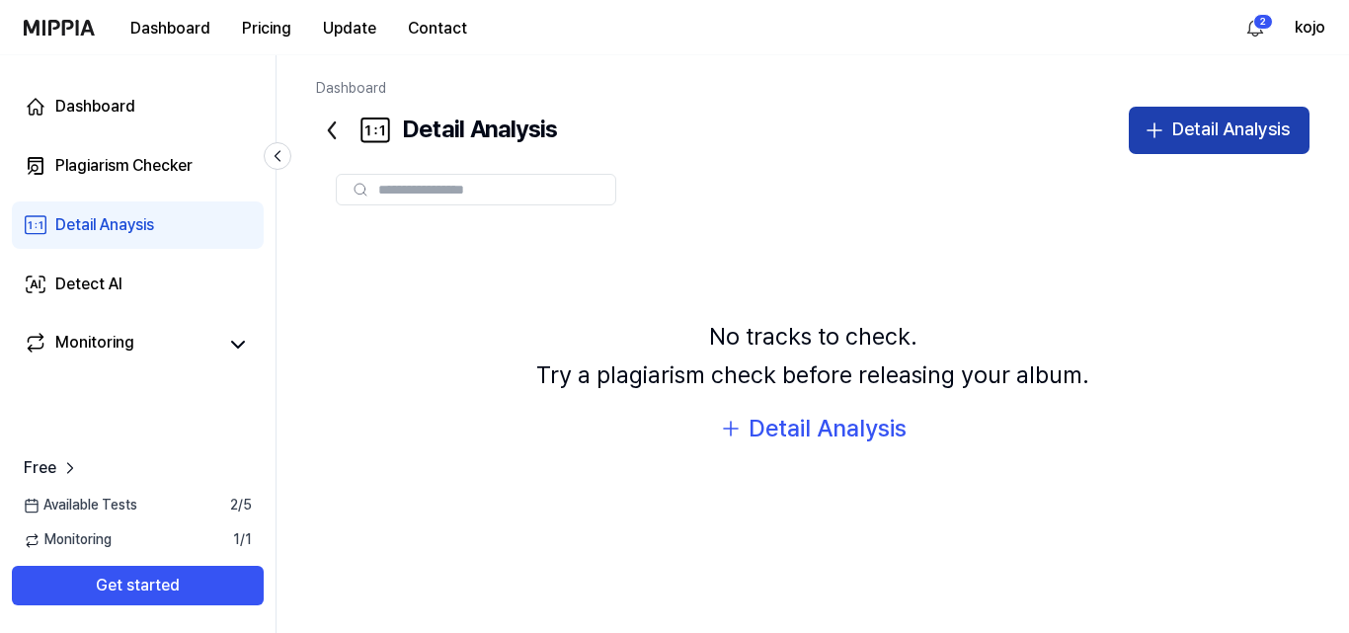
click at [1219, 130] on div "Detail Analysis" at bounding box center [1231, 130] width 118 height 29
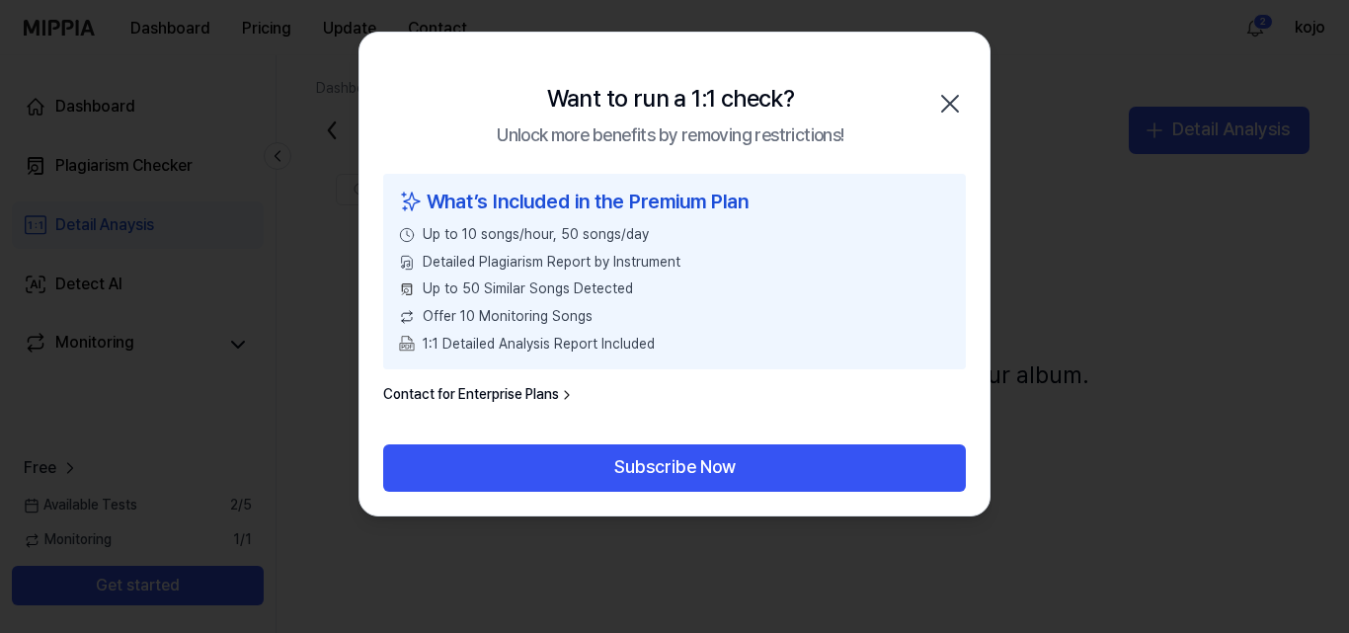
click at [948, 98] on icon "button" at bounding box center [950, 104] width 32 height 32
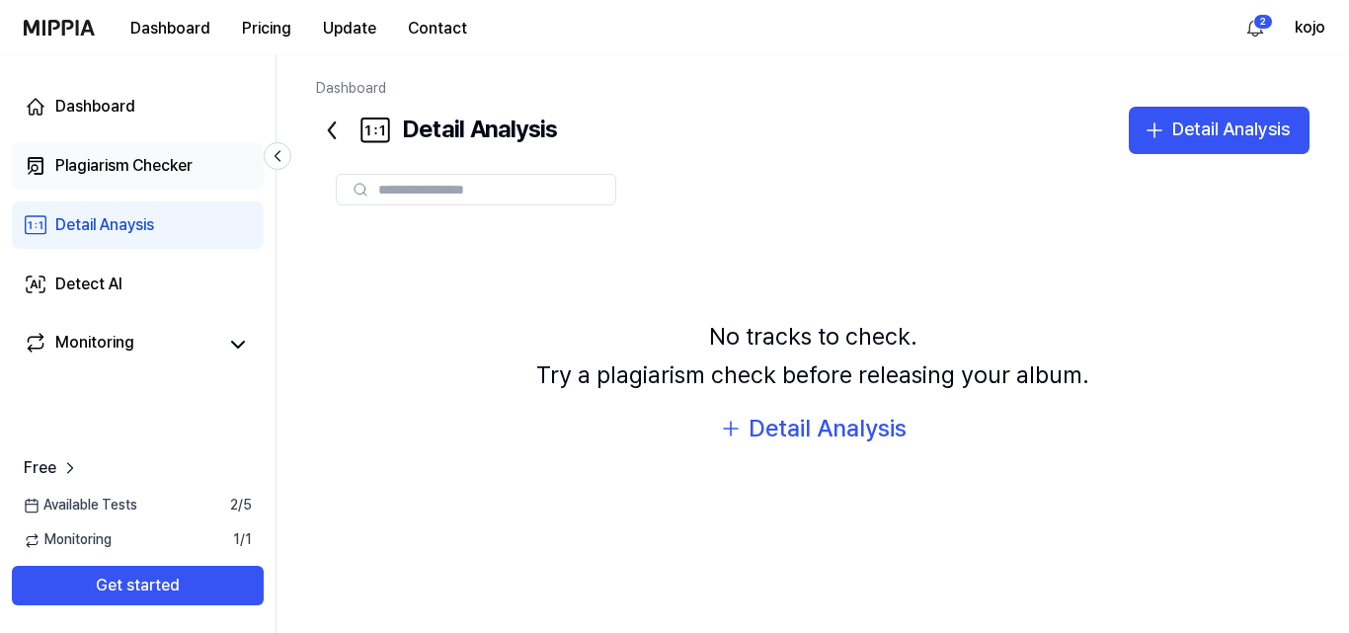
click at [178, 170] on div "Plagiarism Checker" at bounding box center [123, 166] width 137 height 24
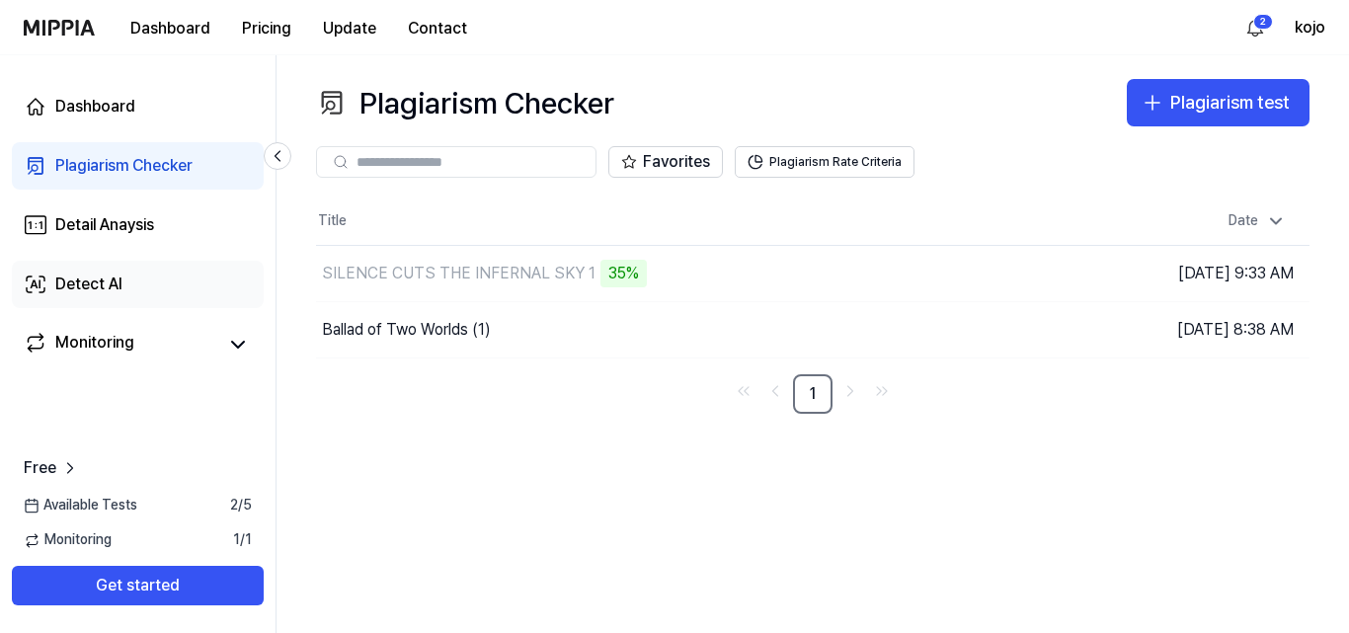
click at [129, 282] on link "Detect AI" at bounding box center [138, 284] width 252 height 47
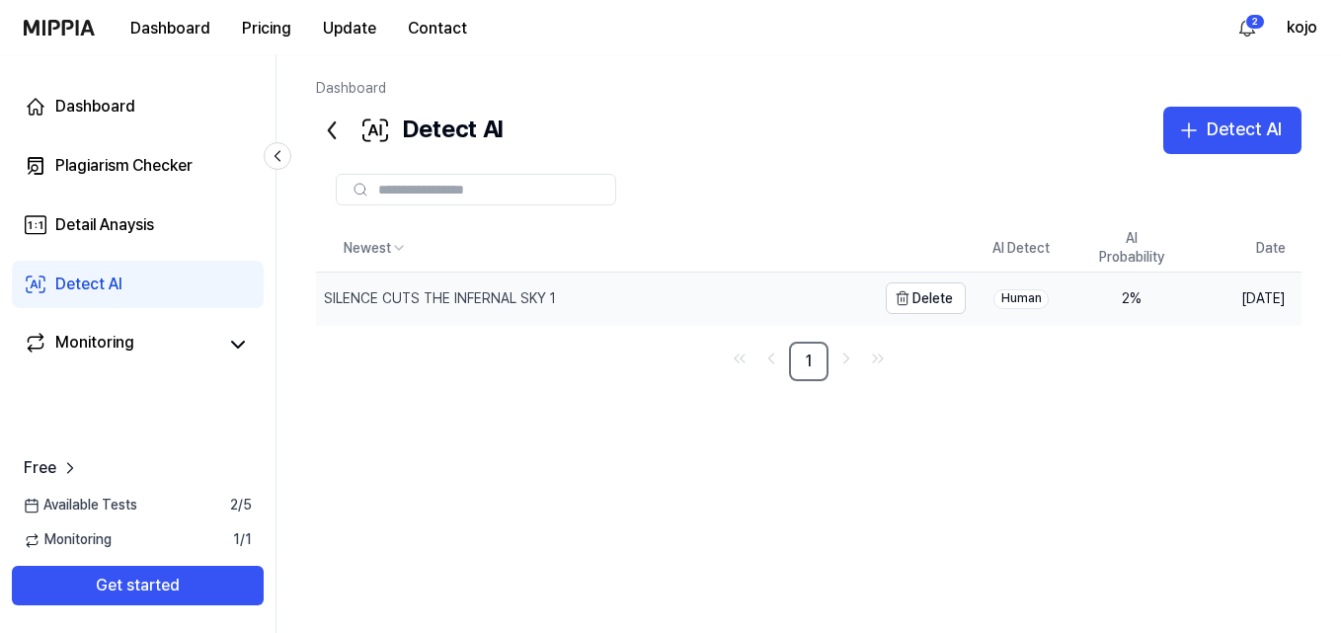
drag, startPoint x: 352, startPoint y: 293, endPoint x: 545, endPoint y: 293, distance: 193.5
click at [545, 293] on div "SILENCE CUTS THE INFERNAL SKY 1" at bounding box center [440, 299] width 232 height 20
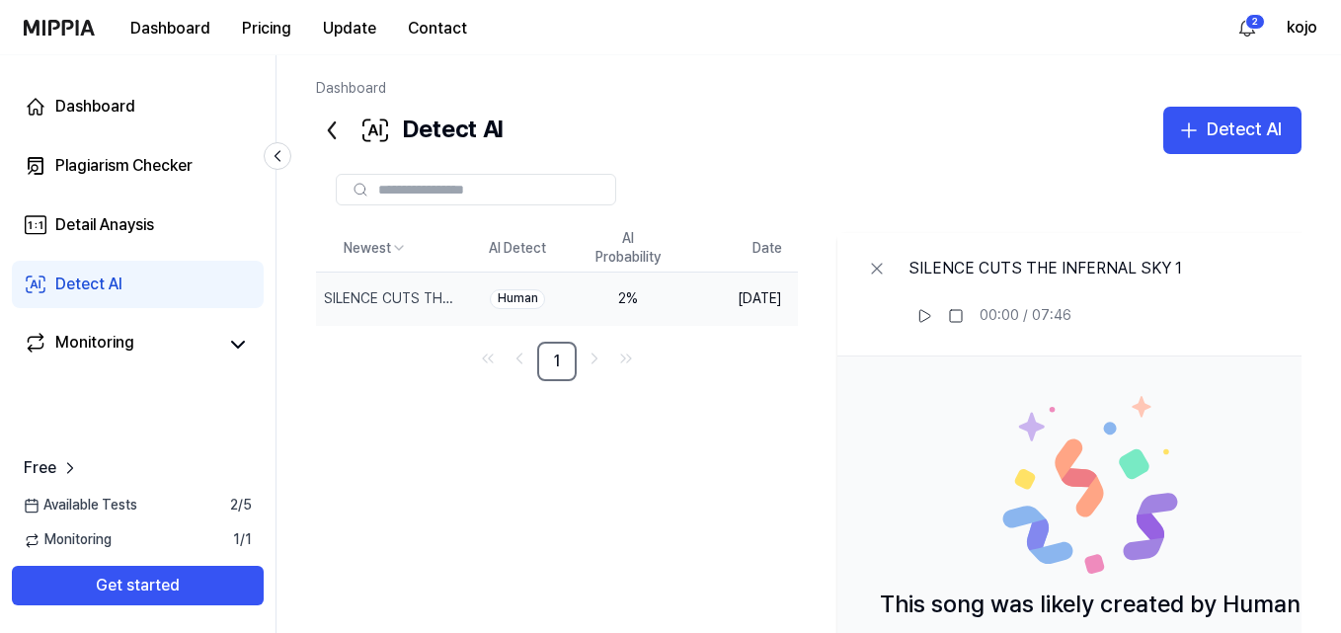
drag, startPoint x: 944, startPoint y: 269, endPoint x: 1075, endPoint y: 266, distance: 131.4
click at [1075, 266] on div "SILENCE CUTS THE INFERNAL SKY 1" at bounding box center [1045, 269] width 274 height 24
drag, startPoint x: 944, startPoint y: 265, endPoint x: 1143, endPoint y: 270, distance: 198.5
click at [1143, 270] on div "SILENCE CUTS THE INFERNAL SKY 1" at bounding box center [1045, 269] width 274 height 24
click at [125, 162] on div "Plagiarism Checker" at bounding box center [123, 166] width 137 height 24
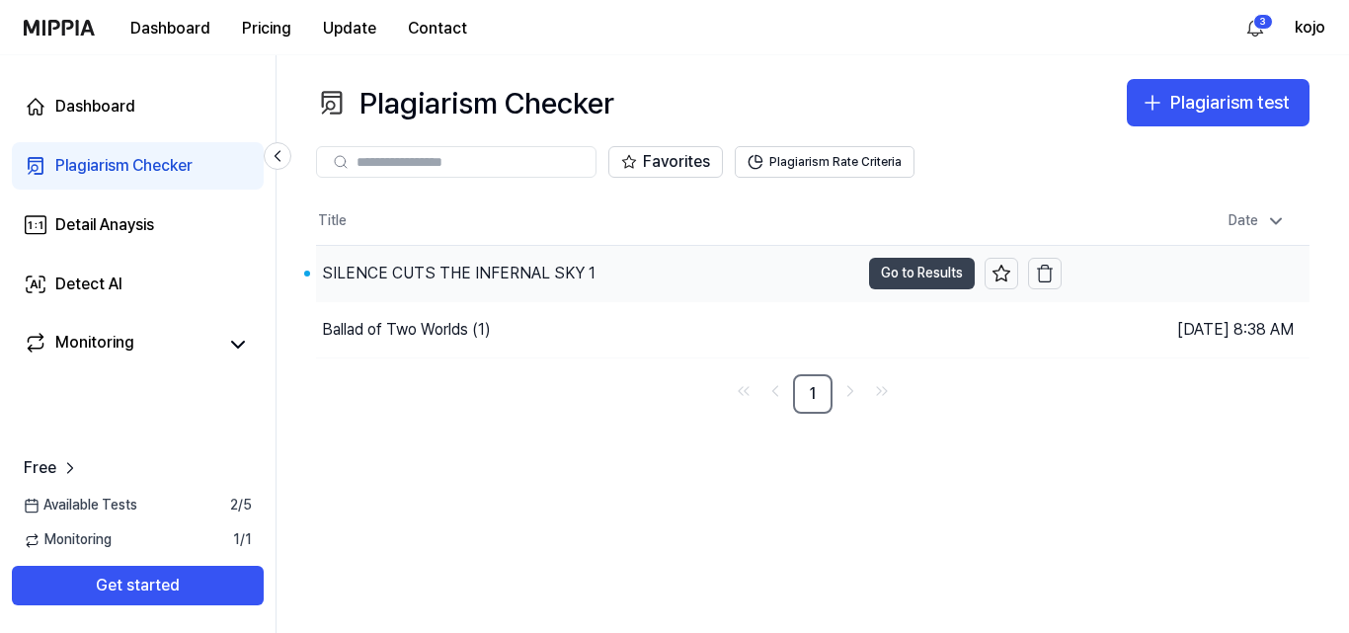
click at [947, 268] on button "Go to Results" at bounding box center [922, 274] width 106 height 32
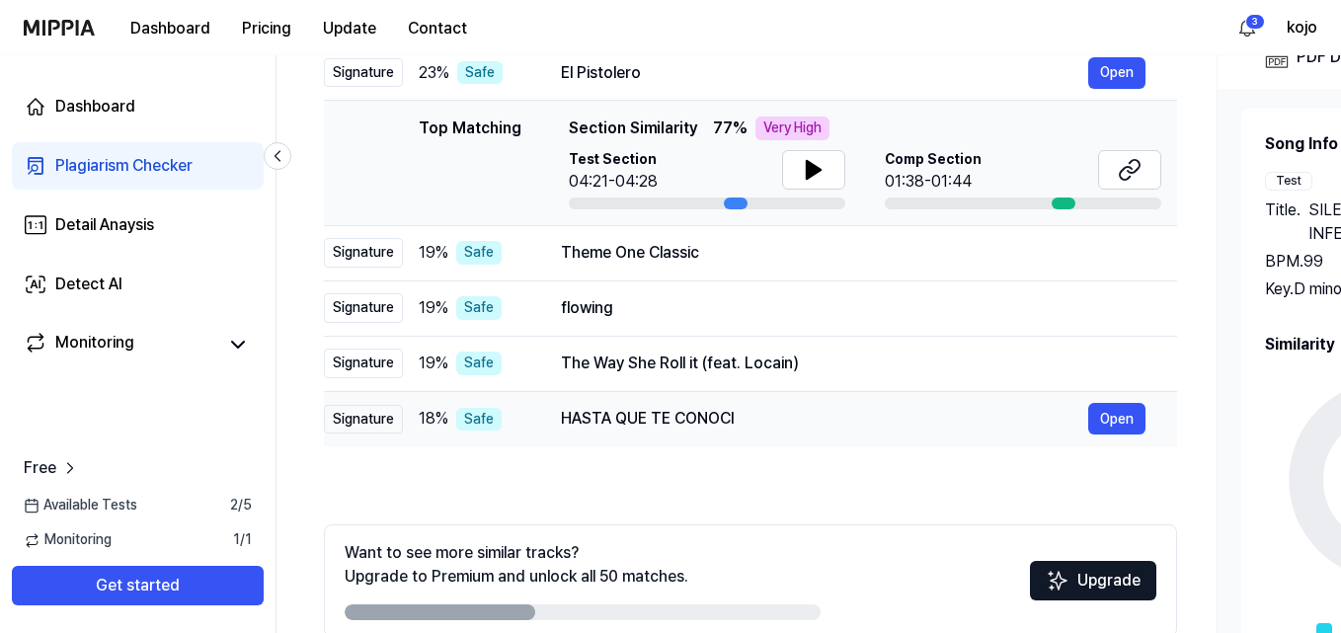
scroll to position [165, 0]
